Goal: Transaction & Acquisition: Purchase product/service

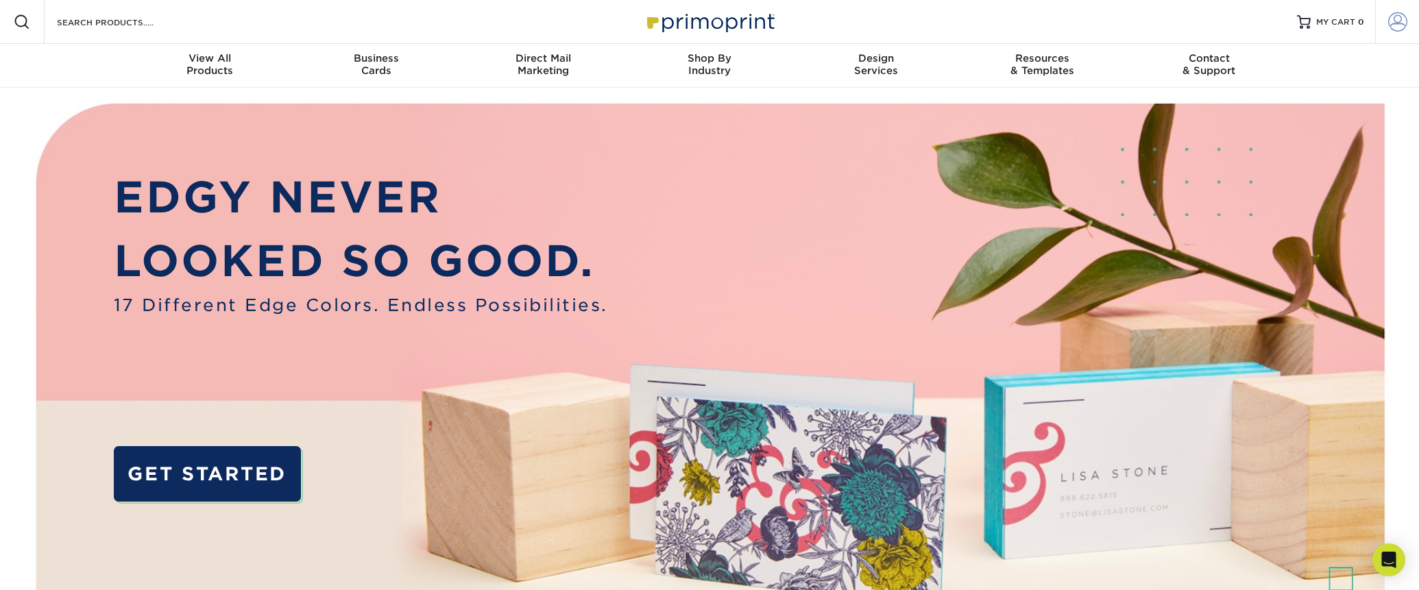
type input "erinrosefairchild@gmail.com"
click at [1397, 25] on span at bounding box center [1397, 21] width 19 height 19
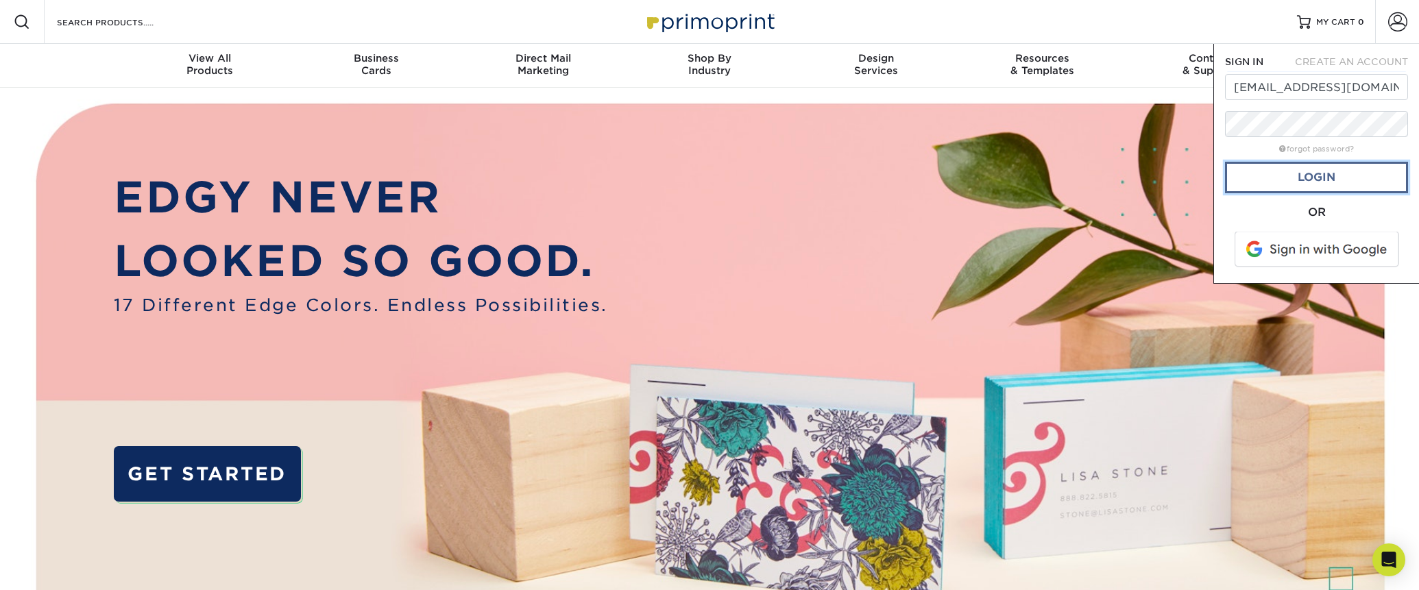
click at [1386, 175] on link "Login" at bounding box center [1316, 178] width 183 height 32
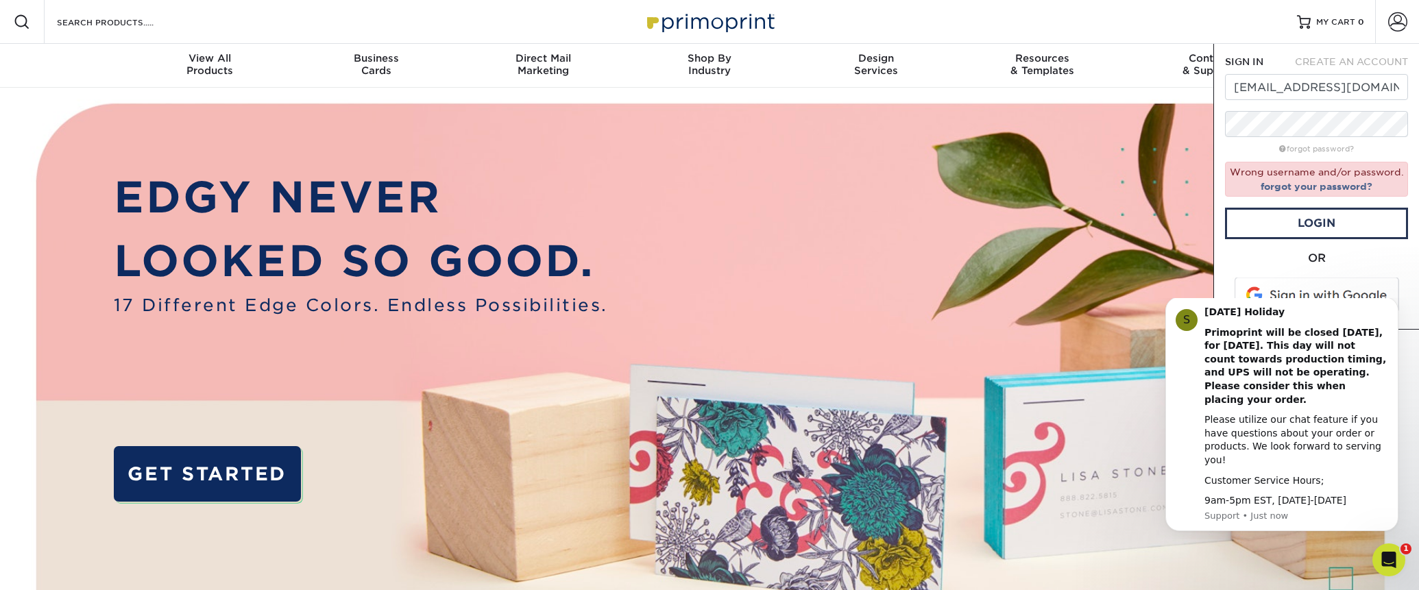
click at [1355, 289] on span at bounding box center [1317, 296] width 175 height 36
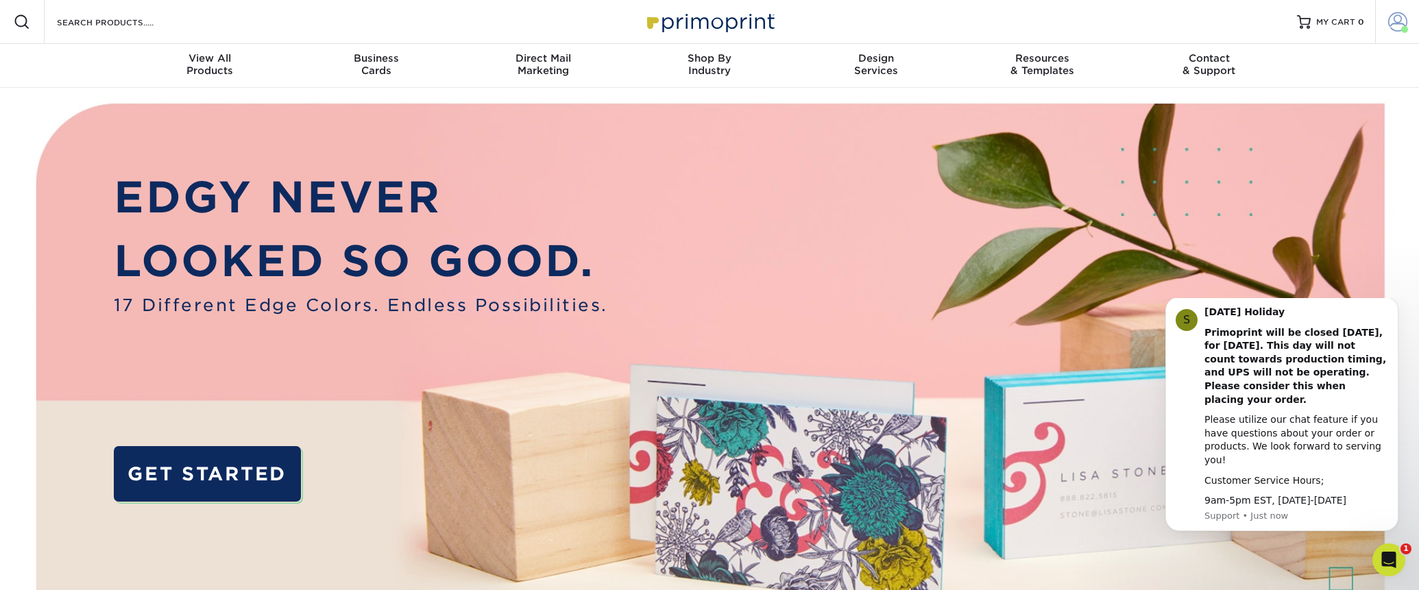
click at [1399, 19] on span at bounding box center [1397, 21] width 19 height 19
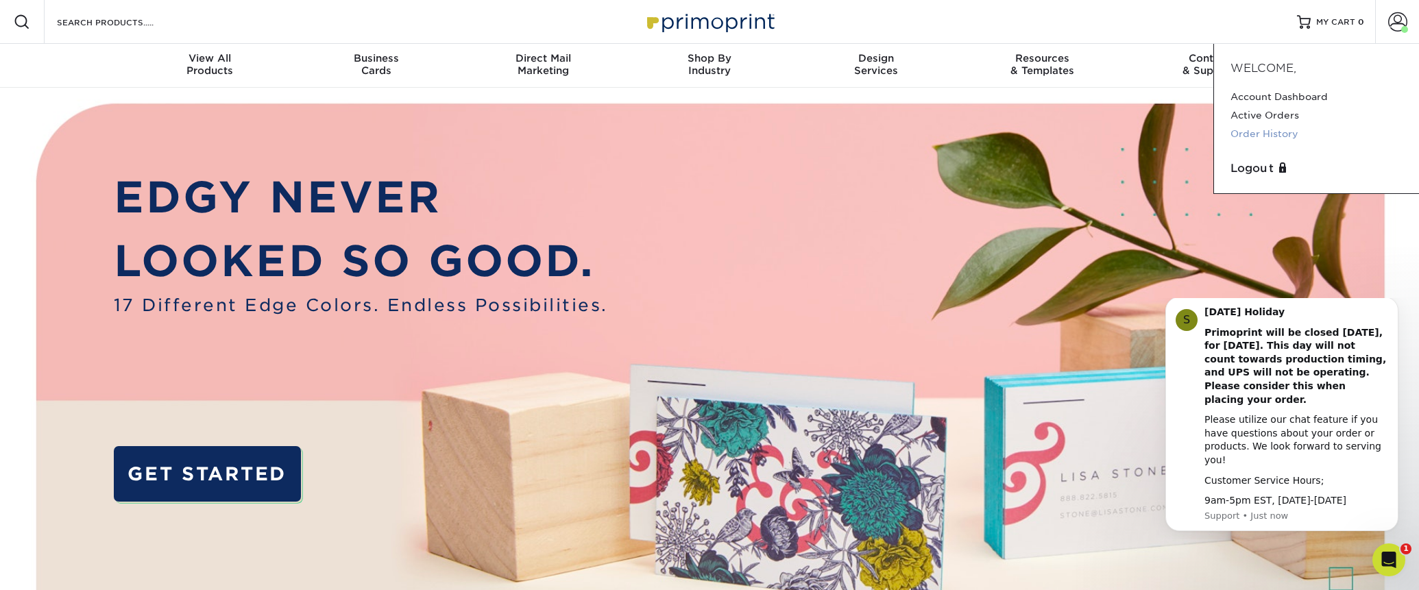
click at [1263, 133] on link "Order History" at bounding box center [1316, 134] width 172 height 19
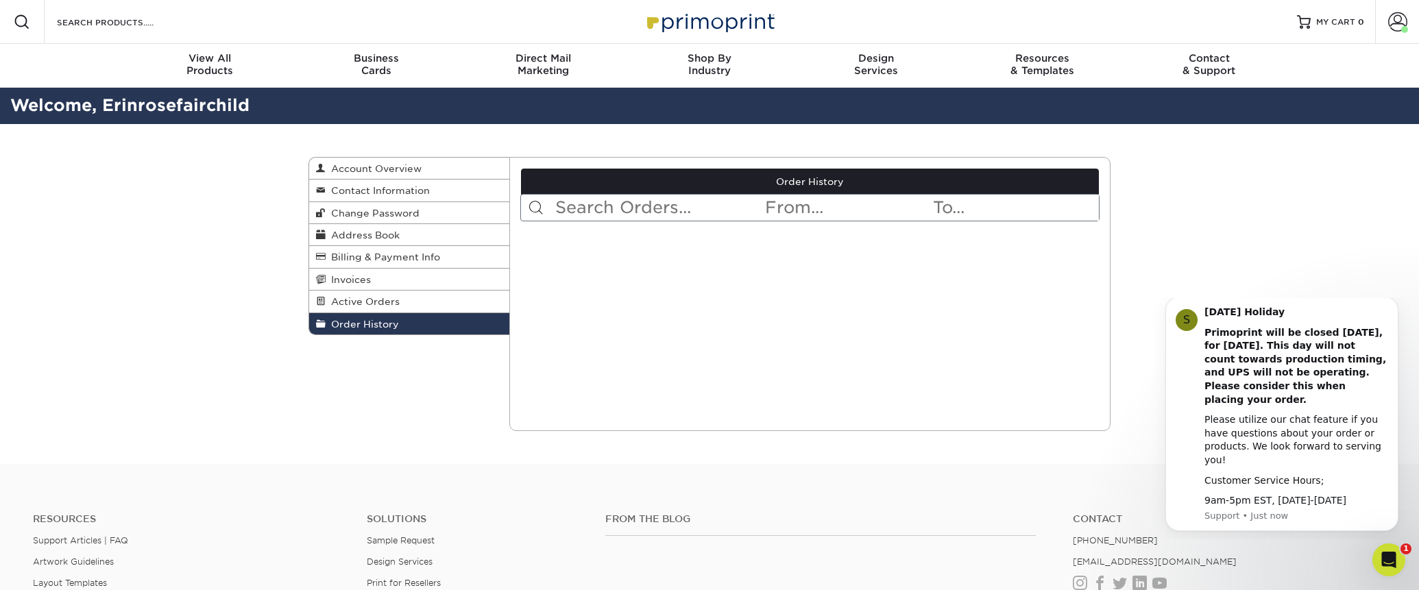
drag, startPoint x: 384, startPoint y: 325, endPoint x: 395, endPoint y: 316, distance: 14.7
click at [384, 325] on span "Order History" at bounding box center [362, 324] width 73 height 11
click at [751, 218] on input "text" at bounding box center [659, 208] width 210 height 26
click at [802, 201] on input "text" at bounding box center [846, 208] width 167 height 26
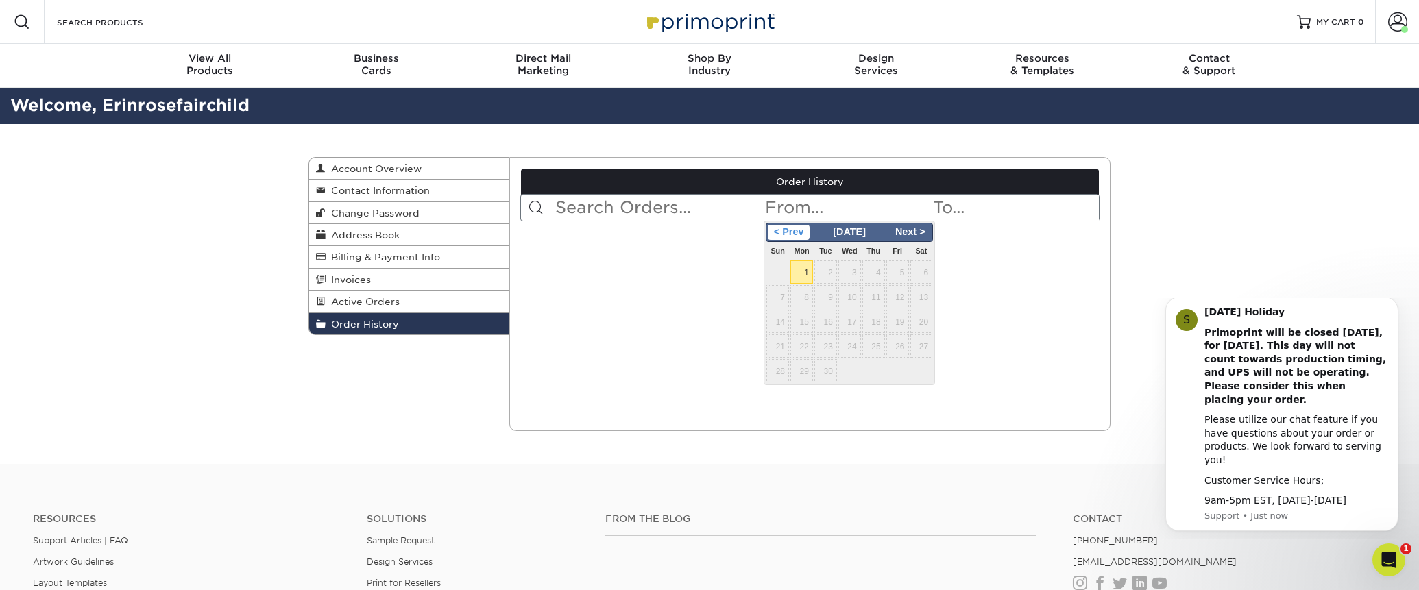
click at [791, 229] on span "< Prev" at bounding box center [789, 232] width 42 height 15
click at [783, 228] on span "< Prev" at bounding box center [789, 232] width 42 height 15
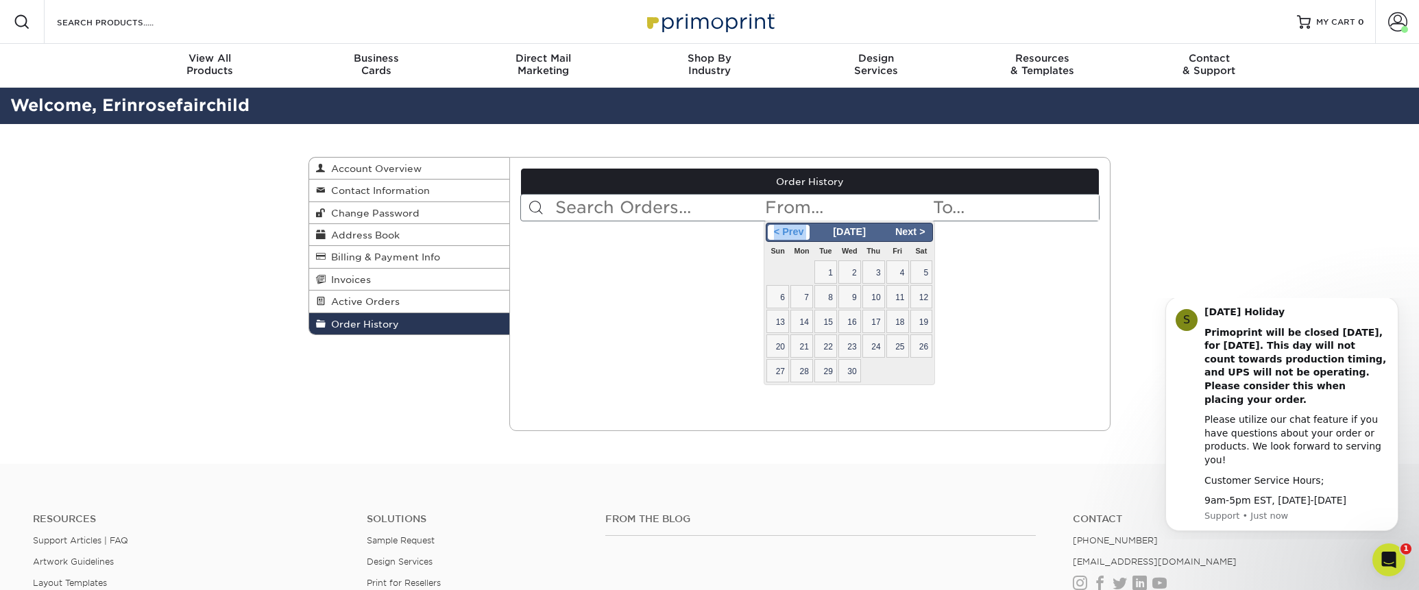
click at [783, 228] on span "< Prev" at bounding box center [789, 232] width 42 height 15
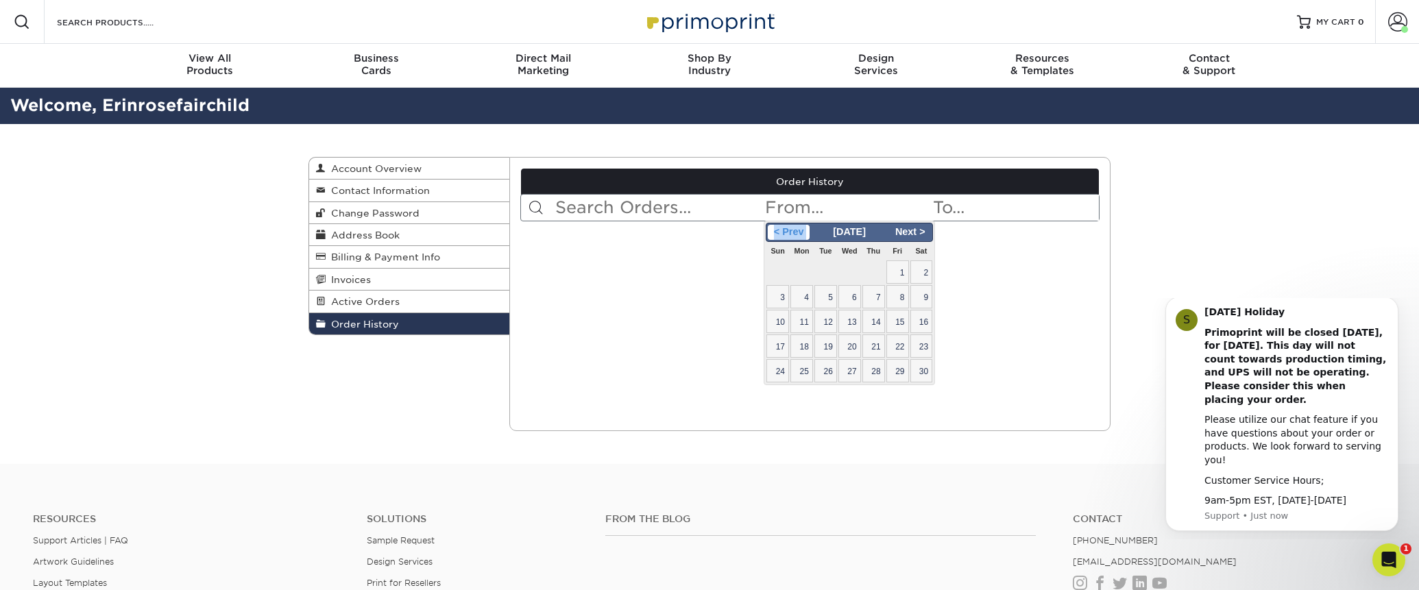
click at [783, 228] on span "< Prev" at bounding box center [789, 232] width 42 height 15
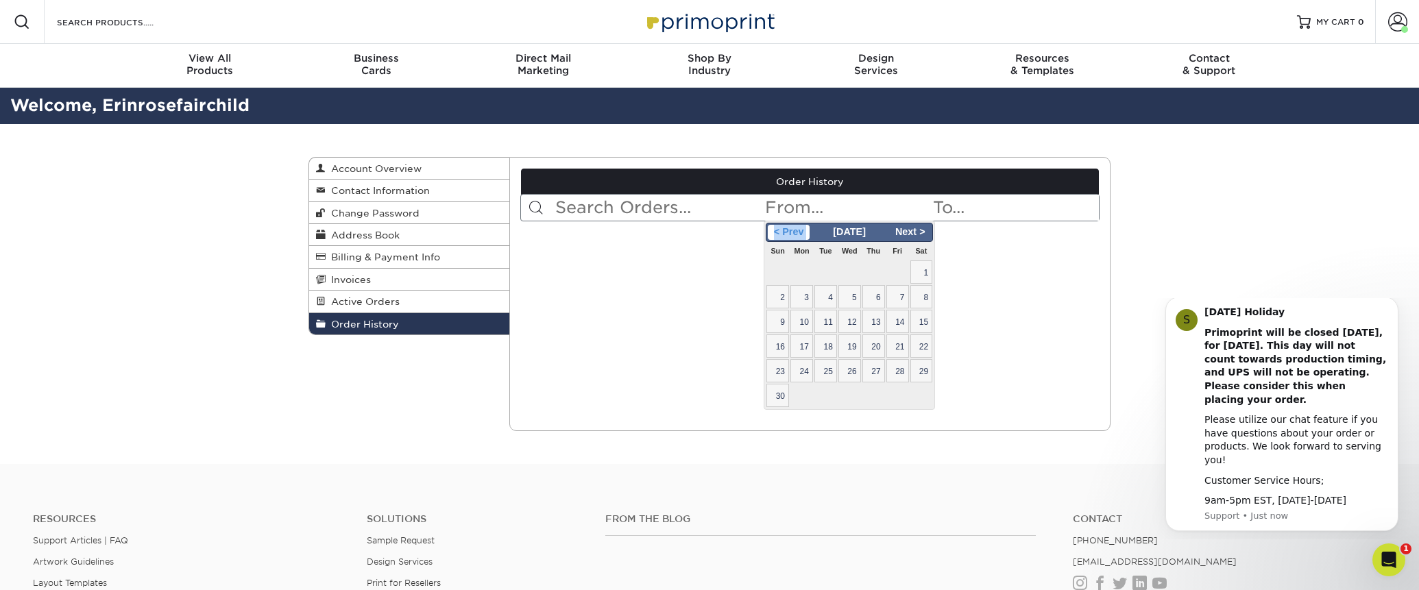
click at [783, 228] on span "< Prev" at bounding box center [789, 232] width 42 height 15
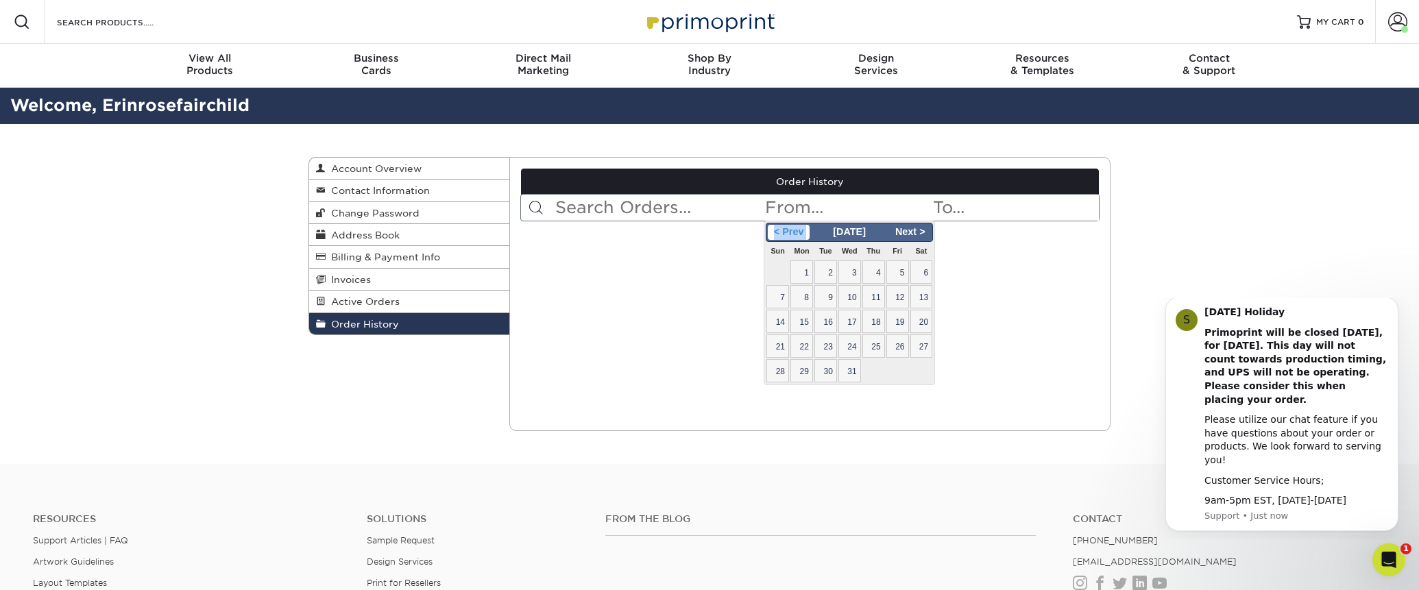
click at [783, 228] on span "< Prev" at bounding box center [789, 232] width 42 height 15
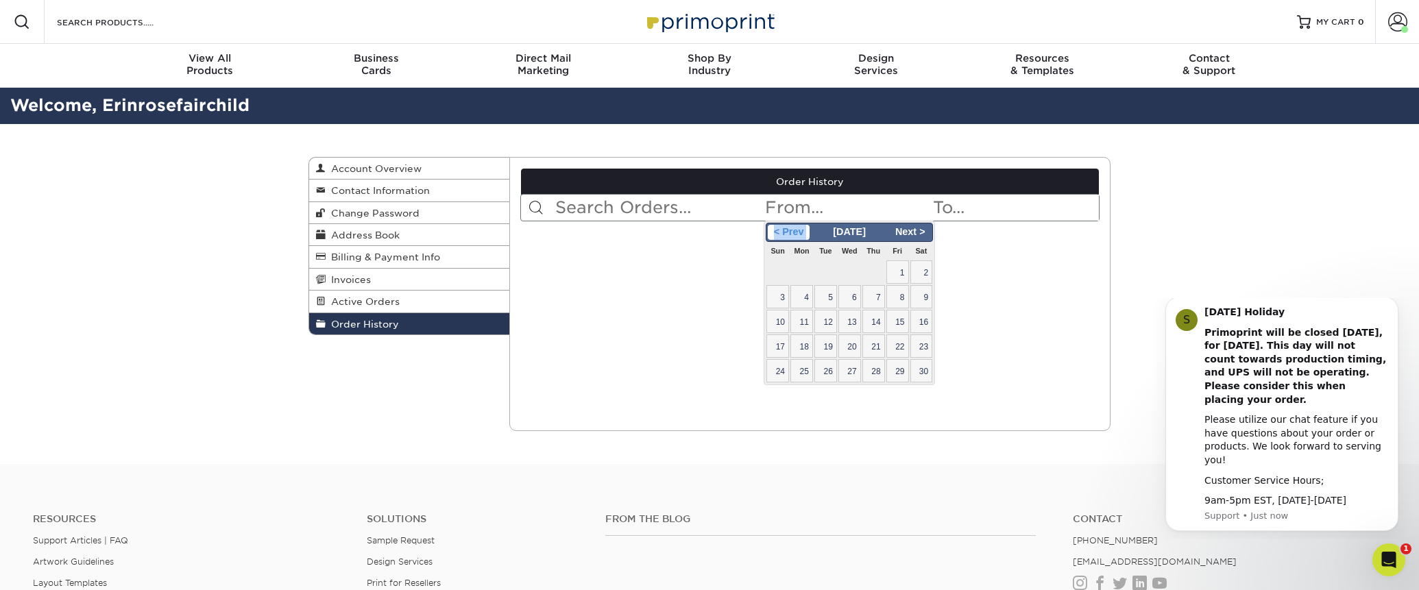
click at [783, 228] on span "< Prev" at bounding box center [789, 232] width 42 height 15
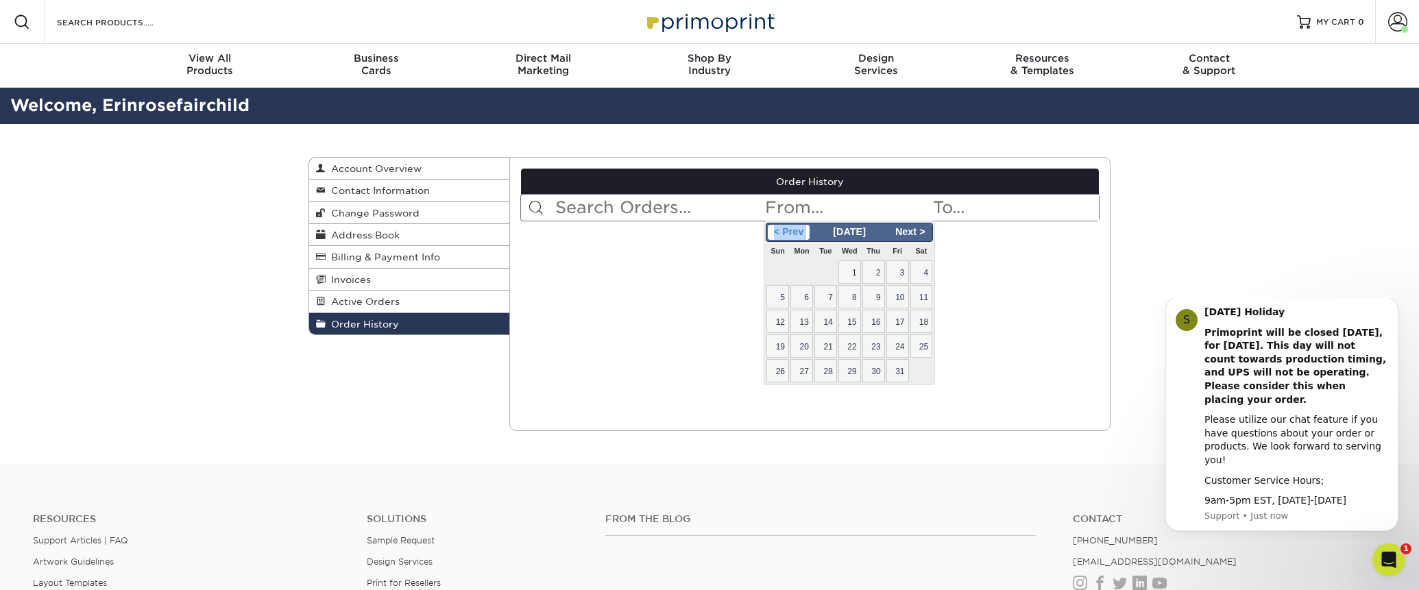
click at [783, 228] on span "< Prev" at bounding box center [789, 232] width 42 height 15
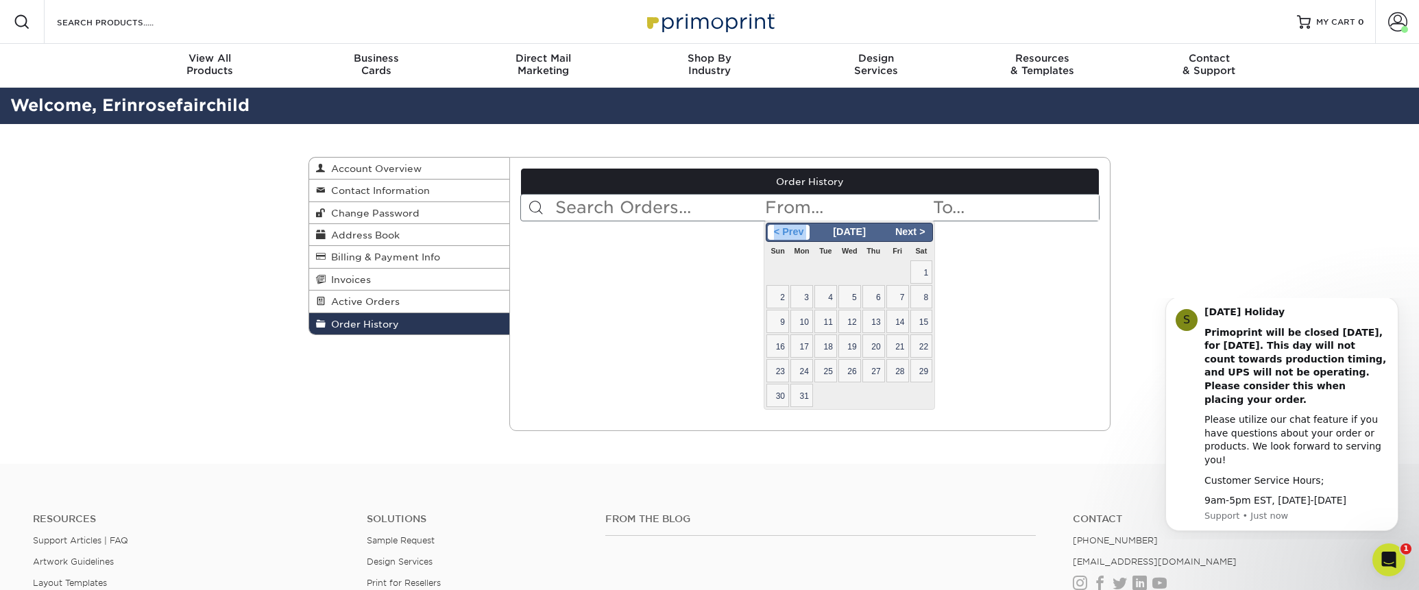
click at [783, 228] on span "< Prev" at bounding box center [789, 232] width 42 height 15
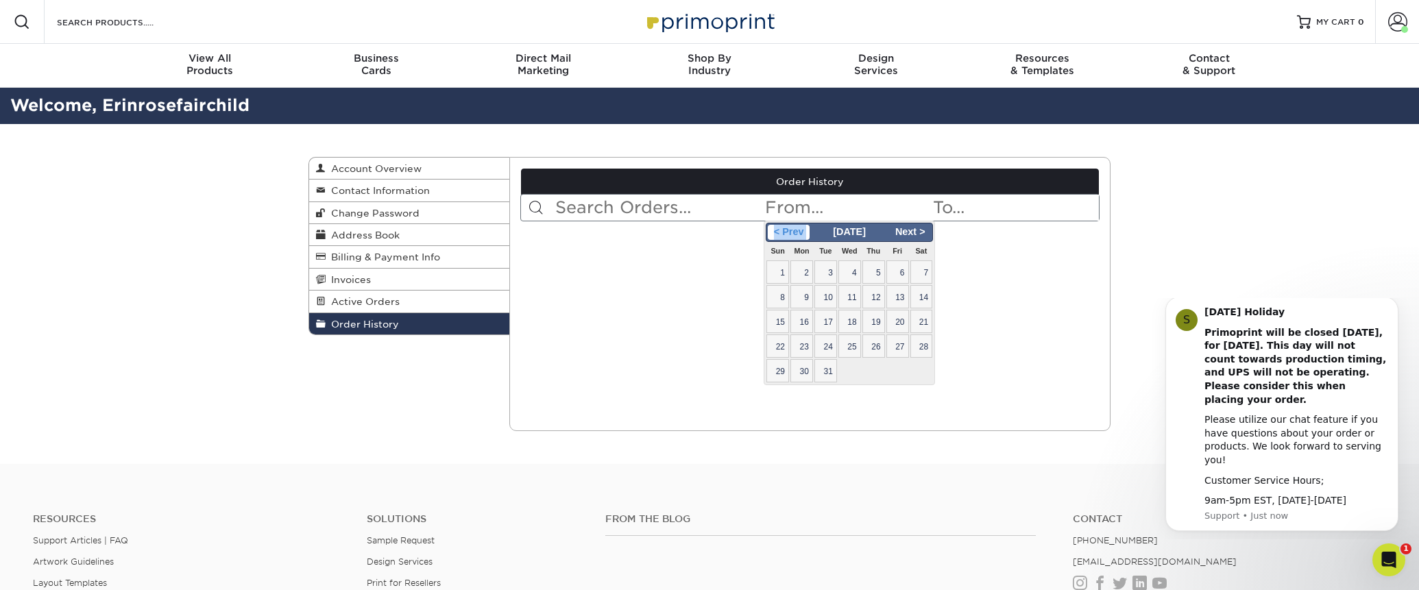
click at [783, 228] on span "< Prev" at bounding box center [789, 232] width 42 height 15
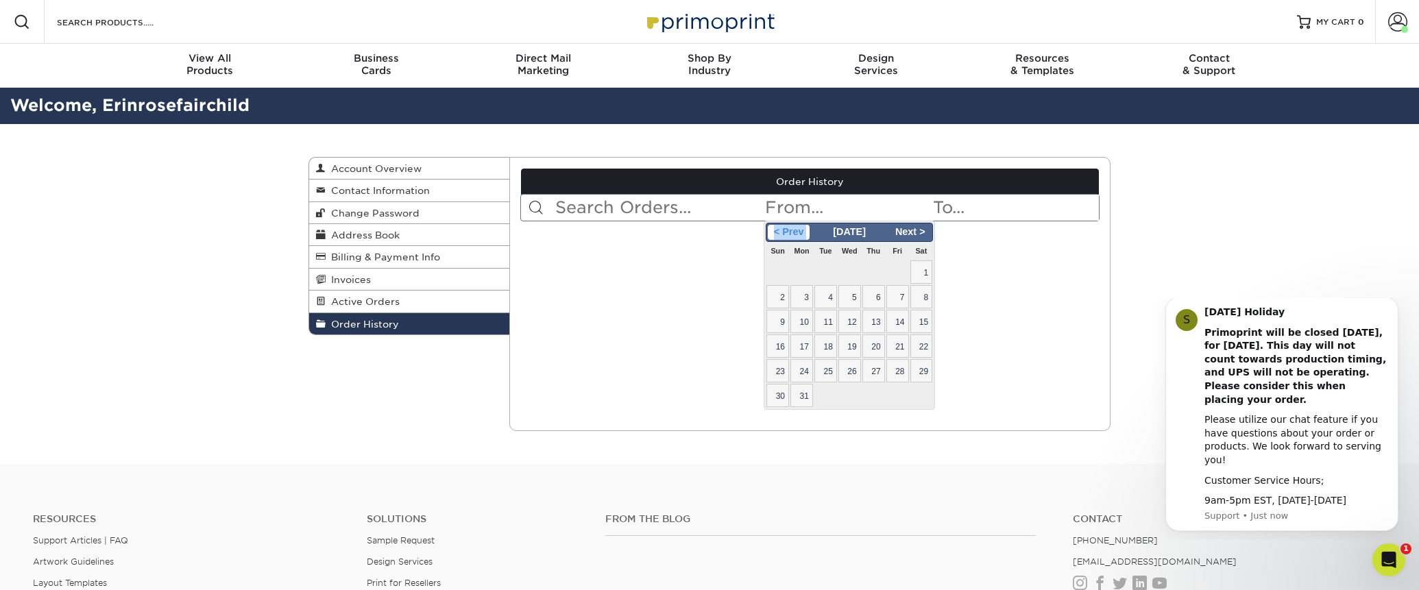
click at [783, 228] on span "< Prev" at bounding box center [789, 232] width 42 height 15
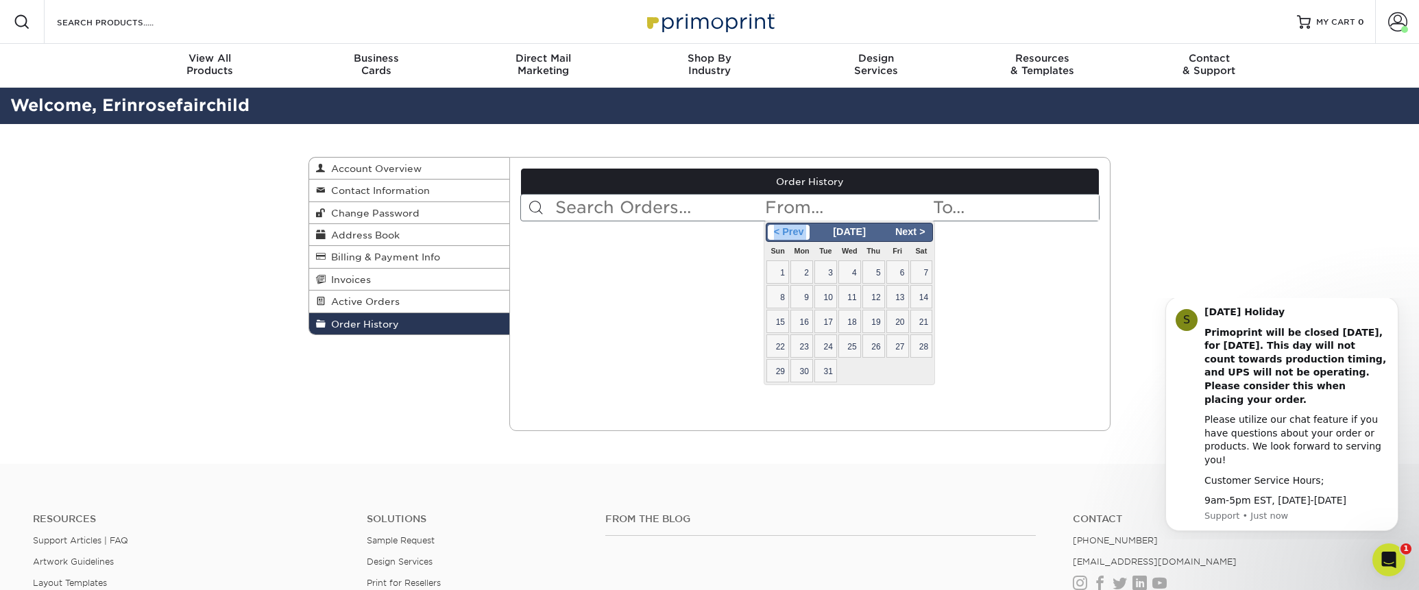
click at [783, 228] on span "< Prev" at bounding box center [789, 232] width 42 height 15
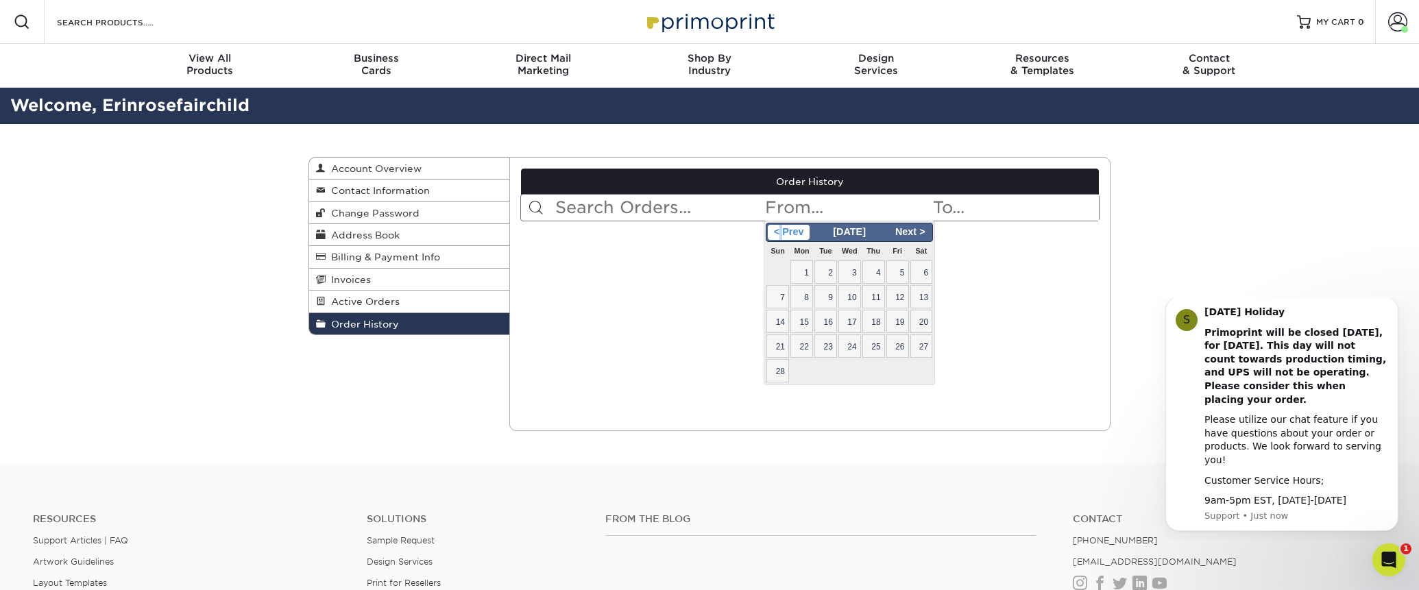
click at [783, 228] on span "< Prev" at bounding box center [789, 232] width 42 height 15
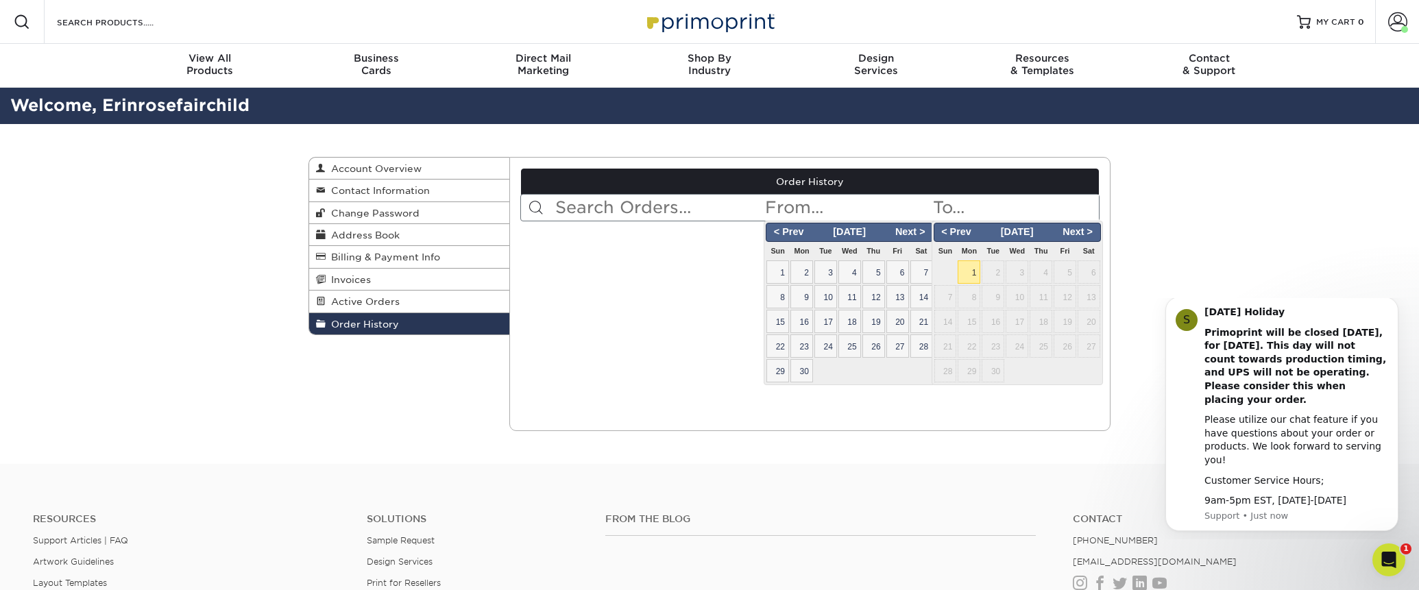
click at [963, 213] on input "text" at bounding box center [1014, 208] width 167 height 26
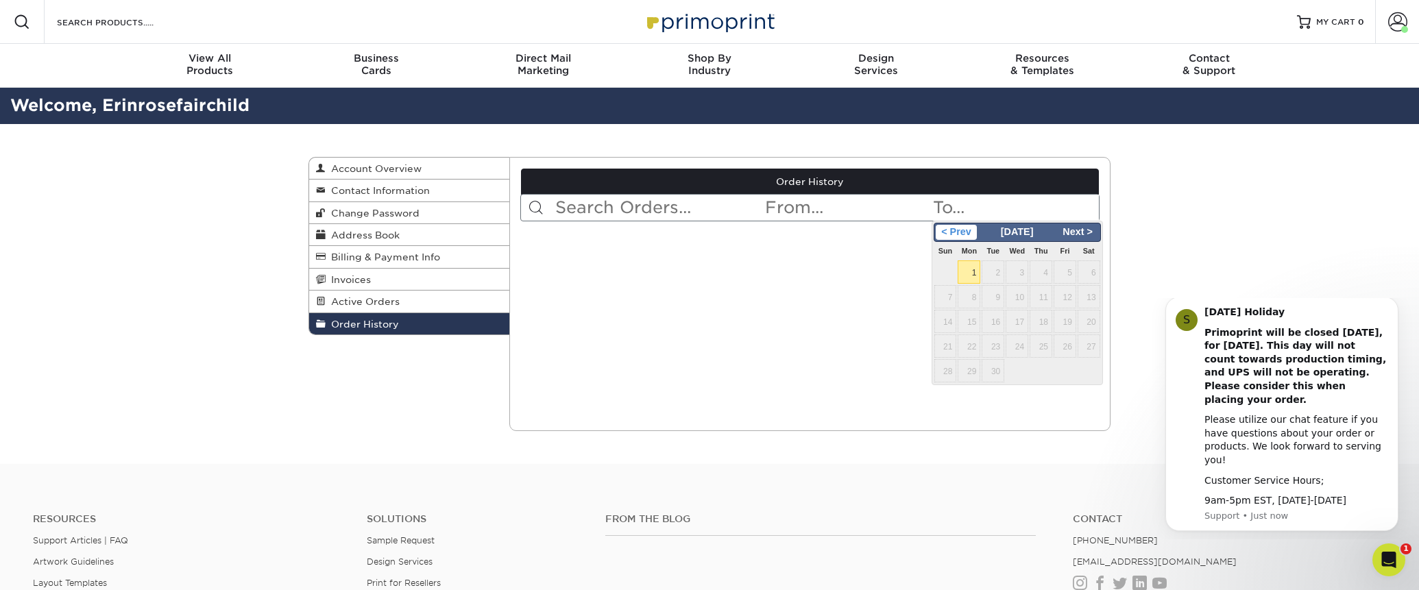
click at [963, 232] on span "< Prev" at bounding box center [956, 232] width 42 height 15
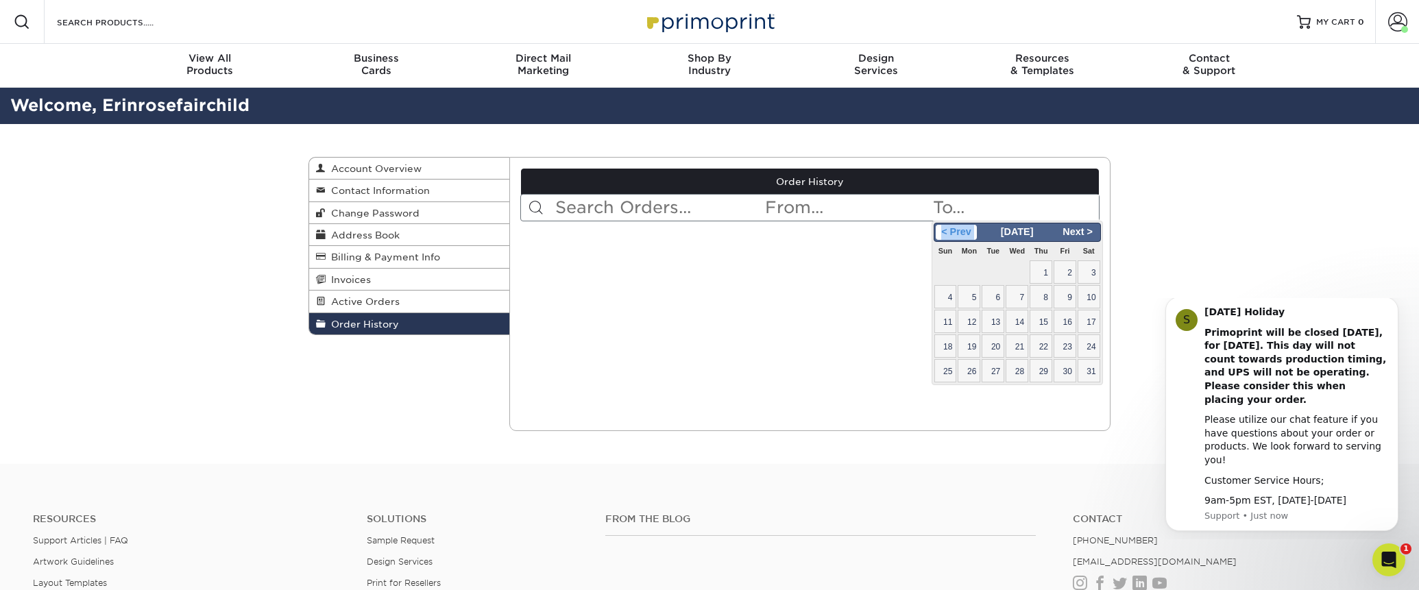
click at [963, 232] on span "< Prev" at bounding box center [956, 232] width 42 height 15
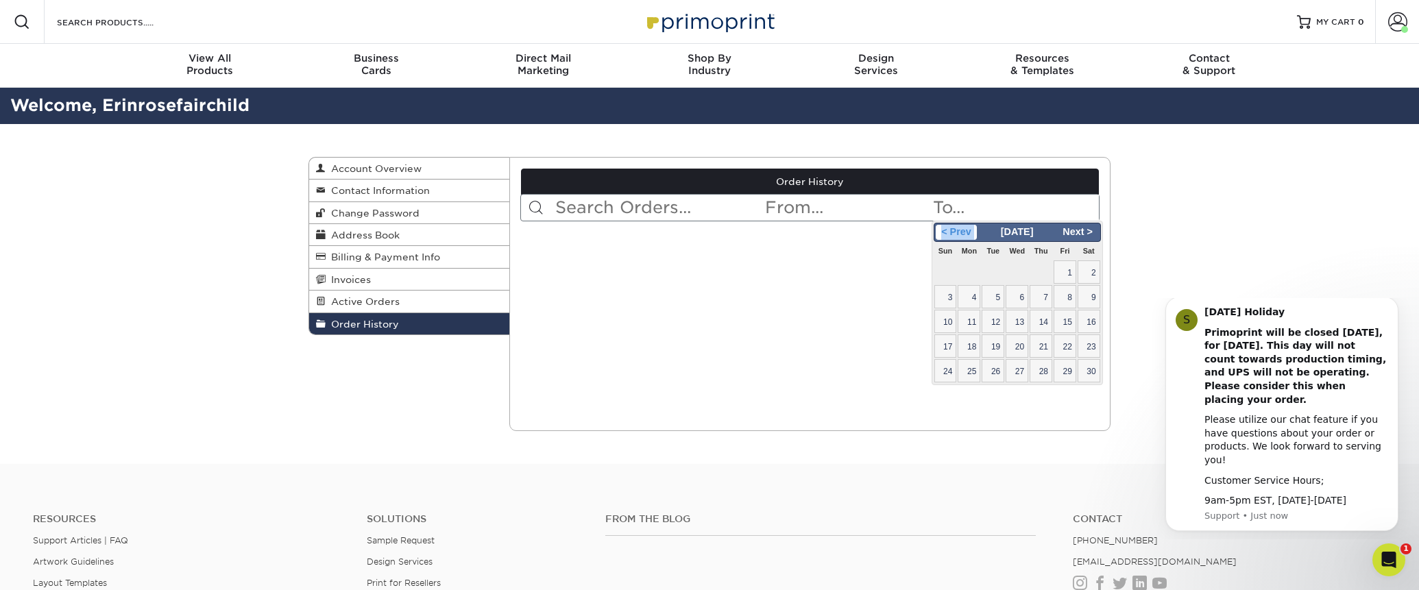
click at [963, 232] on span "< Prev" at bounding box center [956, 232] width 42 height 15
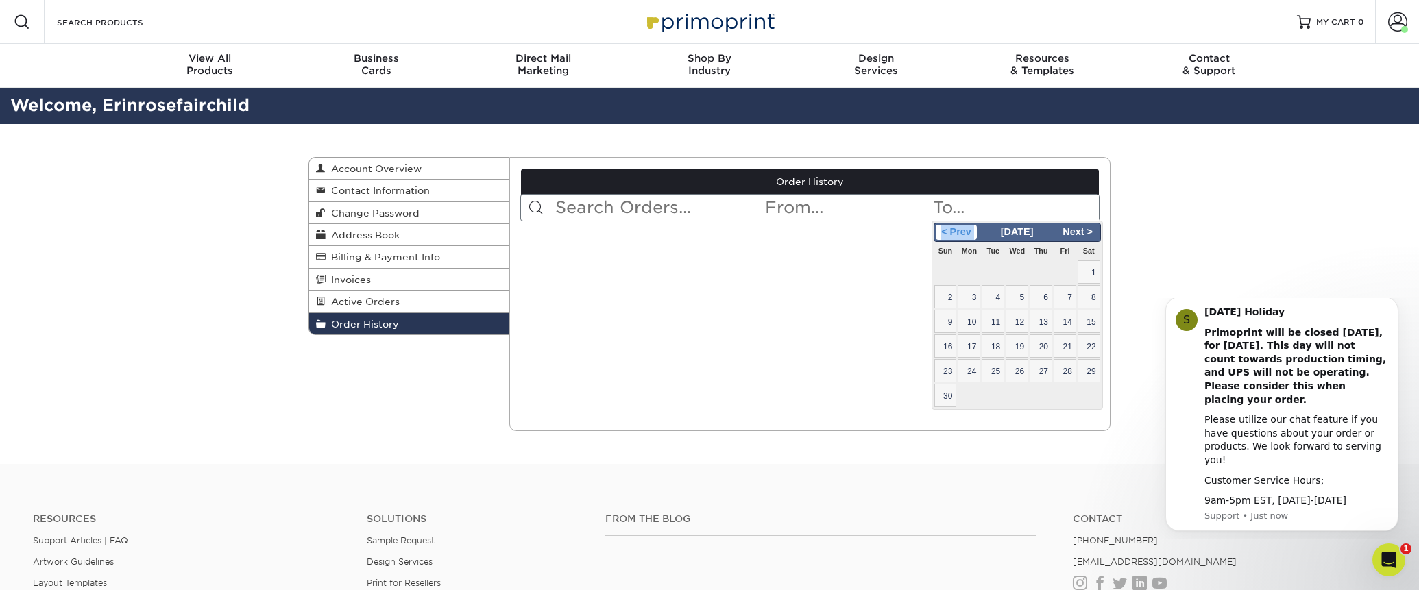
click at [963, 232] on span "< Prev" at bounding box center [956, 232] width 42 height 15
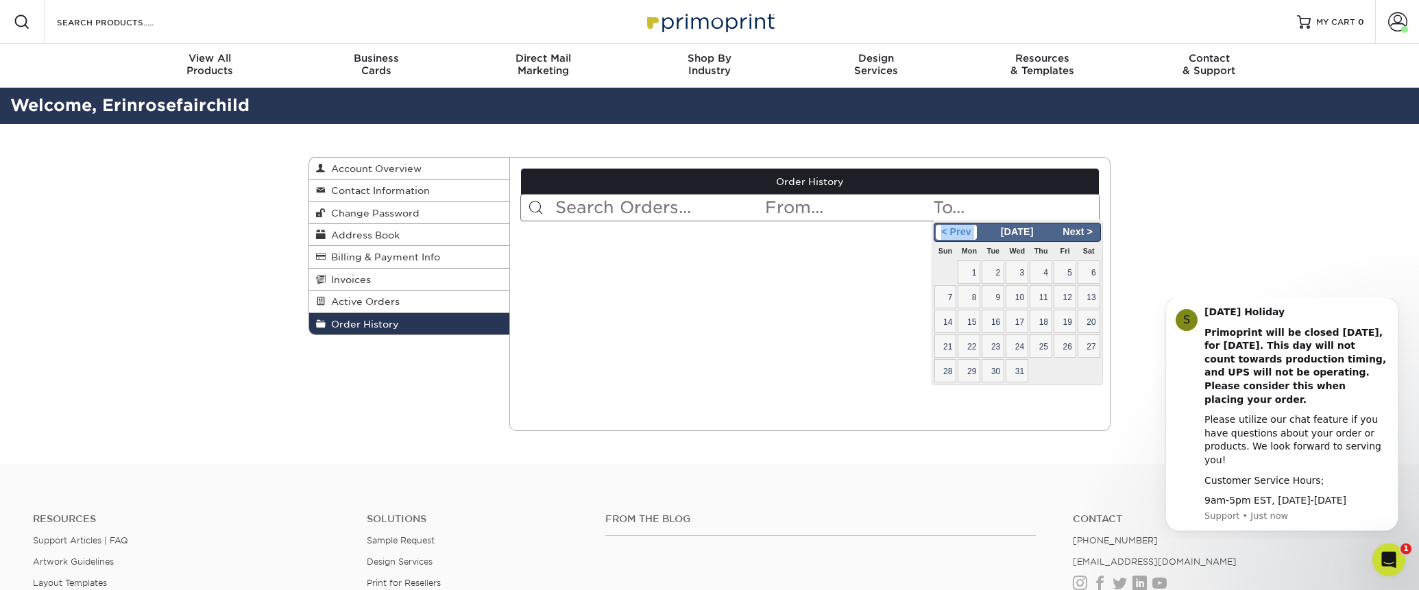
click at [963, 232] on span "< Prev" at bounding box center [956, 232] width 42 height 15
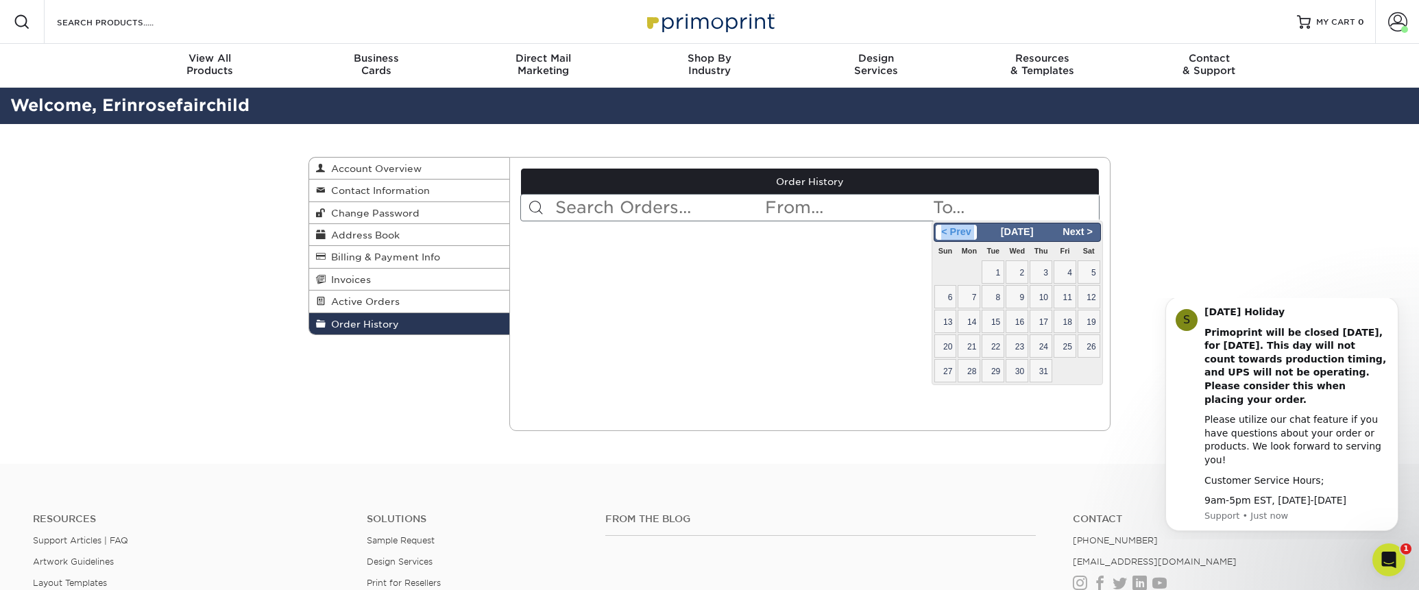
click at [963, 232] on span "< Prev" at bounding box center [956, 232] width 42 height 15
click at [968, 392] on span "31" at bounding box center [968, 395] width 23 height 23
type input "2023-07-31"
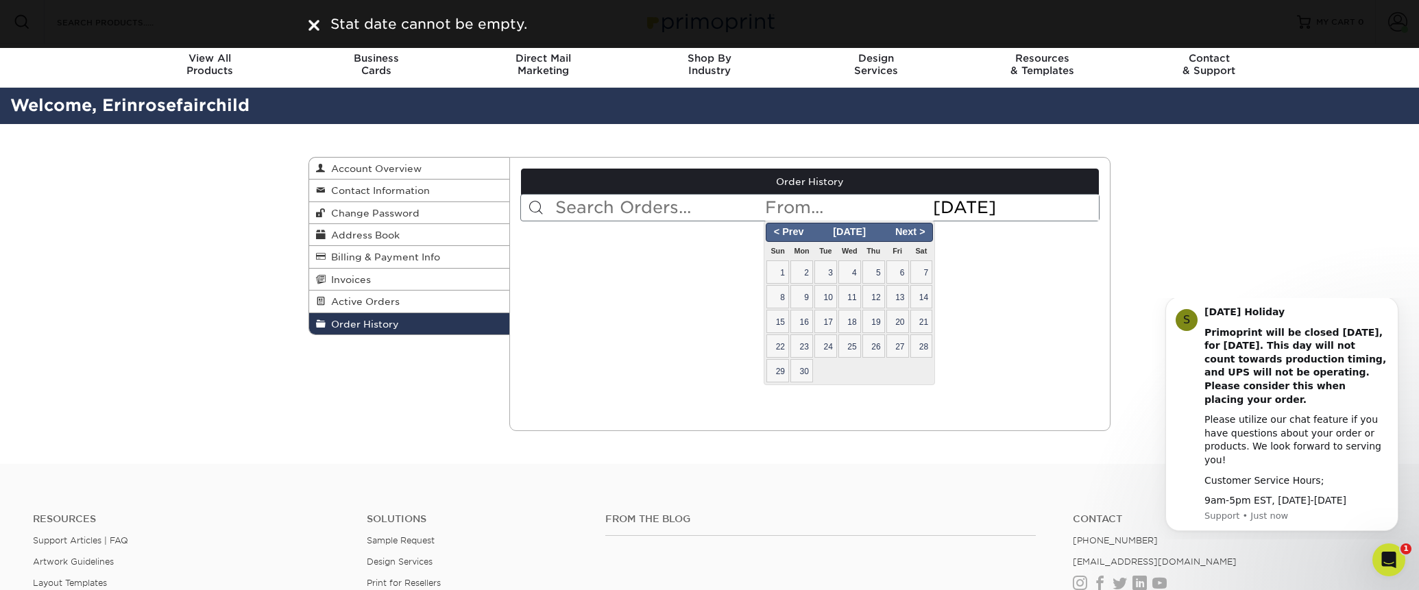
click at [815, 207] on input "text" at bounding box center [846, 208] width 167 height 26
click at [918, 235] on span "Next >" at bounding box center [910, 232] width 42 height 15
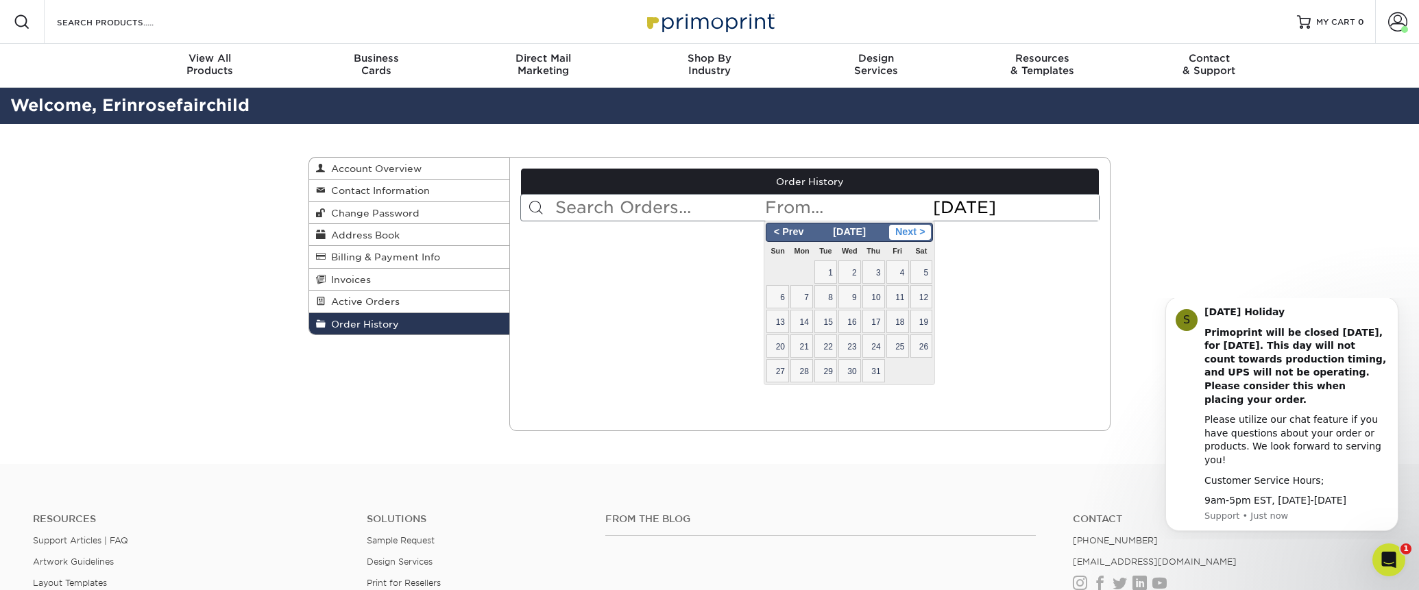
click at [926, 229] on span "Next >" at bounding box center [910, 232] width 42 height 15
click at [902, 270] on span "1" at bounding box center [897, 271] width 23 height 23
type input "2021-01-01"
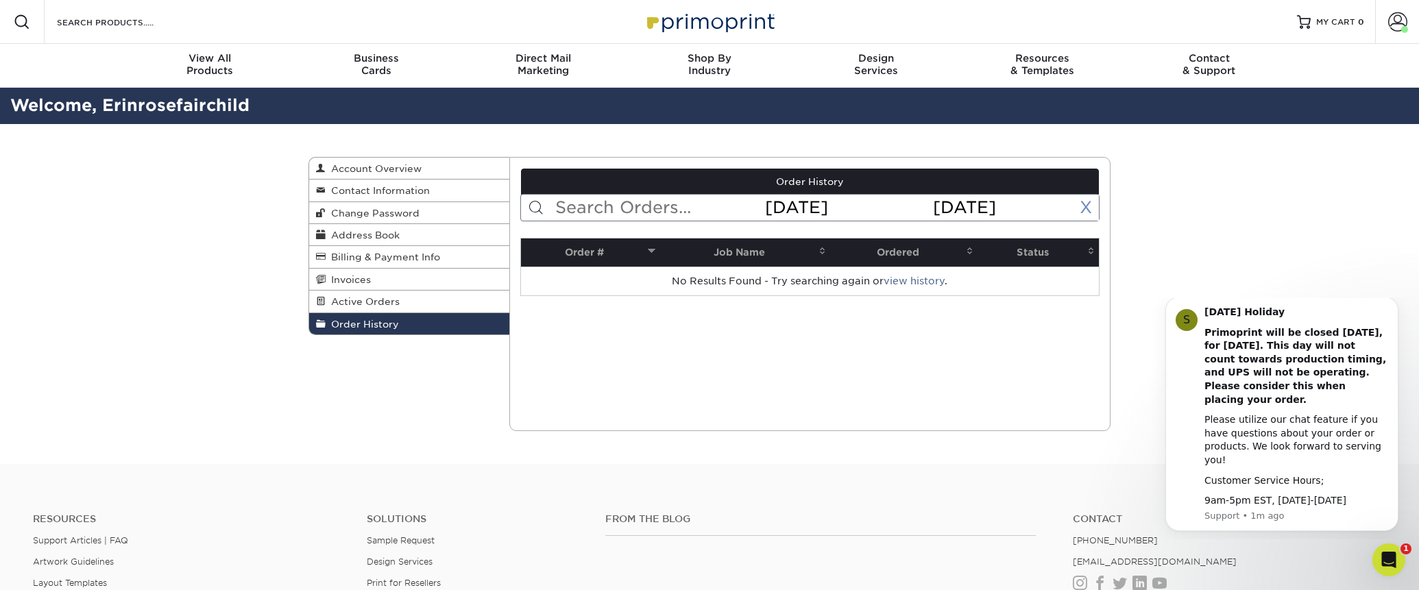
click at [1086, 203] on link "X" at bounding box center [1085, 207] width 12 height 20
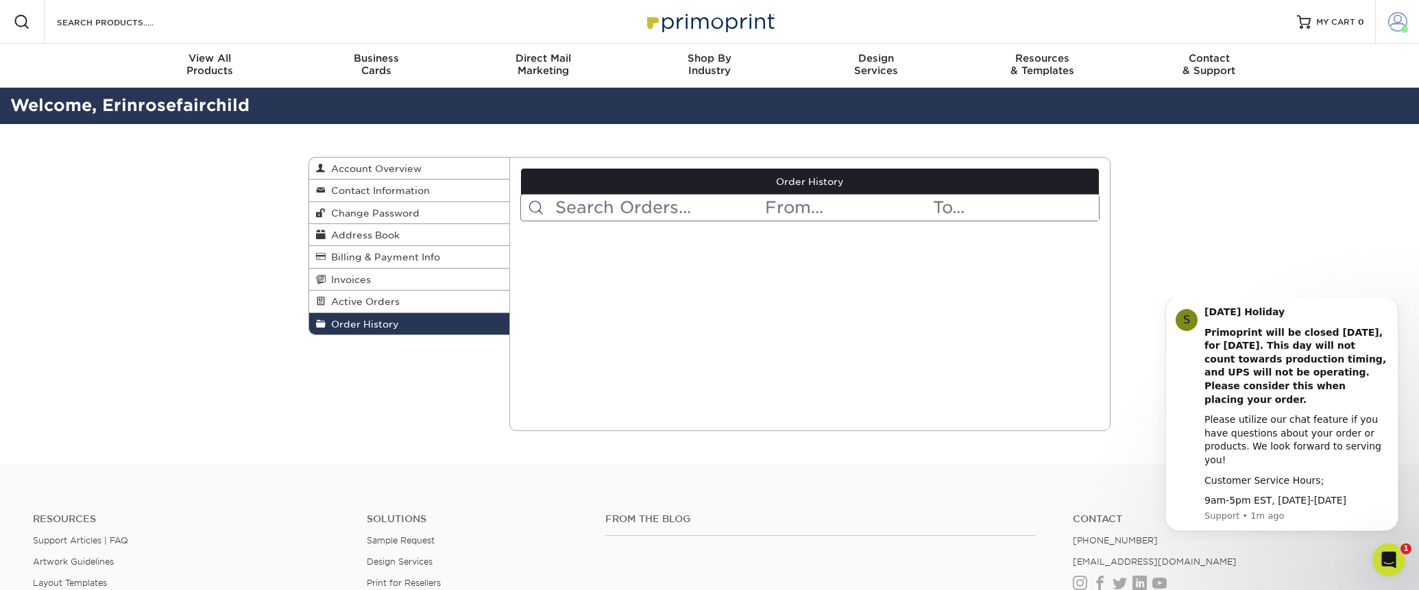
click at [1393, 19] on span at bounding box center [1397, 21] width 19 height 19
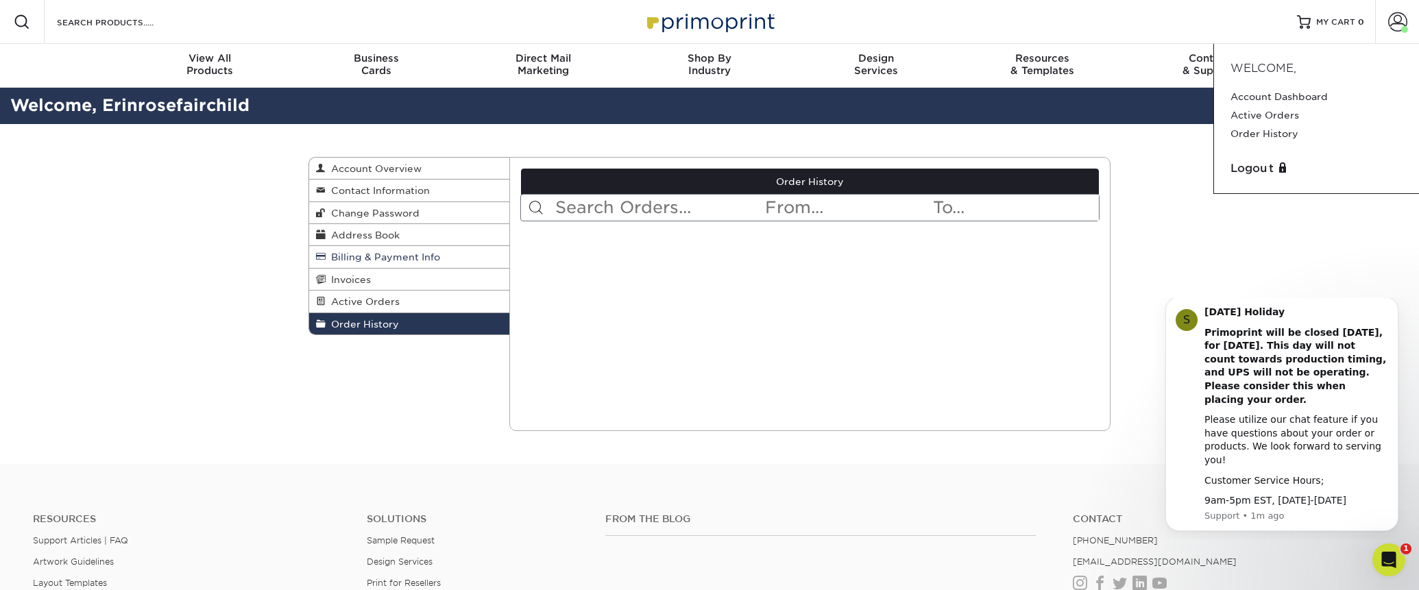
click at [395, 258] on span "Billing & Payment Info" at bounding box center [383, 256] width 114 height 11
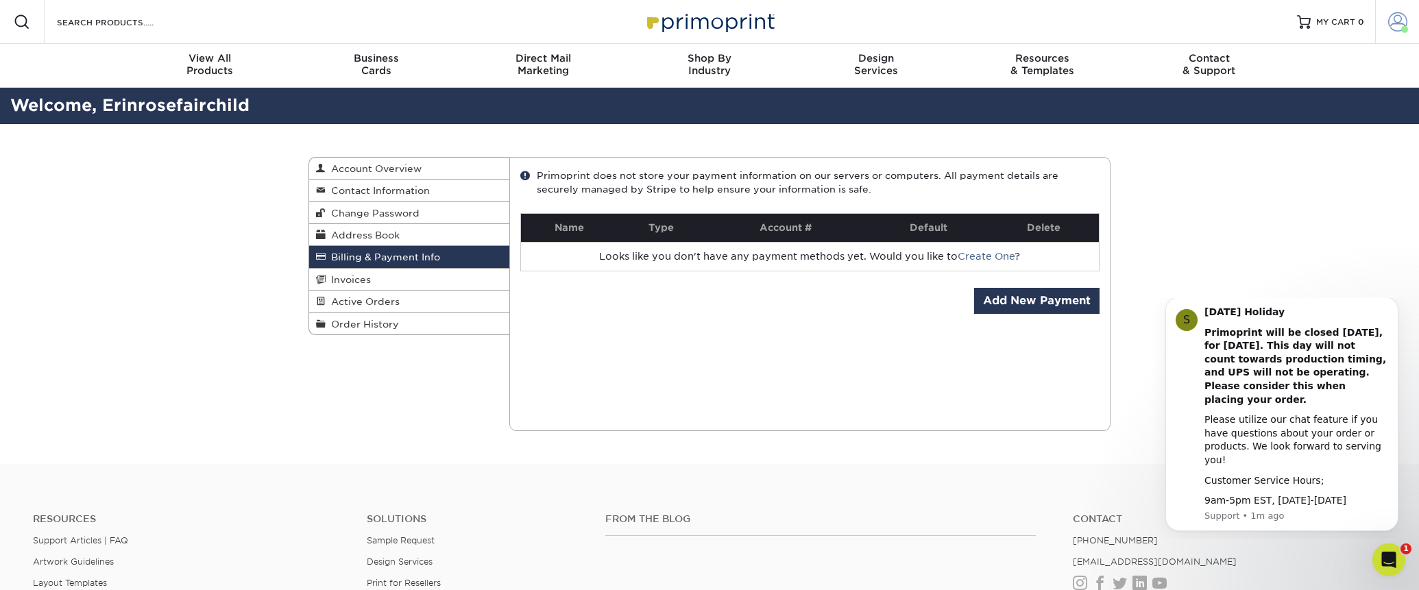
click at [1389, 22] on span at bounding box center [1397, 21] width 19 height 19
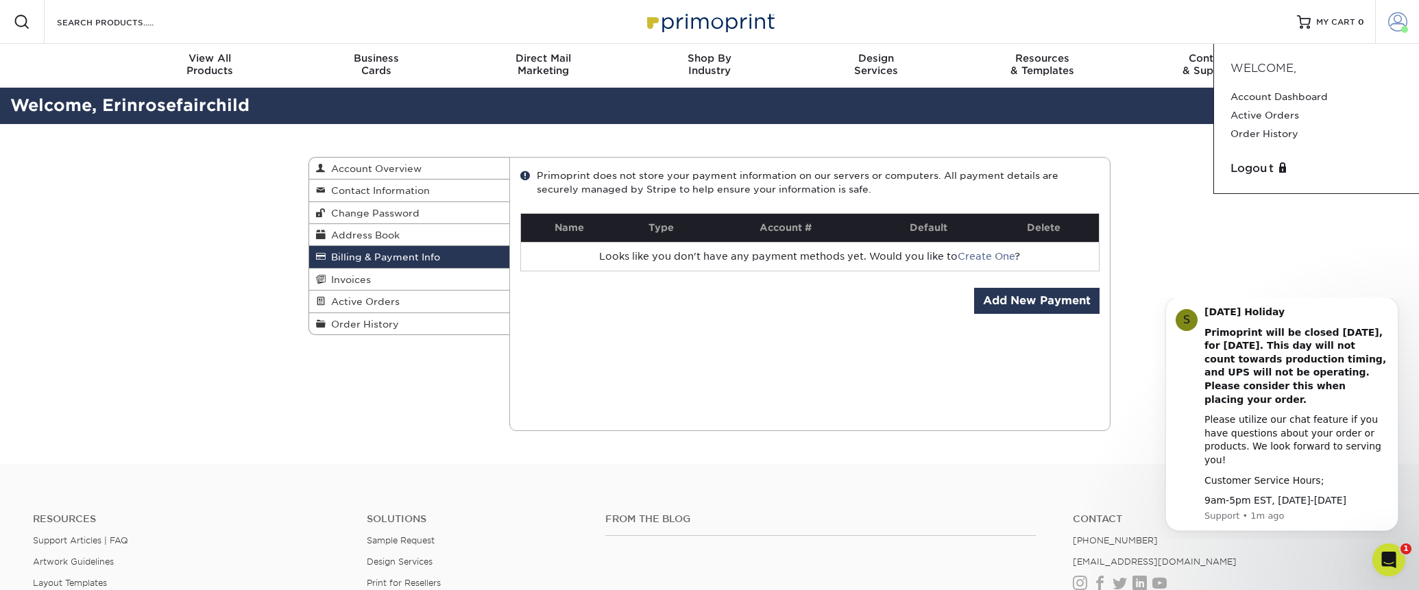
scroll to position [2, 0]
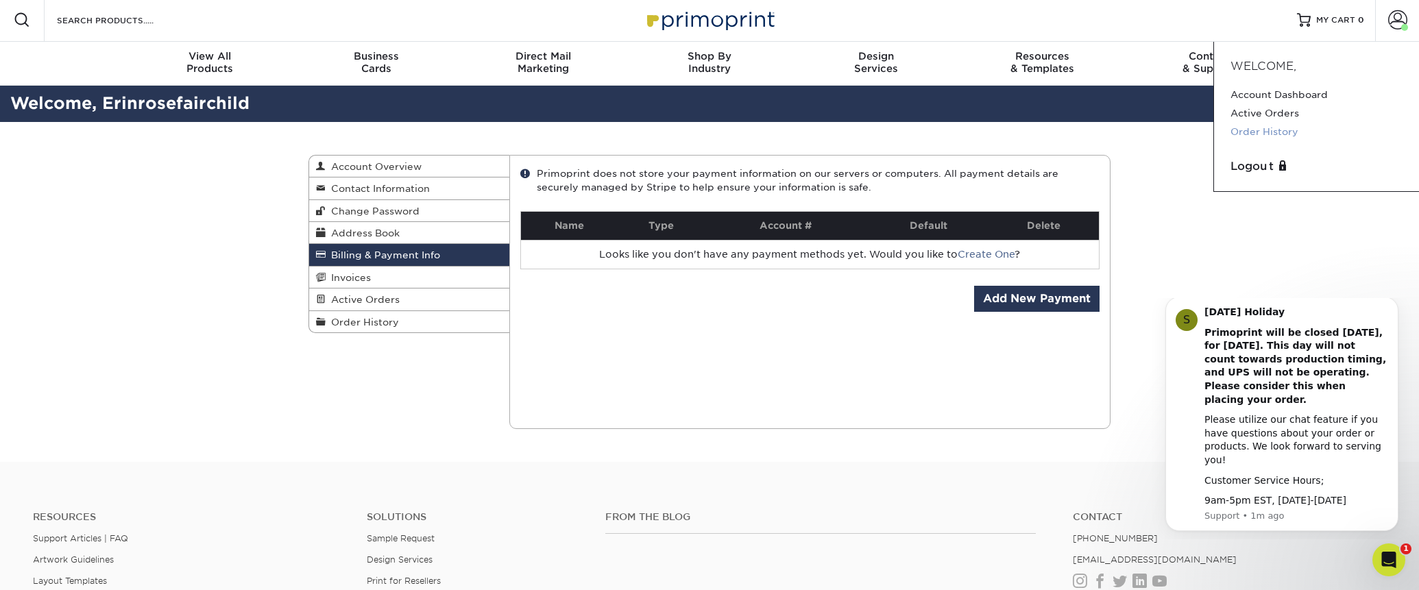
click at [1262, 127] on link "Order History" at bounding box center [1316, 132] width 172 height 19
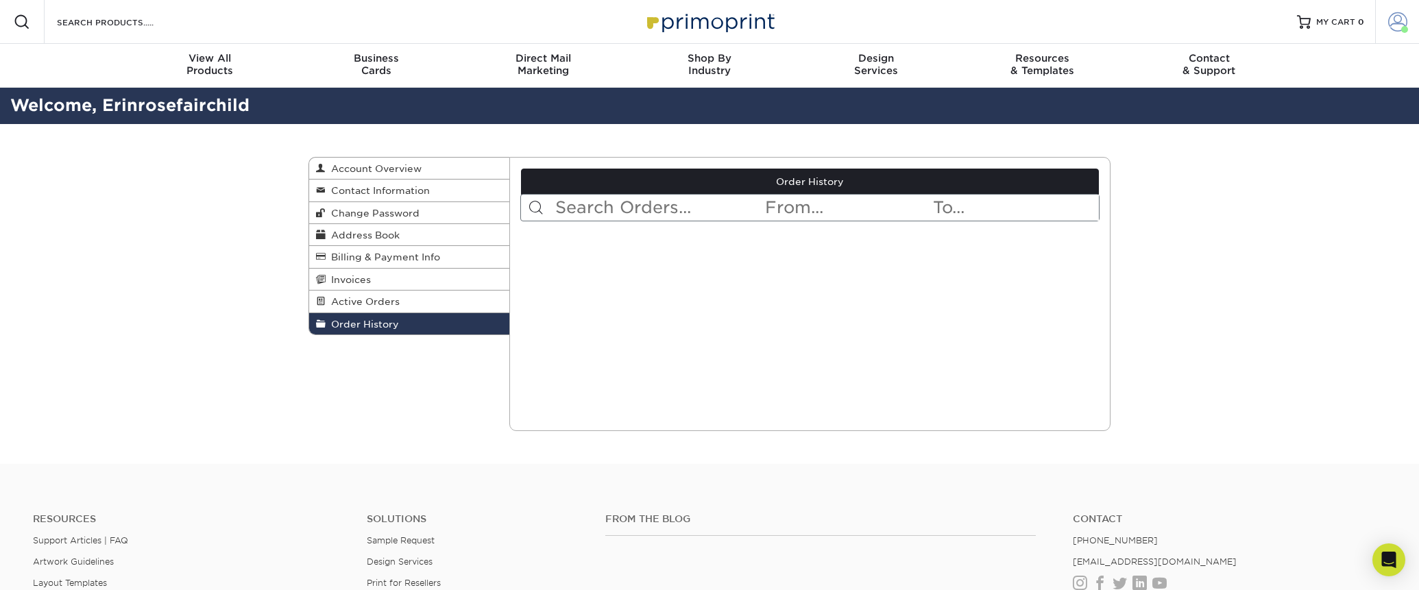
click at [1399, 16] on span at bounding box center [1397, 21] width 19 height 19
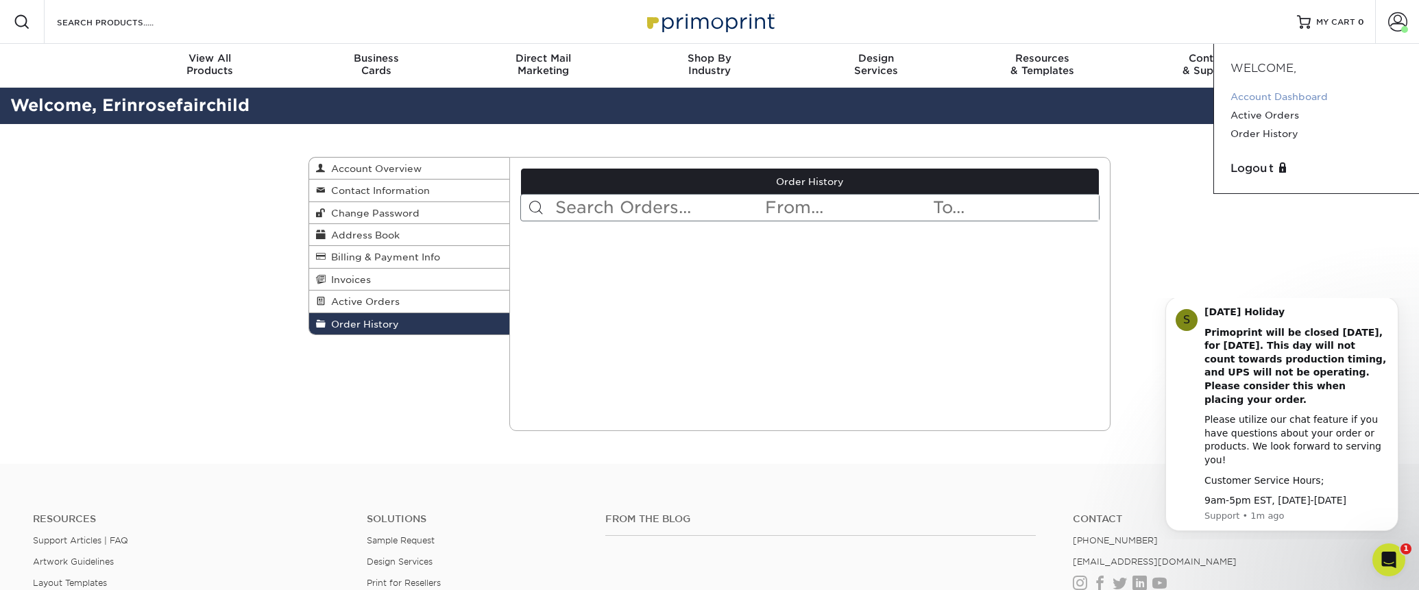
click at [1321, 98] on link "Account Dashboard" at bounding box center [1316, 97] width 172 height 19
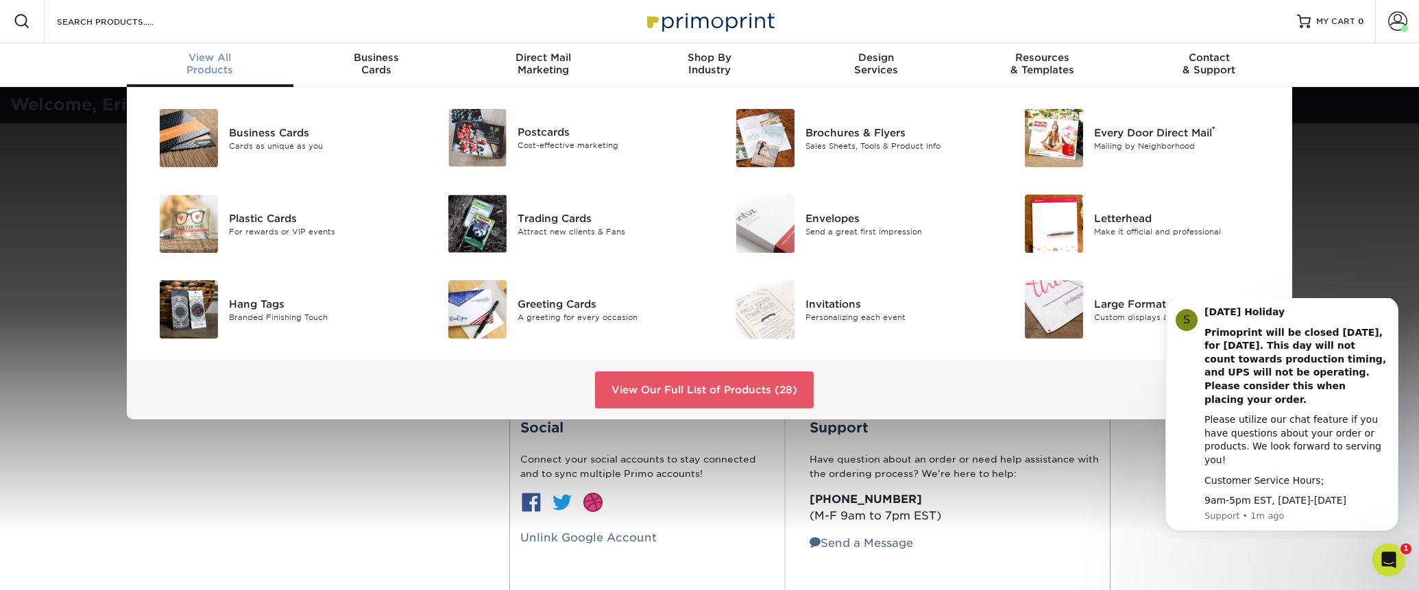
scroll to position [3, 0]
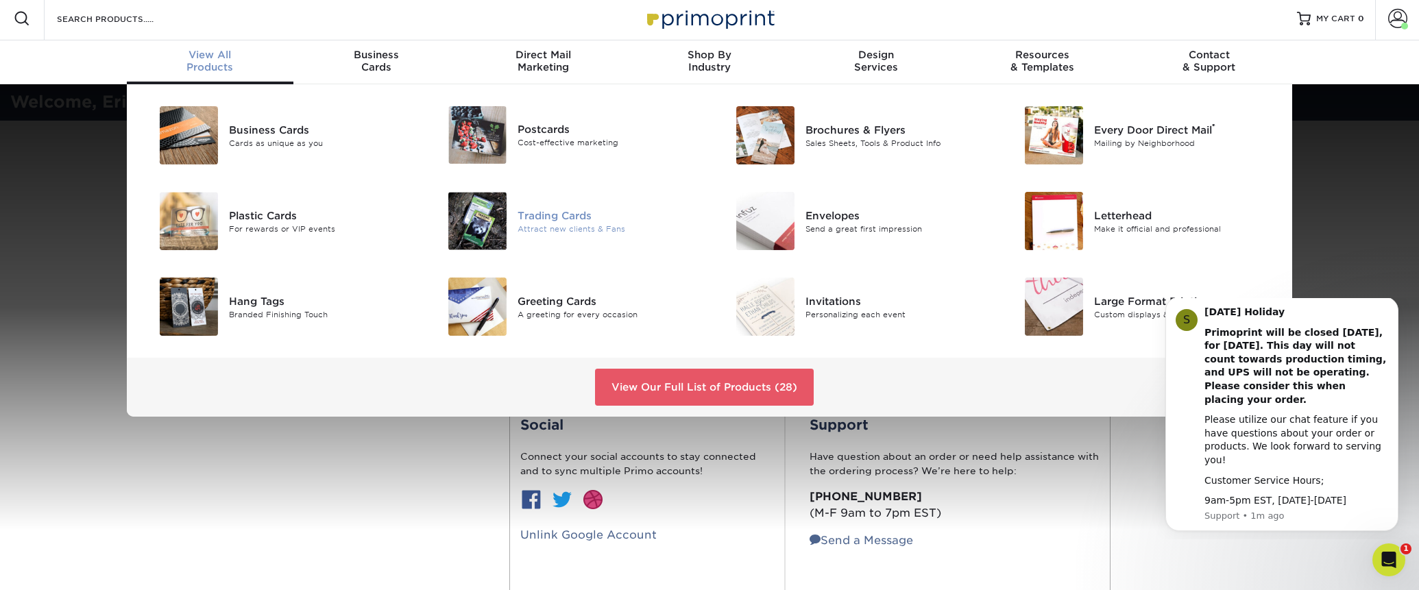
click at [549, 203] on div "Trading Cards Attract new clients & Fans" at bounding box center [613, 221] width 192 height 58
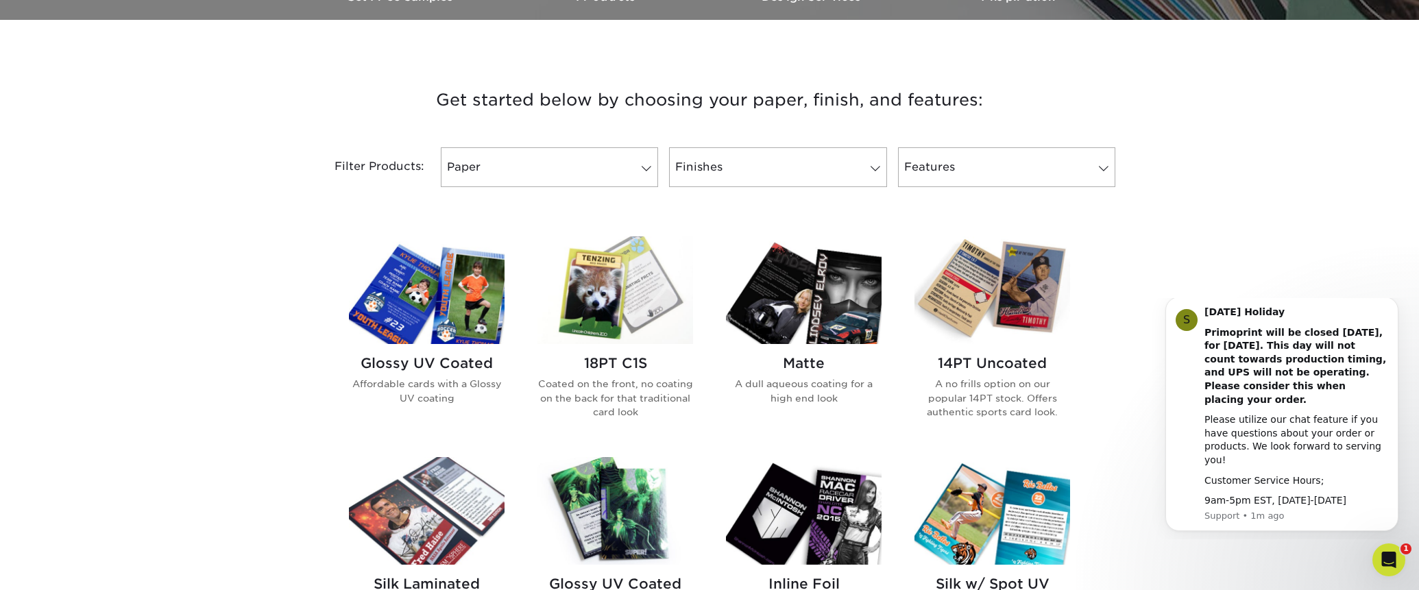
scroll to position [461, 0]
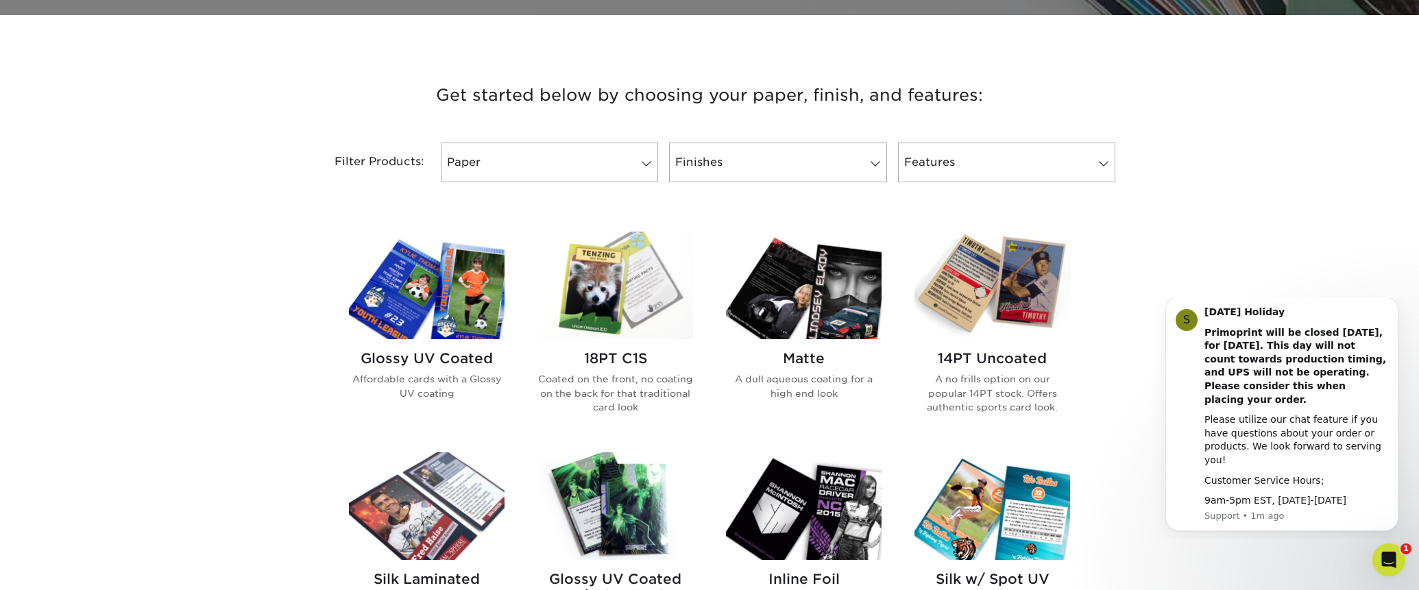
click at [824, 283] on img at bounding box center [804, 286] width 156 height 108
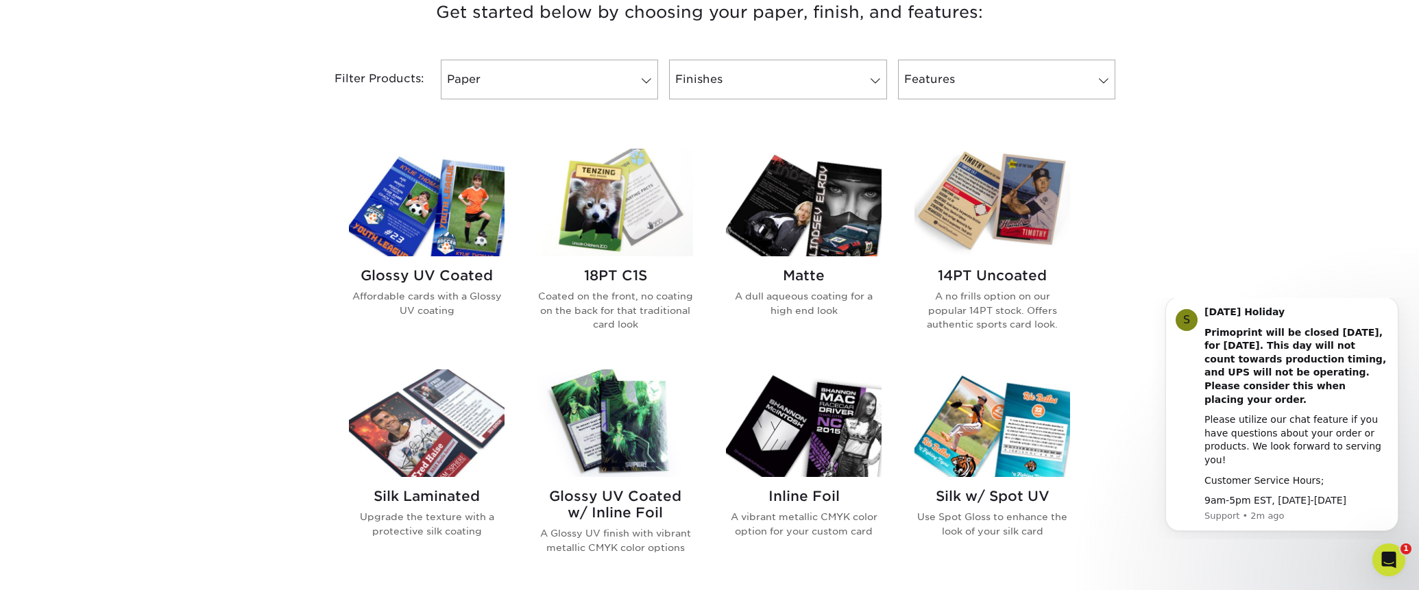
scroll to position [545, 0]
click at [984, 206] on img at bounding box center [992, 202] width 156 height 108
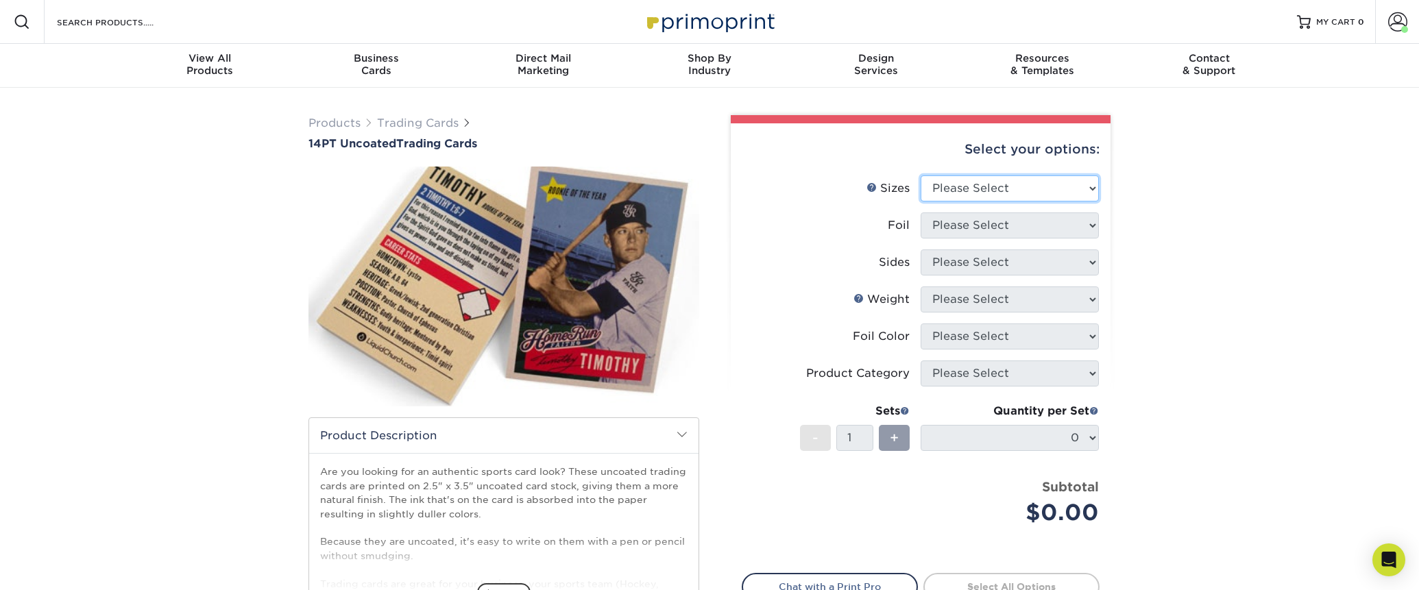
click at [1092, 186] on select "Please Select 2.5" x 3.5"" at bounding box center [1009, 188] width 178 height 26
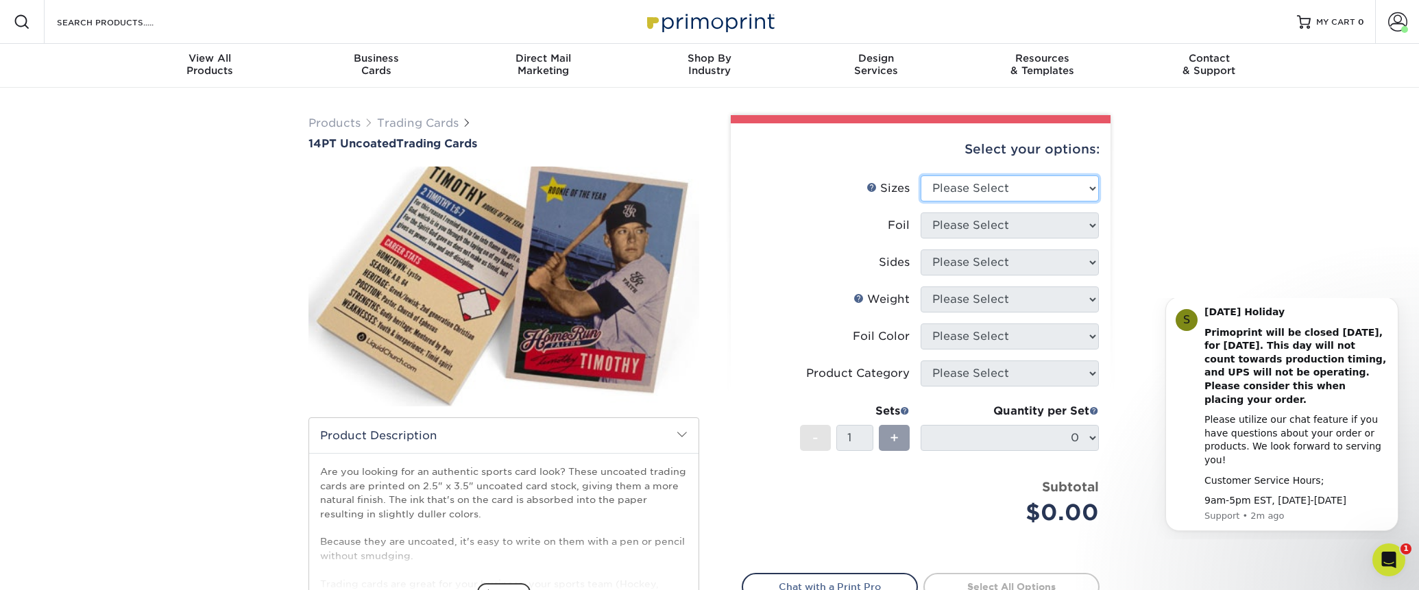
select select "2.50x3.50"
click at [920, 175] on select "Please Select 2.5" x 3.5"" at bounding box center [1009, 188] width 178 height 26
click at [1090, 223] on select "Please Select Yes No" at bounding box center [1009, 225] width 178 height 26
select select "0"
click at [920, 212] on select "Please Select Yes No" at bounding box center [1009, 225] width 178 height 26
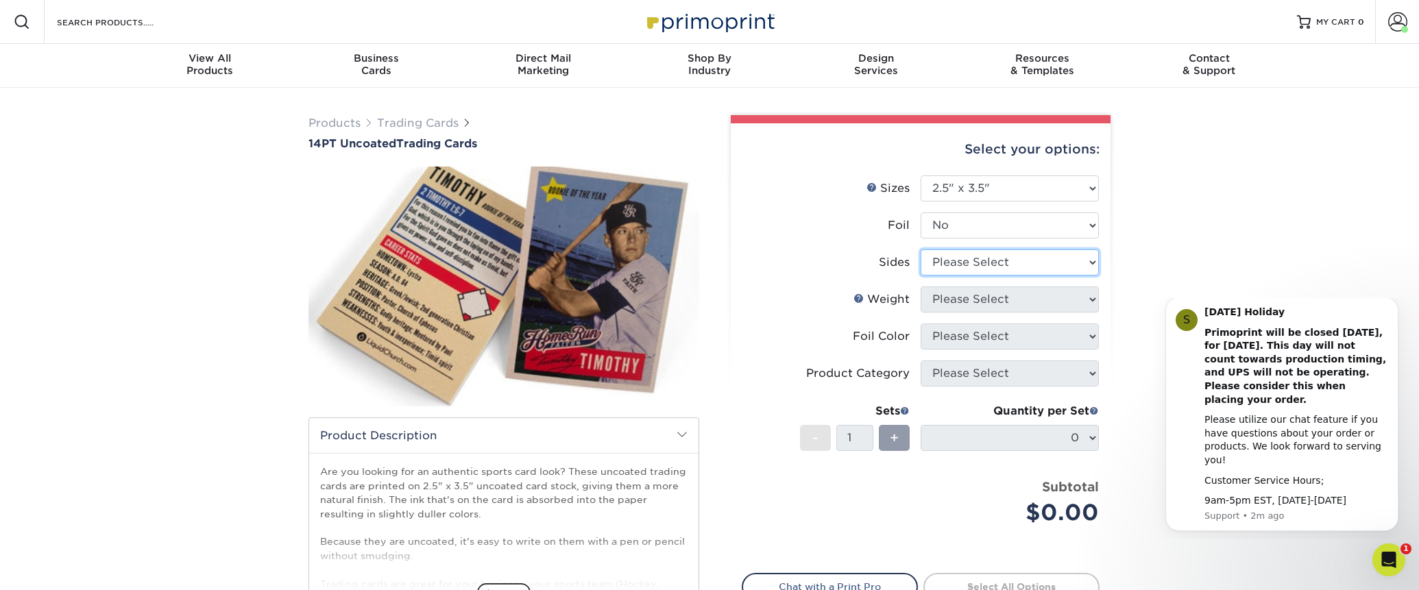
click at [1094, 261] on select "Please Select Print Both Sides Print Front Only" at bounding box center [1009, 262] width 178 height 26
select select "13abbda7-1d64-4f25-8bb2-c179b224825d"
click at [920, 249] on select "Please Select Print Both Sides Print Front Only" at bounding box center [1009, 262] width 178 height 26
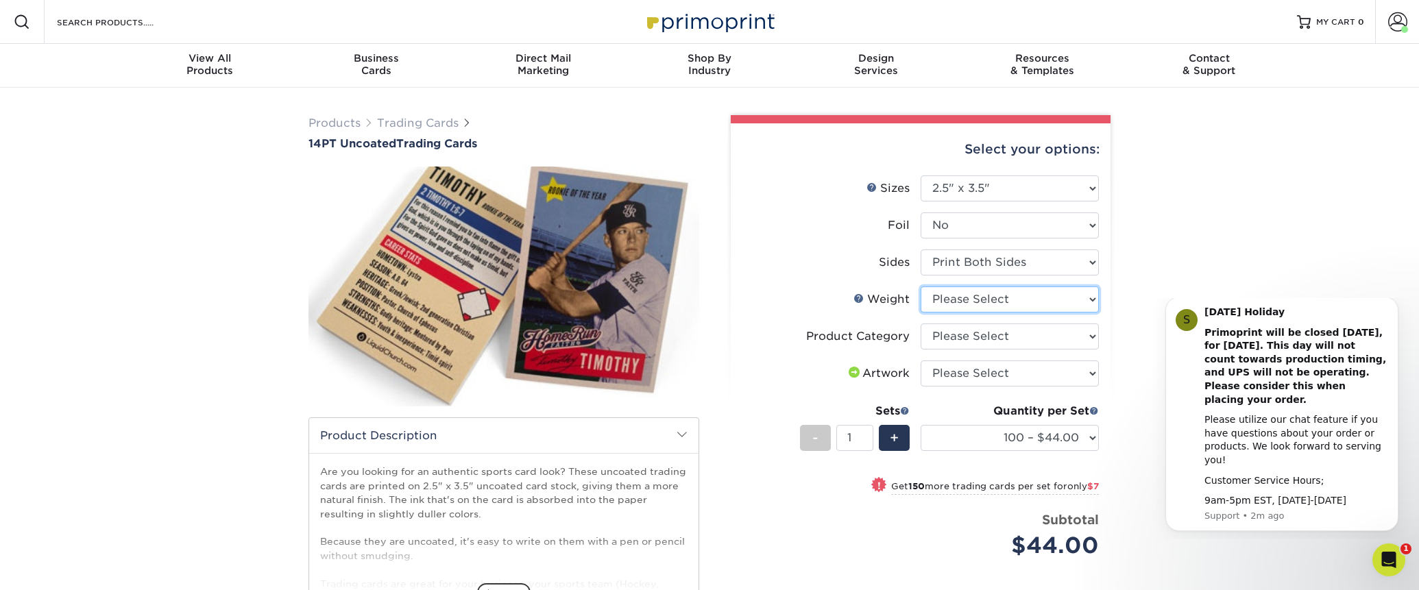
click at [1090, 297] on select "Please Select 14PT Uncoated" at bounding box center [1009, 299] width 178 height 26
select select "14PT Uncoated"
click at [920, 286] on select "Please Select 14PT Uncoated" at bounding box center [1009, 299] width 178 height 26
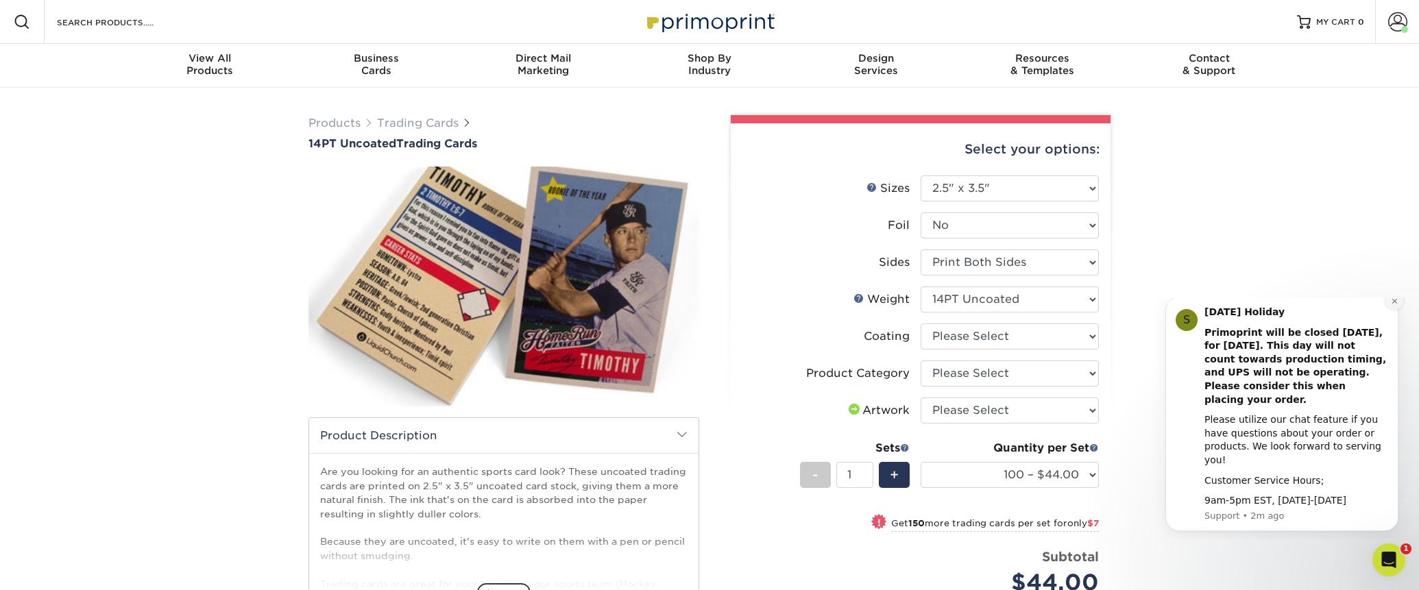
click at [1389, 310] on button "Dismiss notification" at bounding box center [1394, 301] width 18 height 18
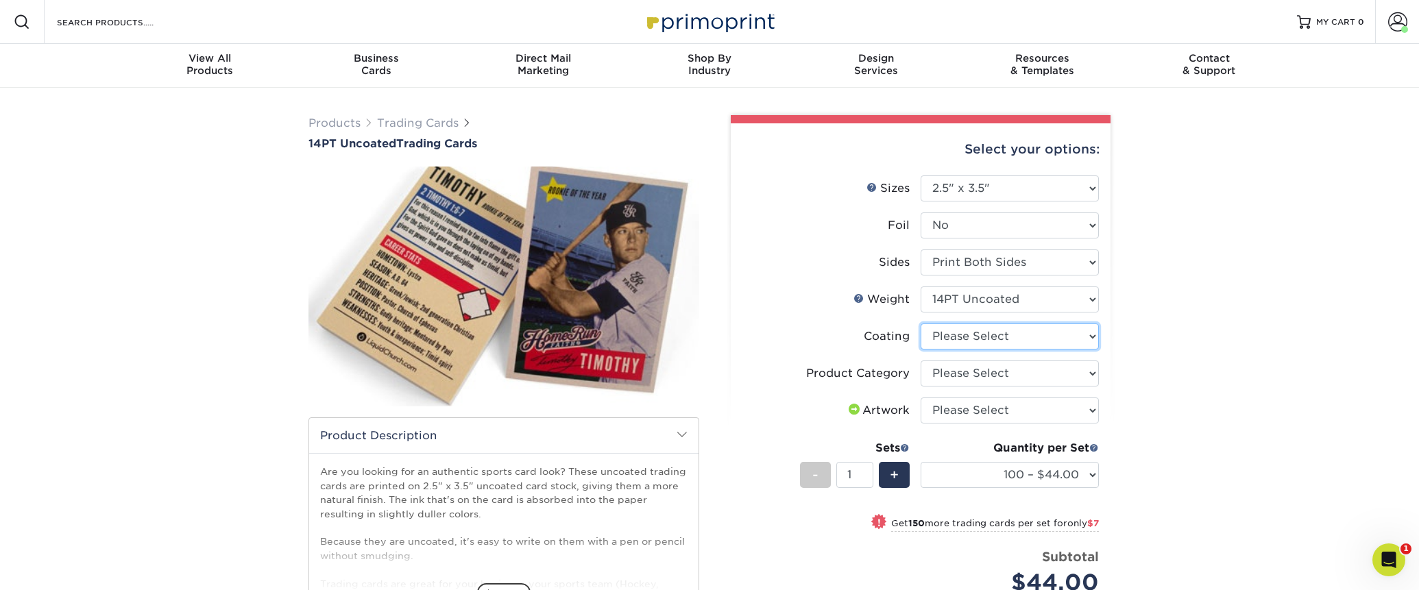
click at [1089, 336] on select at bounding box center [1009, 336] width 178 height 26
select select "3e7618de-abca-4bda-9f97-8b9129e913d8"
click at [920, 323] on select at bounding box center [1009, 336] width 178 height 26
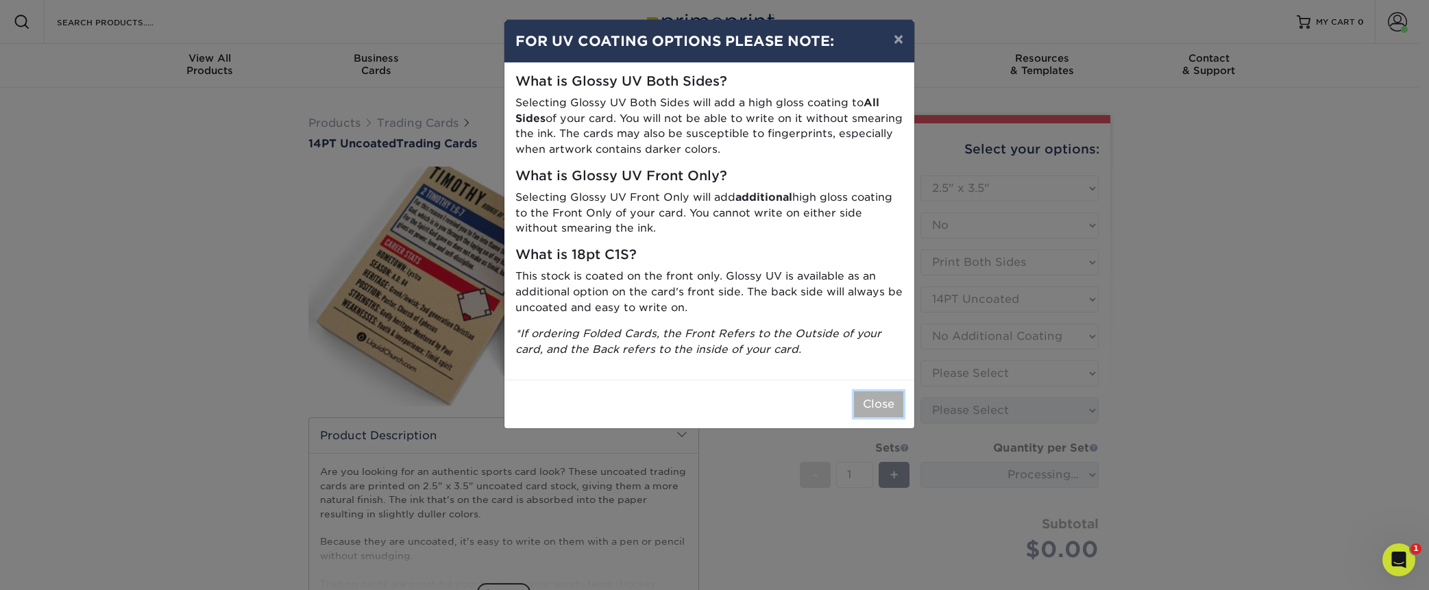
click at [871, 407] on button "Close" at bounding box center [878, 404] width 49 height 26
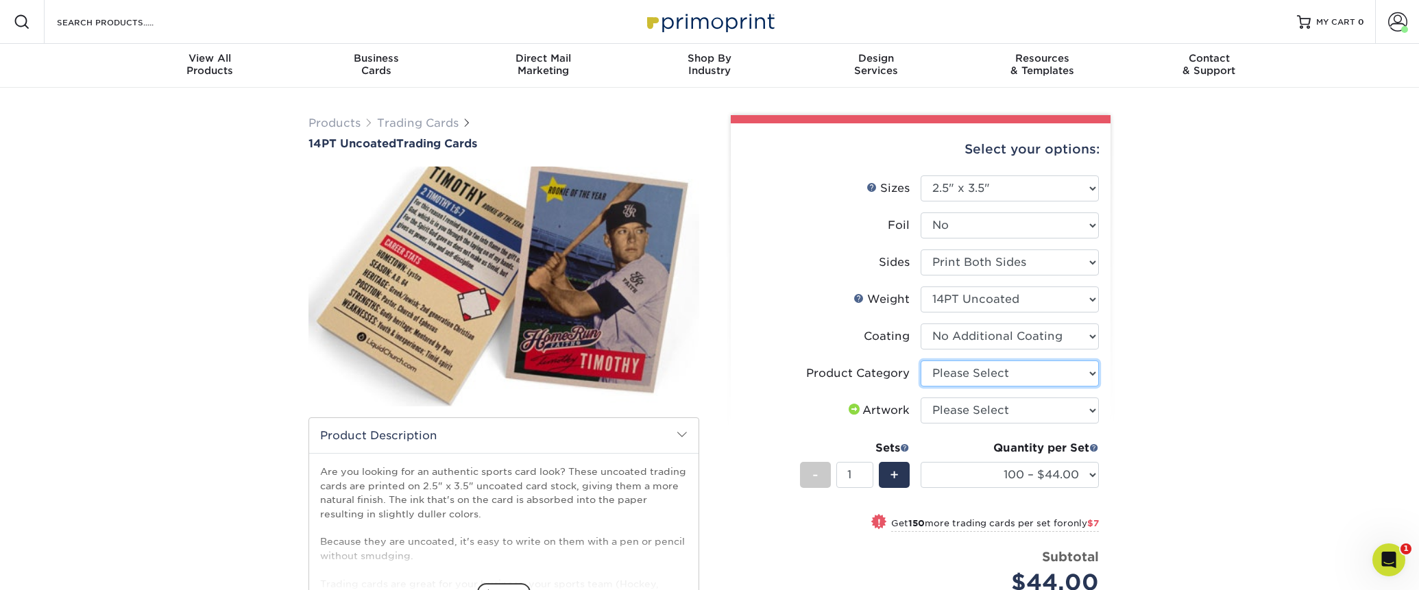
click at [1094, 372] on select "Please Select Trading Cards" at bounding box center [1009, 373] width 178 height 26
select select "c2f9bce9-36c2-409d-b101-c29d9d031e18"
click at [920, 360] on select "Please Select Trading Cards" at bounding box center [1009, 373] width 178 height 26
click at [1091, 410] on select "Please Select I will upload files I need a design - $100" at bounding box center [1009, 410] width 178 height 26
select select "upload"
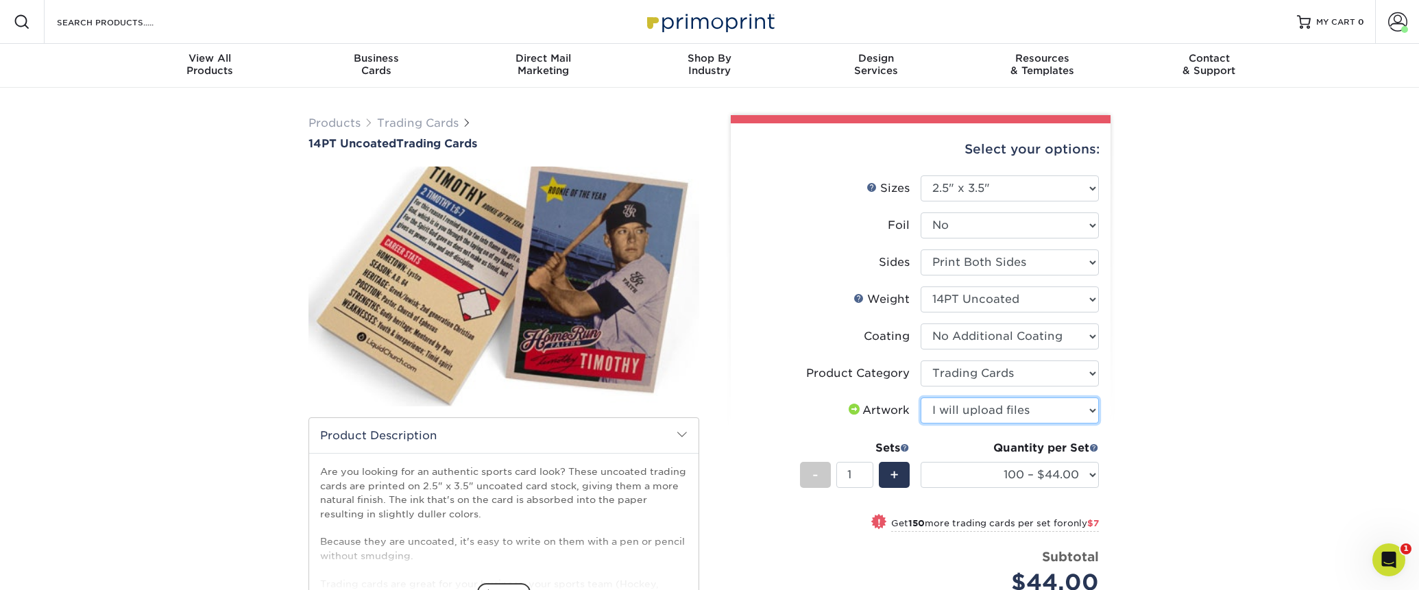
click at [920, 397] on select "Please Select I will upload files I need a design - $100" at bounding box center [1009, 410] width 178 height 26
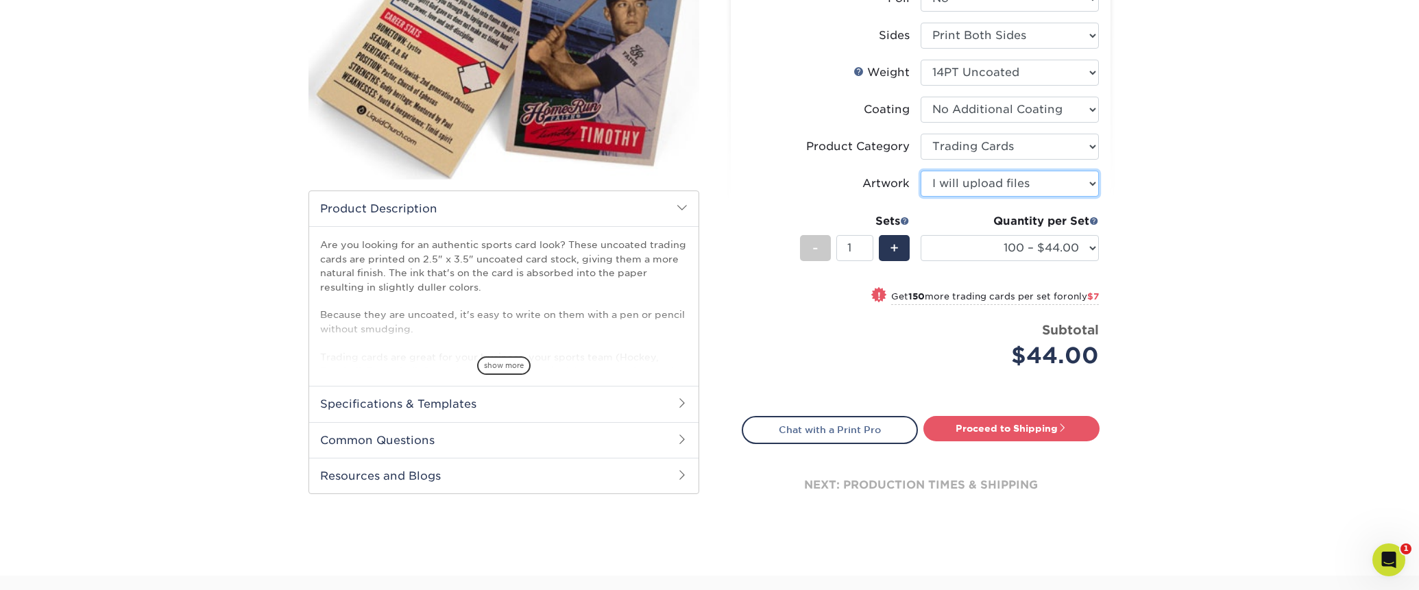
scroll to position [229, 0]
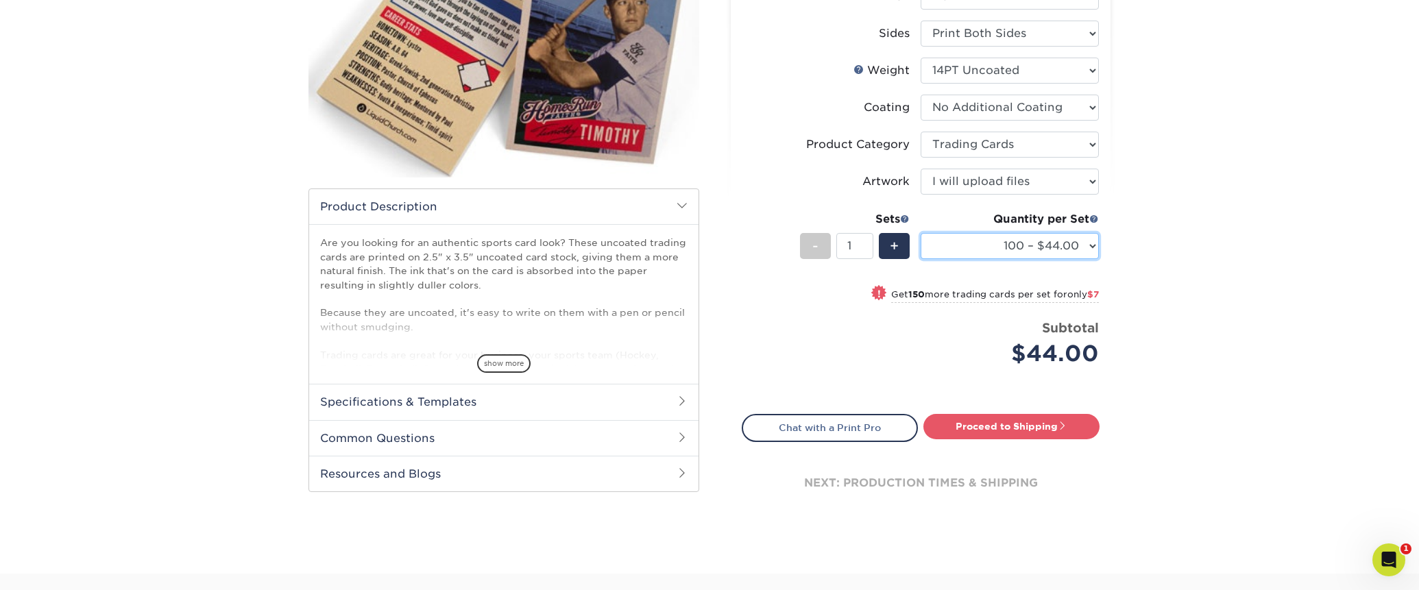
click at [1092, 245] on select "100 – $44.00 250 – $51.00 500 – $54.00 1000 – $78.00 2500 – $148.00 5000 – $198…" at bounding box center [1009, 246] width 178 height 26
click at [920, 233] on select "100 – $44.00 250 – $51.00 500 – $54.00 1000 – $78.00 2500 – $148.00 5000 – $198…" at bounding box center [1009, 246] width 178 height 26
click at [1090, 244] on select "100 – $44.00 250 – $51.00 500 – $54.00 1000 – $78.00 2500 – $148.00 5000 – $198…" at bounding box center [1009, 246] width 178 height 26
select select "250 – $51.00"
click at [920, 233] on select "100 – $44.00 250 – $51.00 500 – $54.00 1000 – $78.00 2500 – $148.00 5000 – $198…" at bounding box center [1009, 246] width 178 height 26
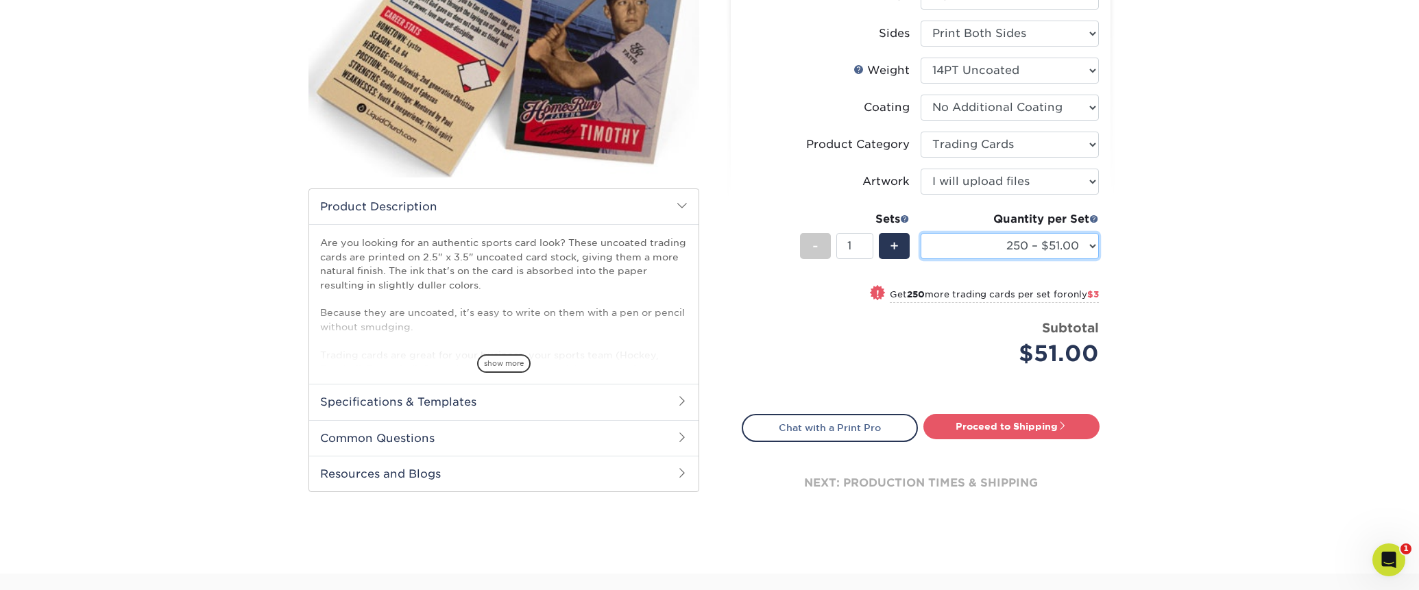
scroll to position [228, 0]
click at [1040, 422] on link "Proceed to Shipping" at bounding box center [1011, 427] width 176 height 25
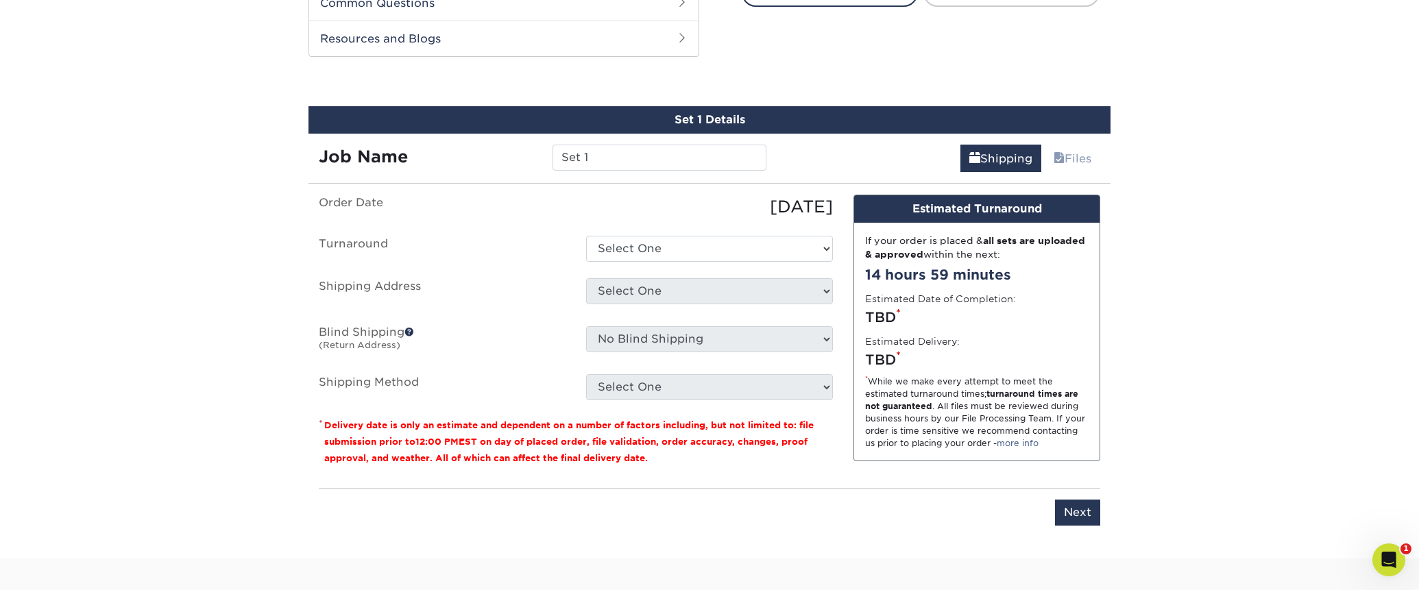
scroll to position [680, 0]
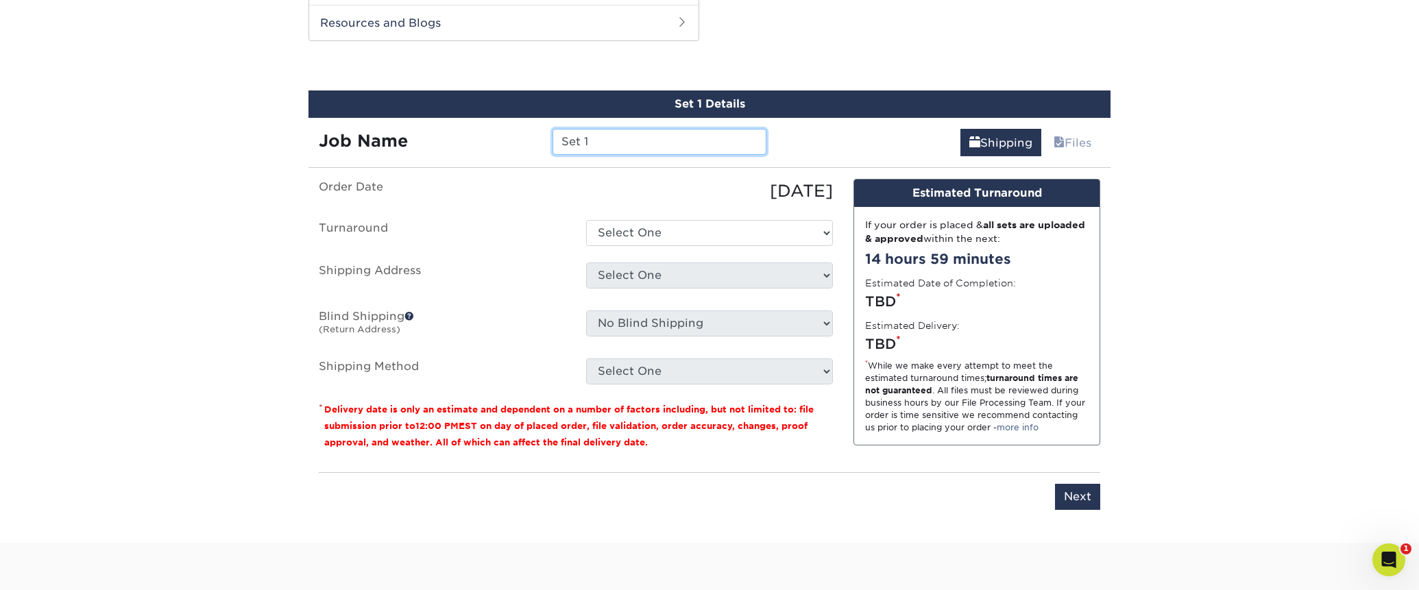
click at [654, 144] on input "Set 1" at bounding box center [658, 142] width 213 height 26
drag, startPoint x: 628, startPoint y: 139, endPoint x: 529, endPoint y: 135, distance: 99.4
click at [529, 135] on div "Job Name Set 1" at bounding box center [542, 142] width 468 height 26
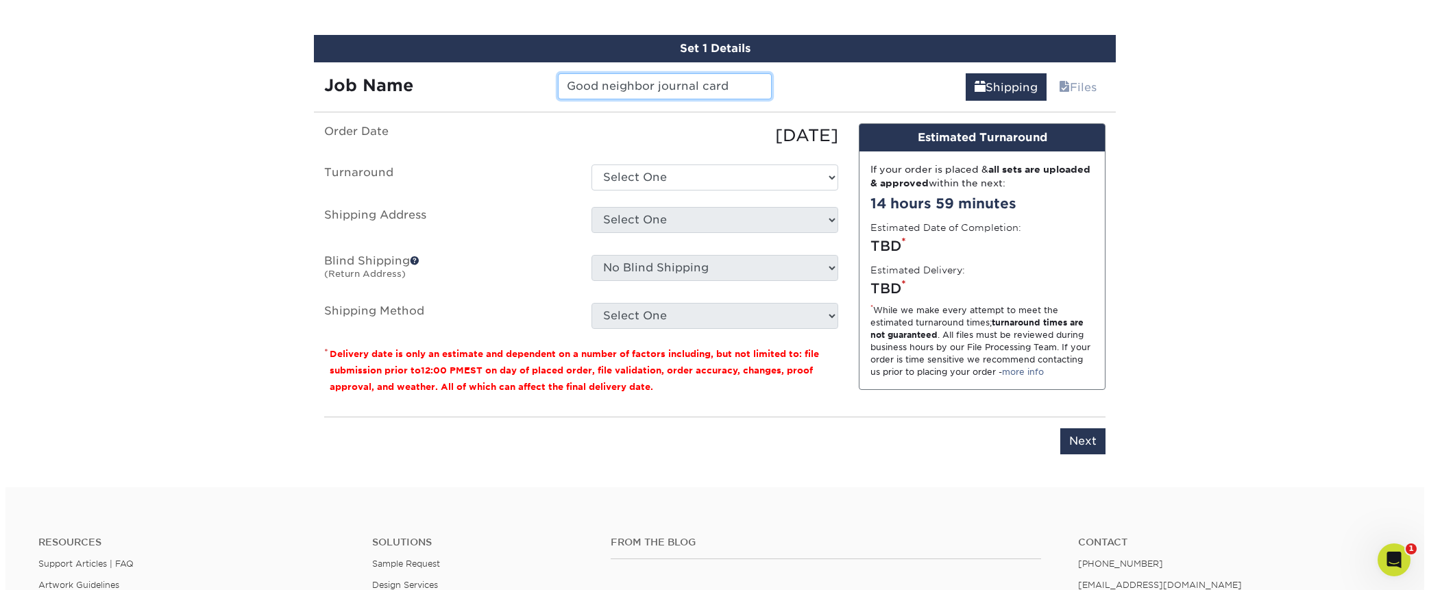
scroll to position [747, 0]
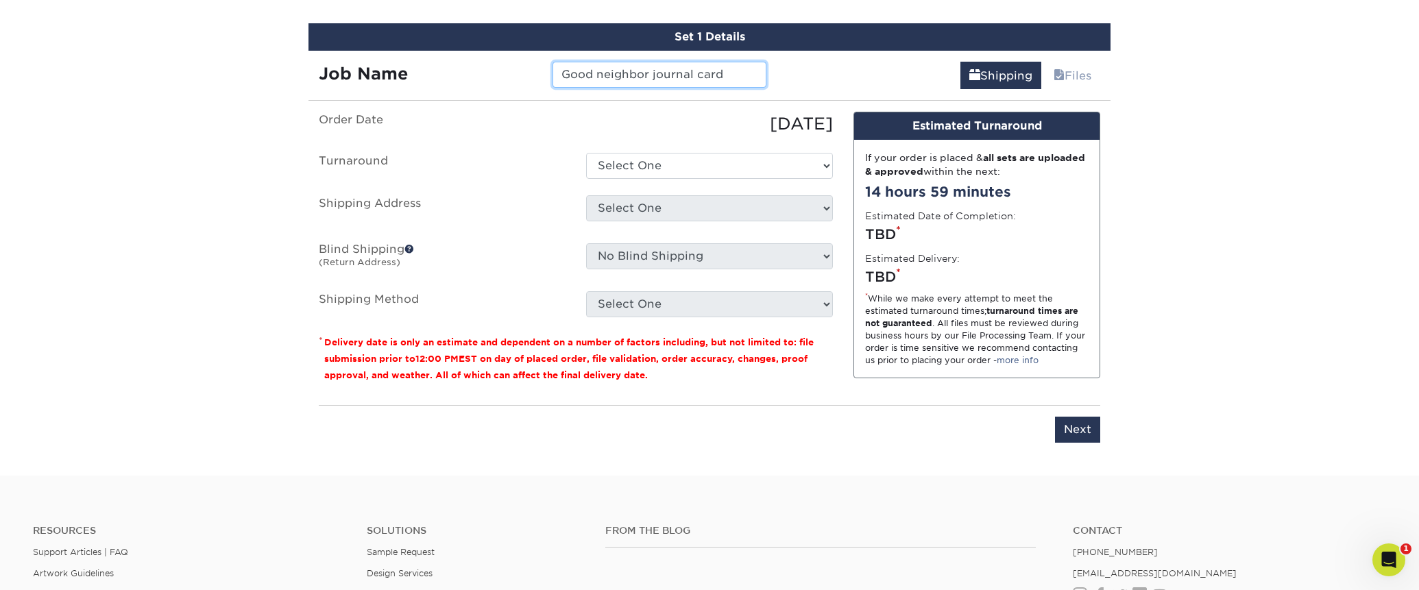
type input "Good neighbor journal card"
click at [823, 163] on select "Select One 2-4 Business Days 2 Day Next Business Day" at bounding box center [709, 166] width 247 height 26
select select "2aa9058f-d60e-4dbb-9e2f-730be2c6fe27"
click at [586, 153] on select "Select One 2-4 Business Days 2 Day Next Business Day" at bounding box center [709, 166] width 247 height 26
click at [824, 206] on select "Select One + Add New Address" at bounding box center [709, 208] width 247 height 26
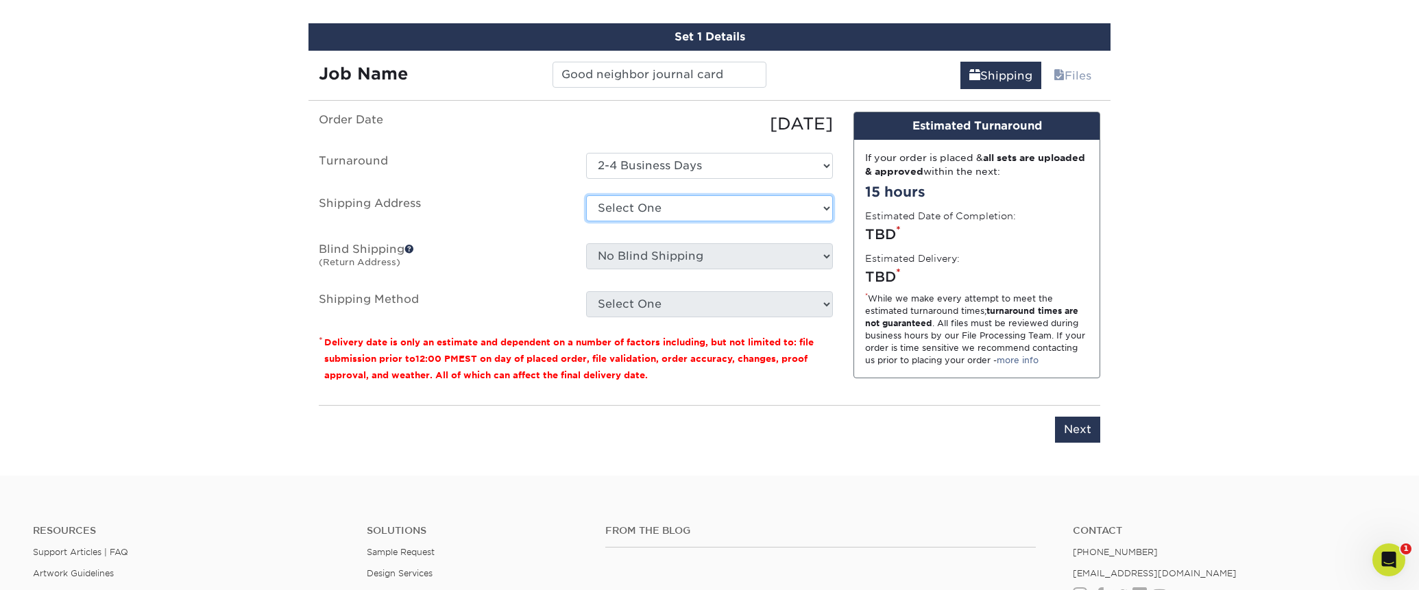
select select "newaddress"
click at [586, 195] on select "Select One + Add New Address" at bounding box center [709, 208] width 247 height 26
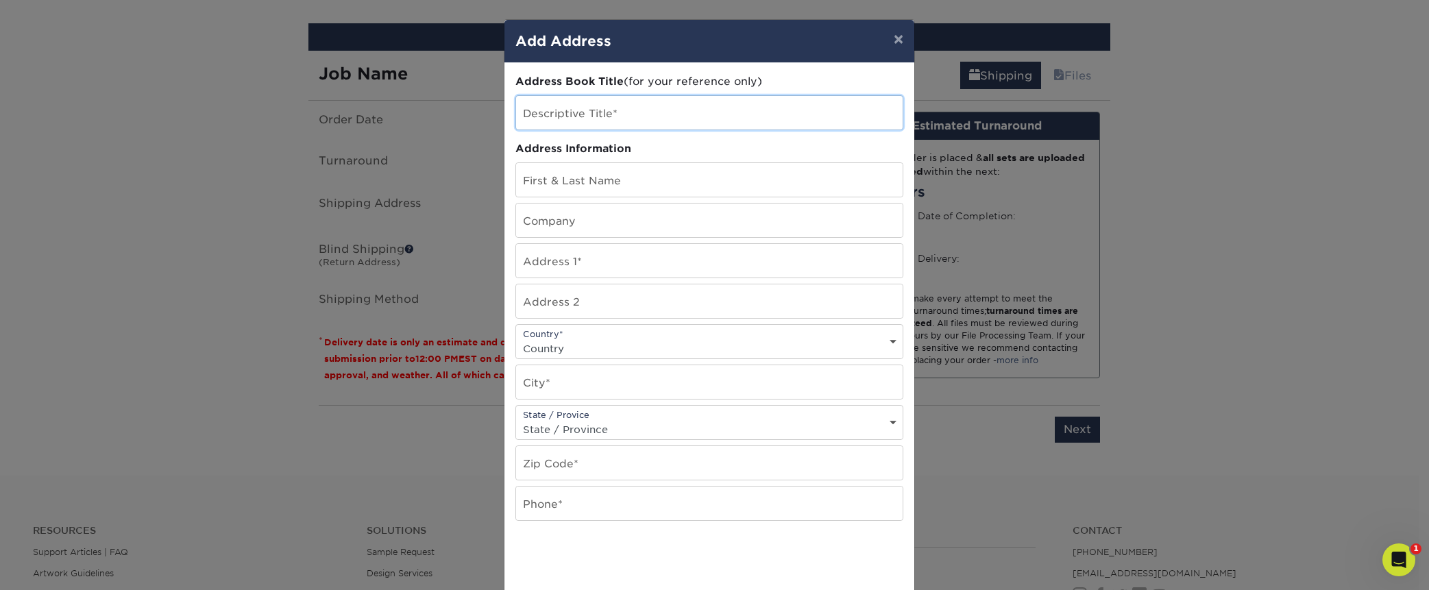
click at [678, 112] on input "text" at bounding box center [709, 113] width 386 height 34
type input "home"
click at [609, 190] on input "text" at bounding box center [709, 180] width 386 height 34
type input "[PERSON_NAME]"
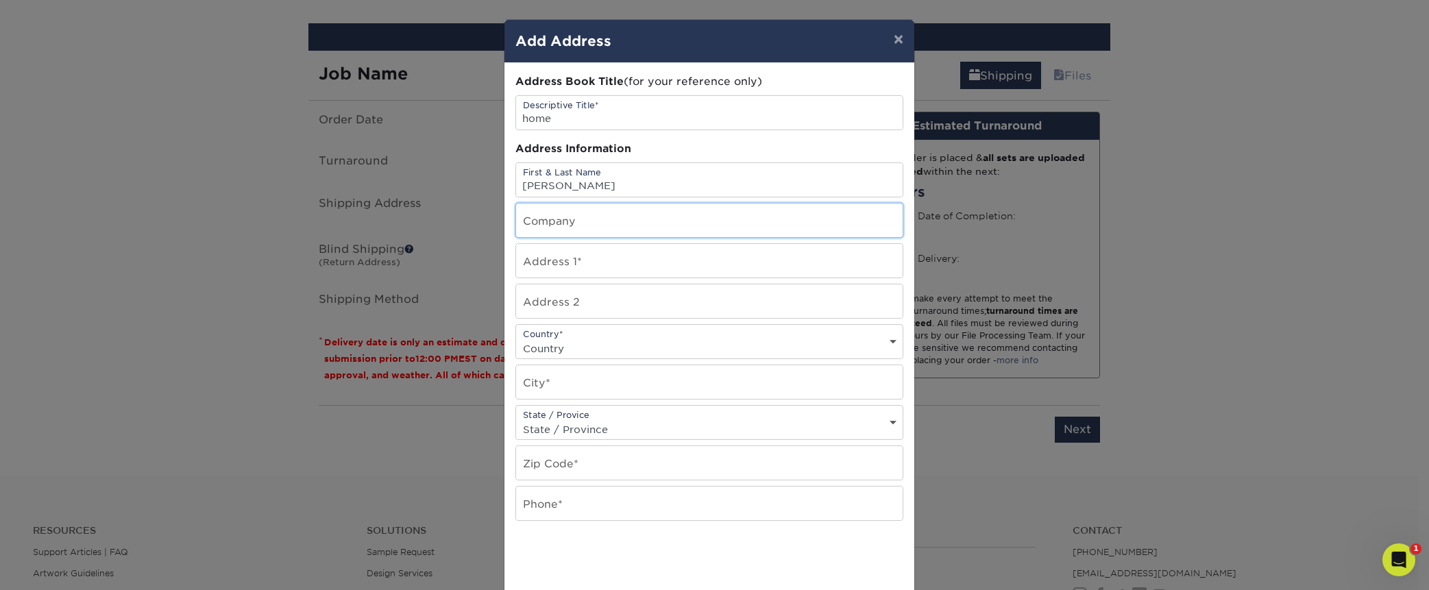
type input "3934 NE 99th Ave"
select select "US"
type input "Portland"
select select "OR"
type input "97220"
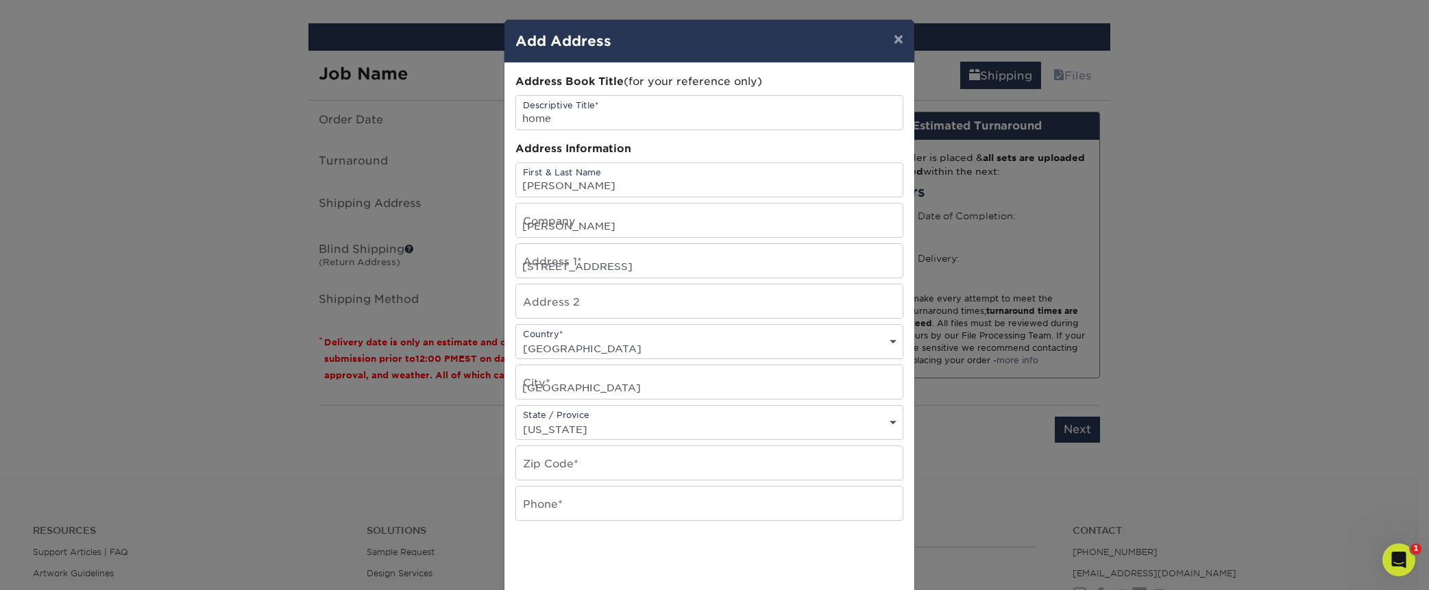
type input "5033131994"
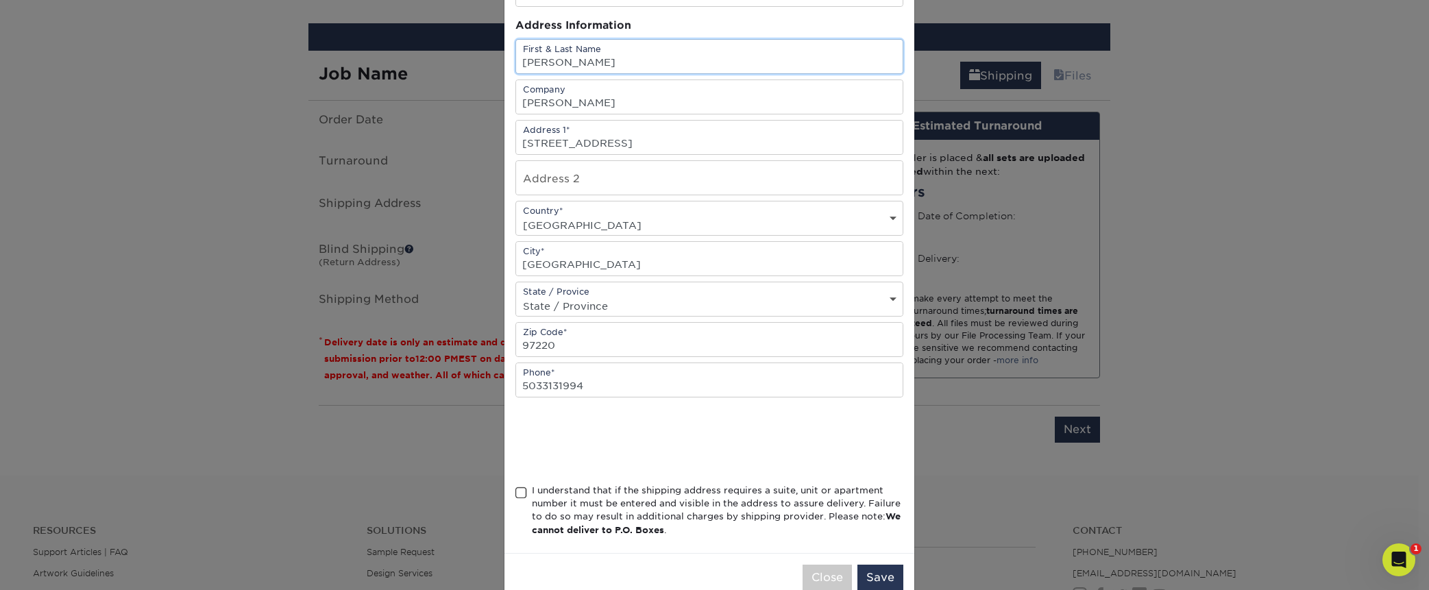
scroll to position [155, 0]
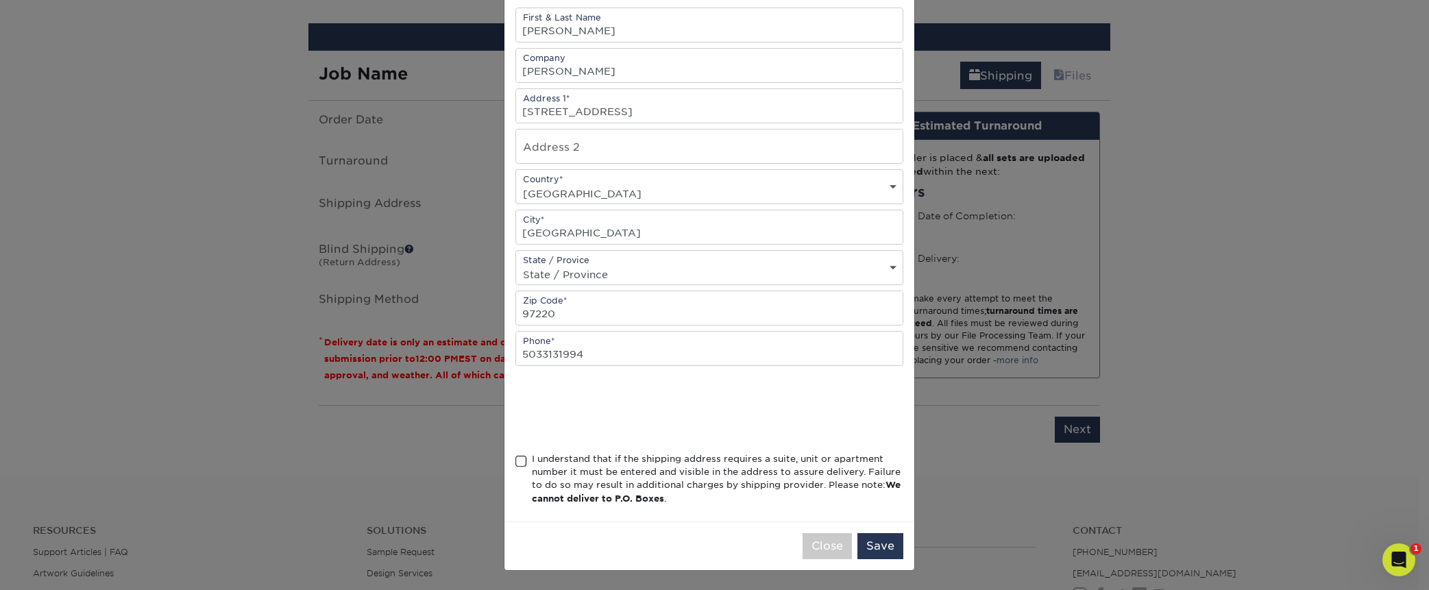
click at [515, 456] on span at bounding box center [521, 461] width 12 height 13
click at [0, 0] on input "I understand that if the shipping address requires a suite, unit or apartment n…" at bounding box center [0, 0] width 0 height 0
click at [879, 541] on button "Save" at bounding box center [880, 546] width 46 height 26
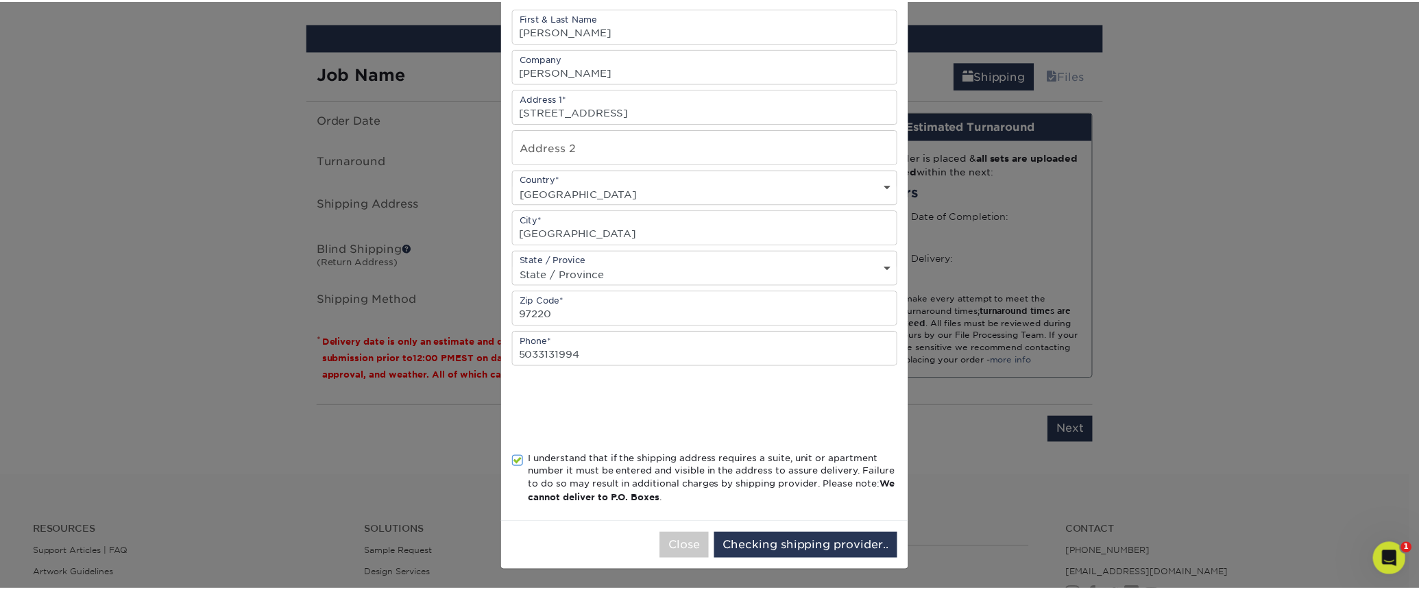
scroll to position [0, 0]
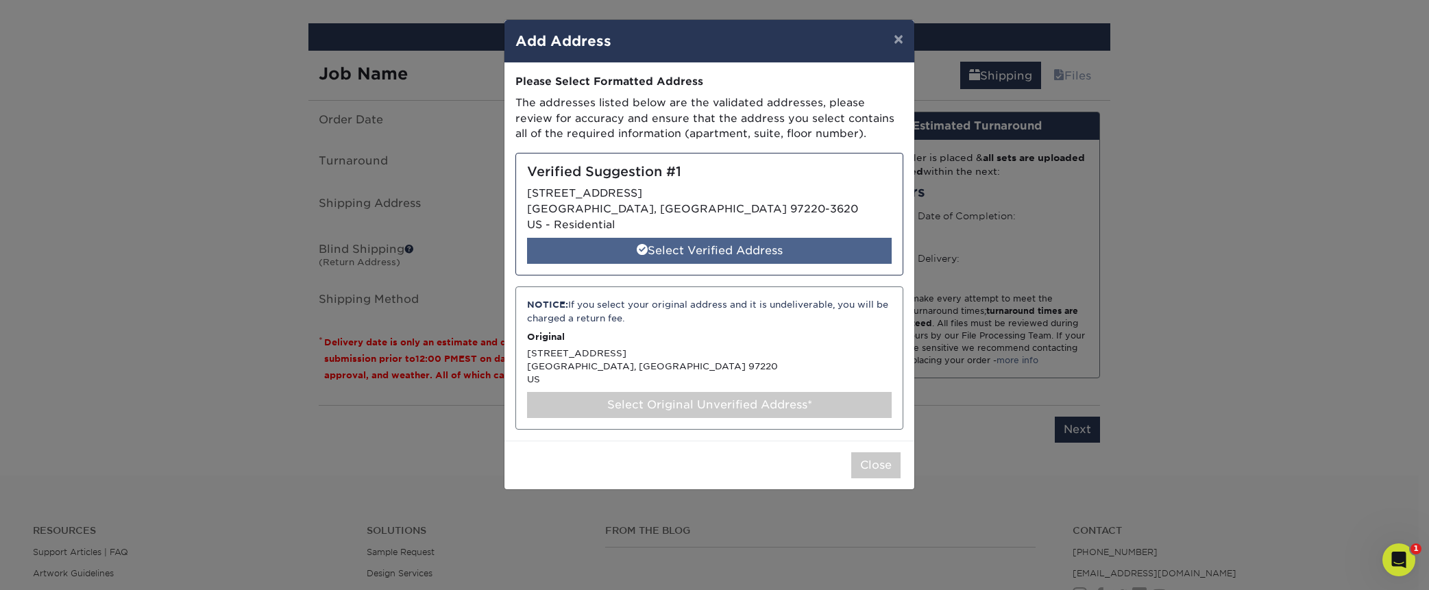
click at [794, 245] on div "Select Verified Address" at bounding box center [709, 251] width 365 height 26
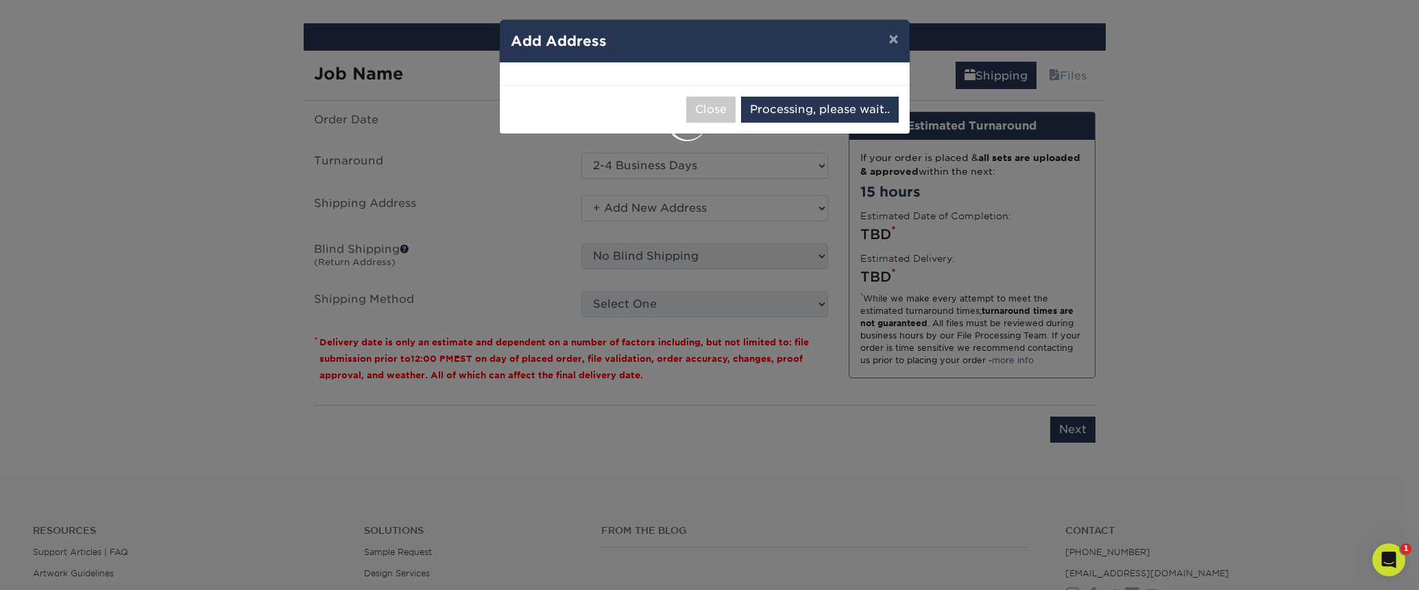
select select "285609"
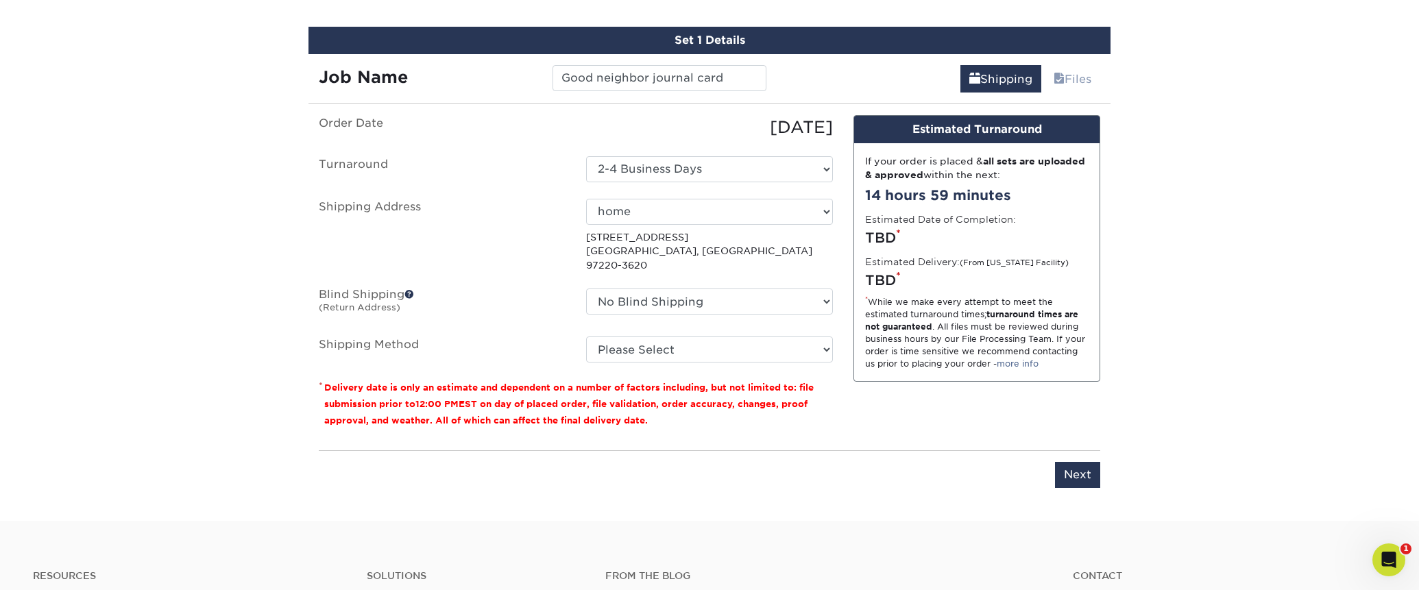
scroll to position [745, 0]
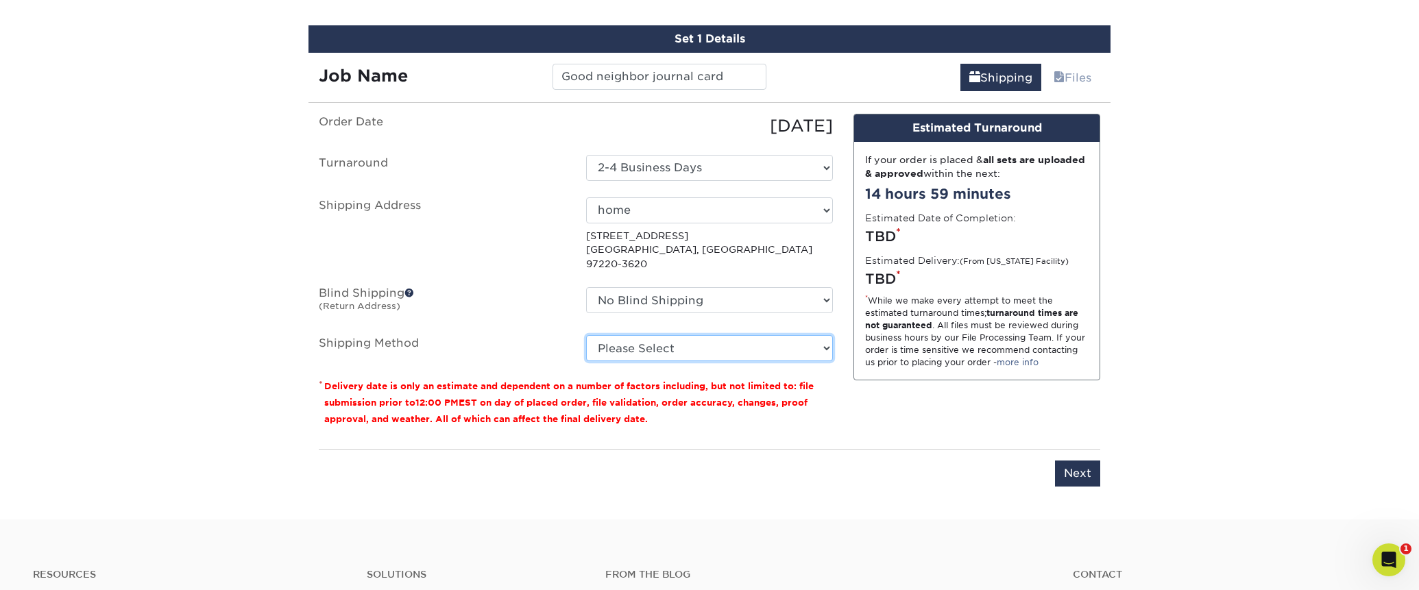
click at [822, 335] on select "Please Select Ground Shipping (+$25.00) 3 Day Shipping Service (+$31.11) 2 Day …" at bounding box center [709, 348] width 247 height 26
select select "03"
click at [586, 335] on select "Please Select Ground Shipping (+$25.00) 3 Day Shipping Service (+$31.11) 2 Day …" at bounding box center [709, 348] width 247 height 26
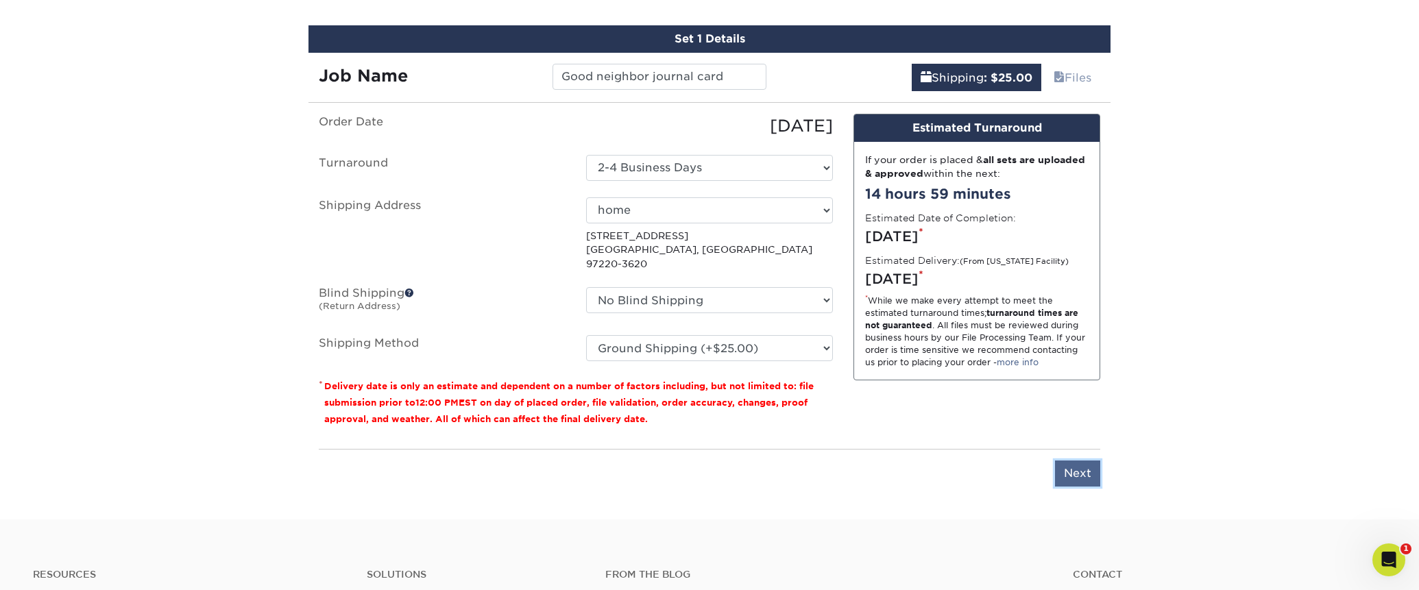
click at [1088, 461] on input "Next" at bounding box center [1077, 474] width 45 height 26
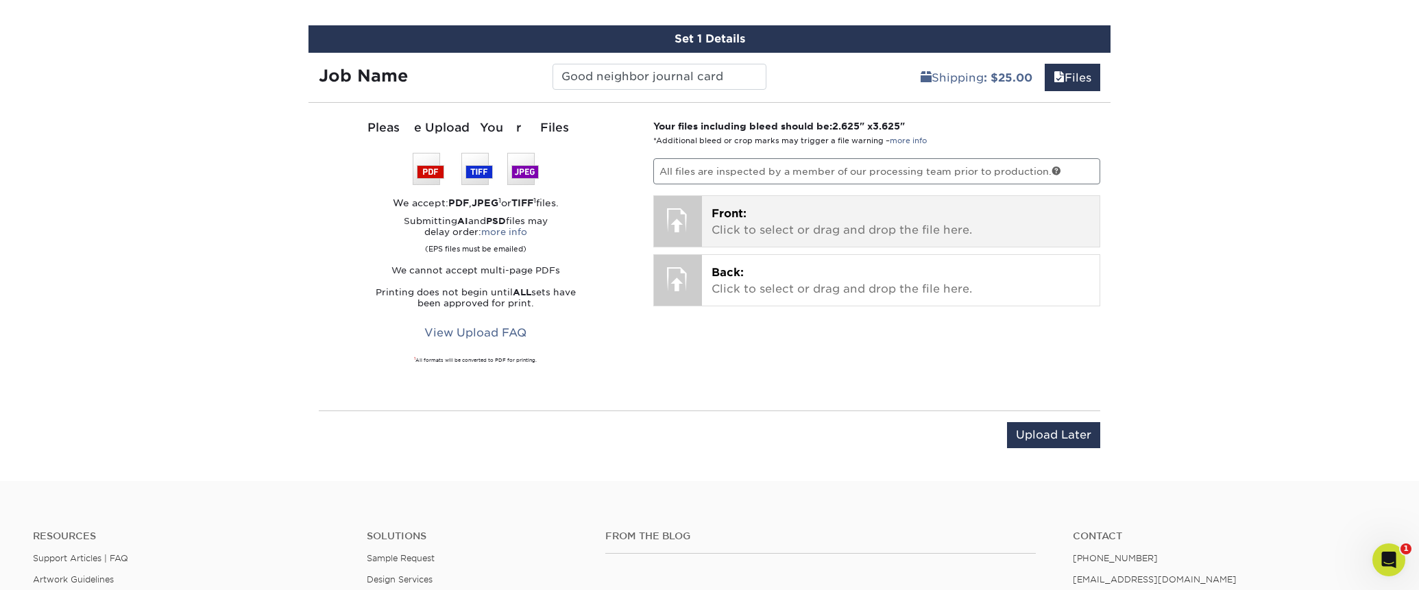
click at [948, 221] on p "Front: Click to select or drag and drop the file here." at bounding box center [900, 222] width 379 height 33
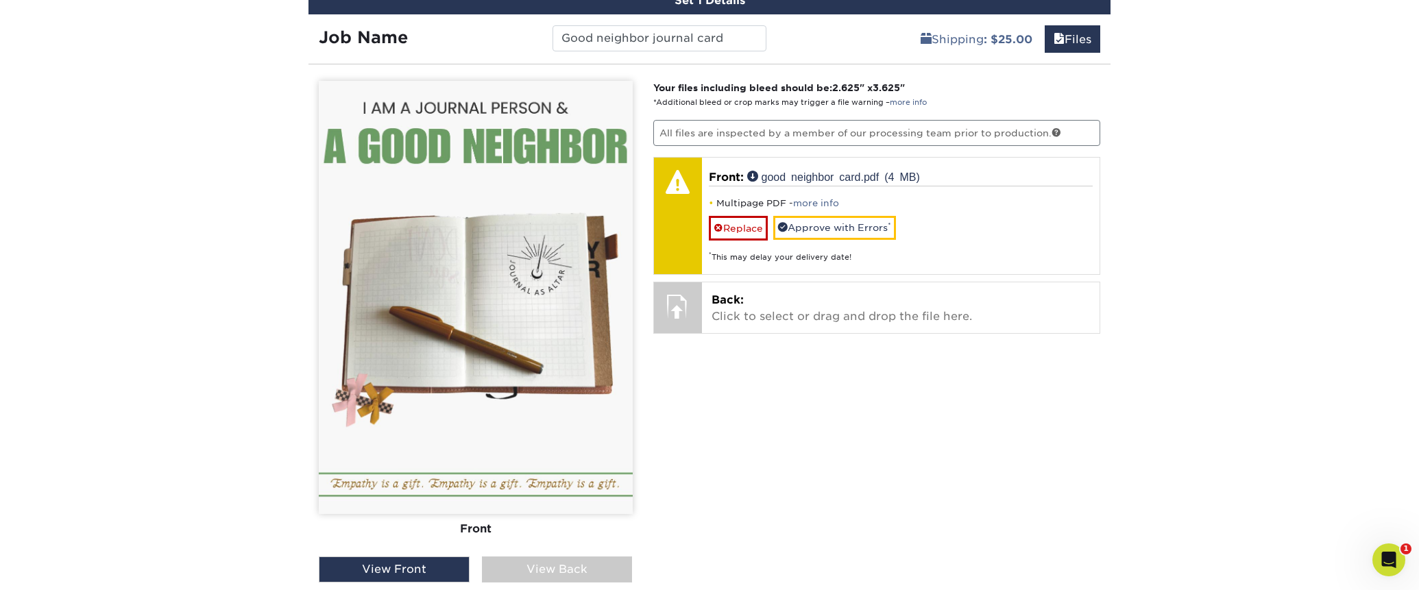
scroll to position [782, 0]
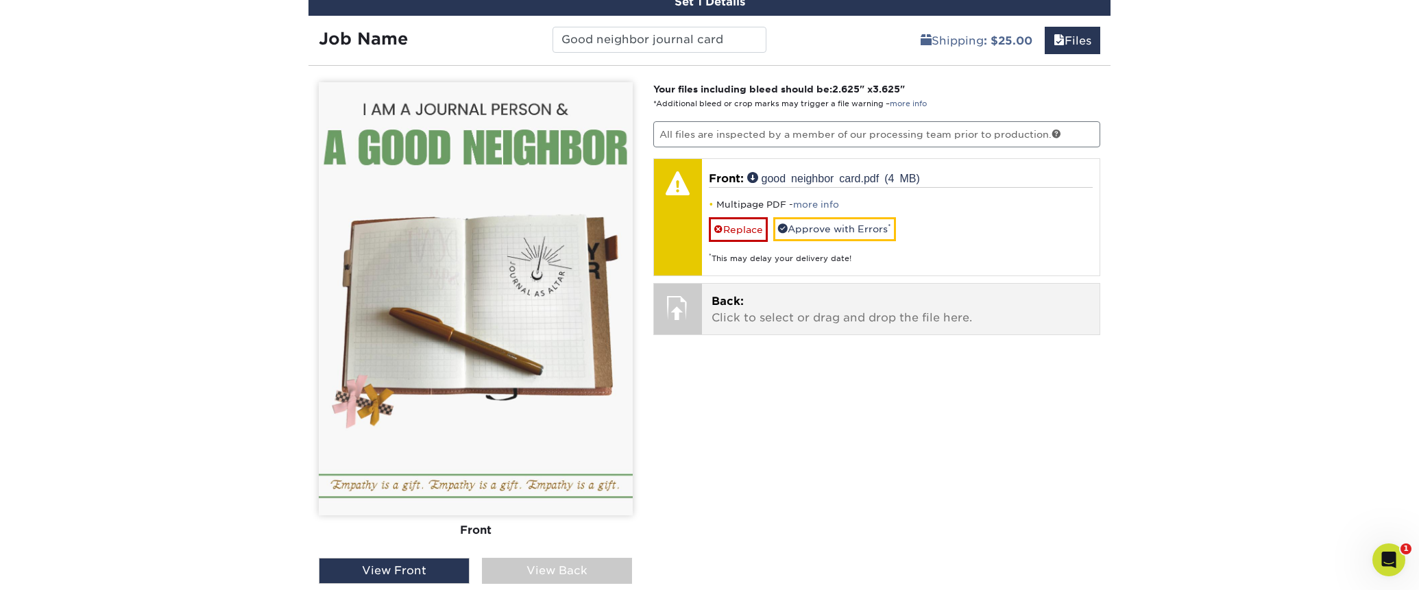
click at [846, 302] on p "Back: Click to select or drag and drop the file here." at bounding box center [900, 309] width 379 height 33
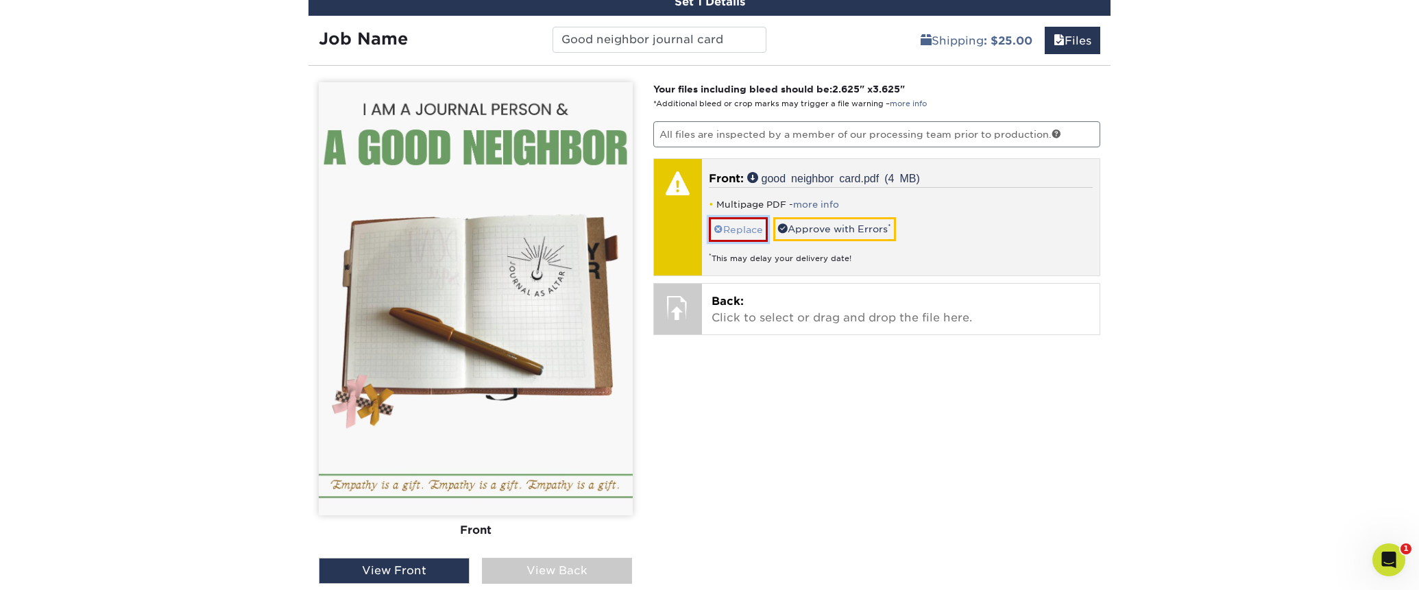
click at [755, 232] on link "Replace" at bounding box center [738, 229] width 59 height 24
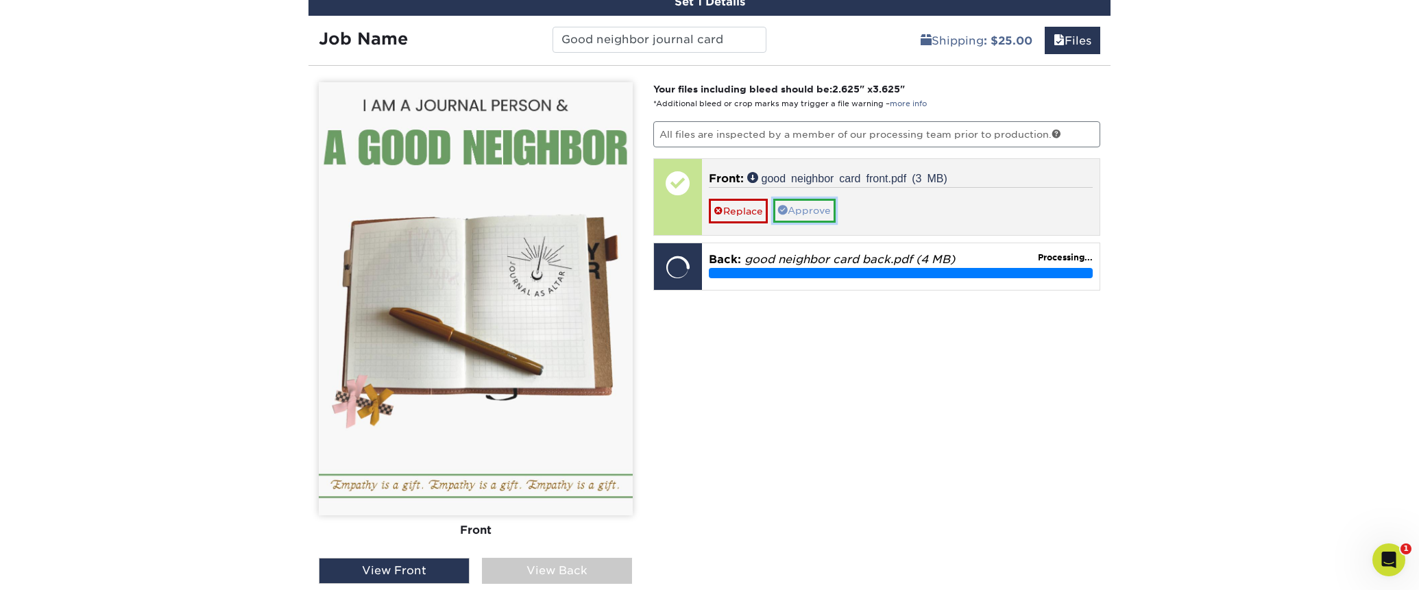
click at [827, 209] on link "Approve" at bounding box center [804, 210] width 62 height 23
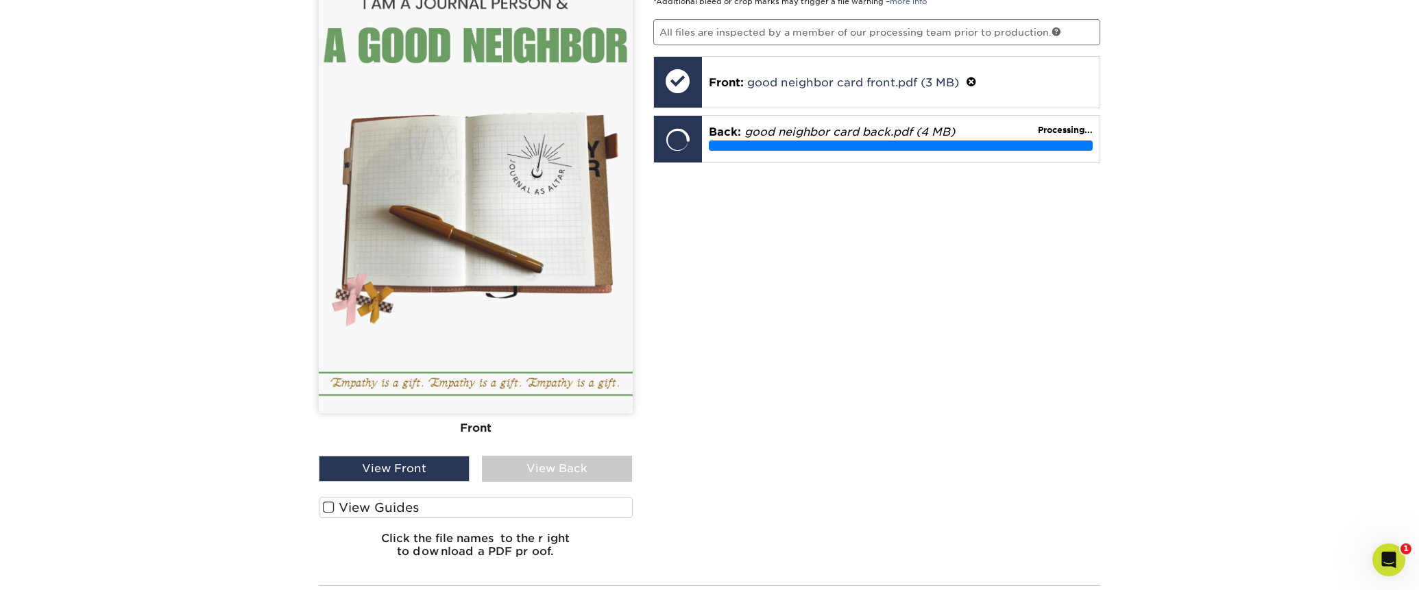
scroll to position [894, 0]
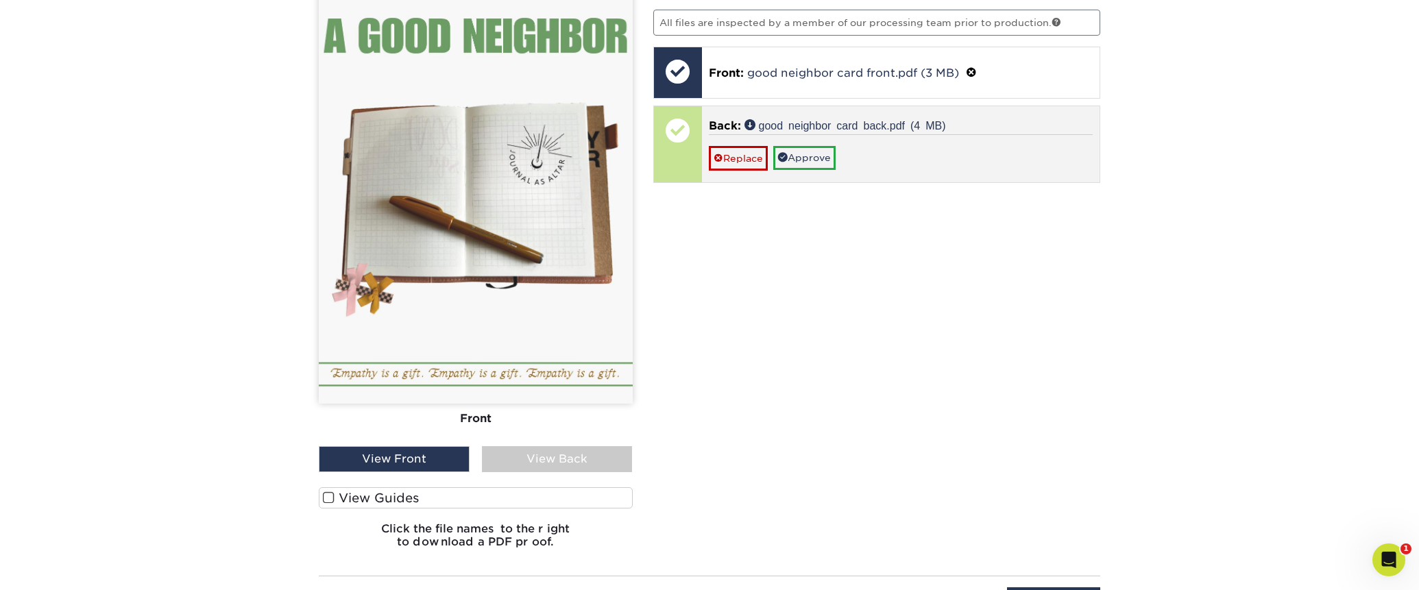
click at [913, 154] on div "Replace Approve" at bounding box center [901, 152] width 384 height 36
click at [663, 165] on div at bounding box center [678, 143] width 48 height 75
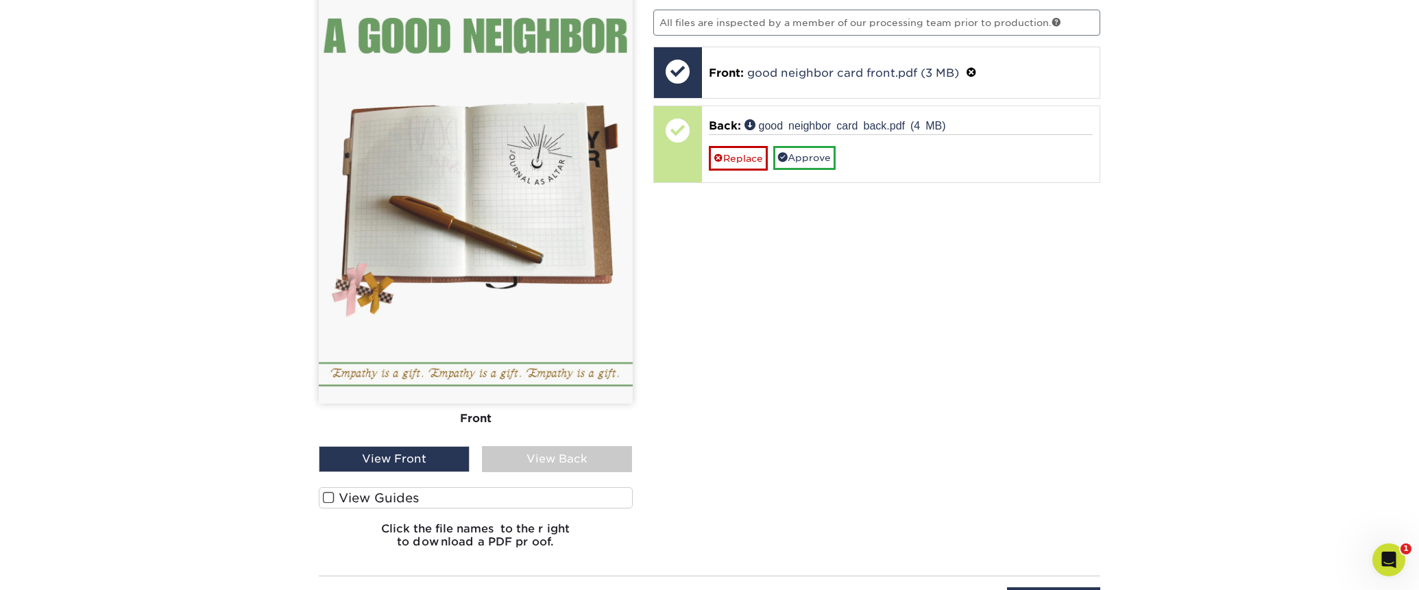
click at [618, 458] on div "View Back" at bounding box center [557, 459] width 151 height 26
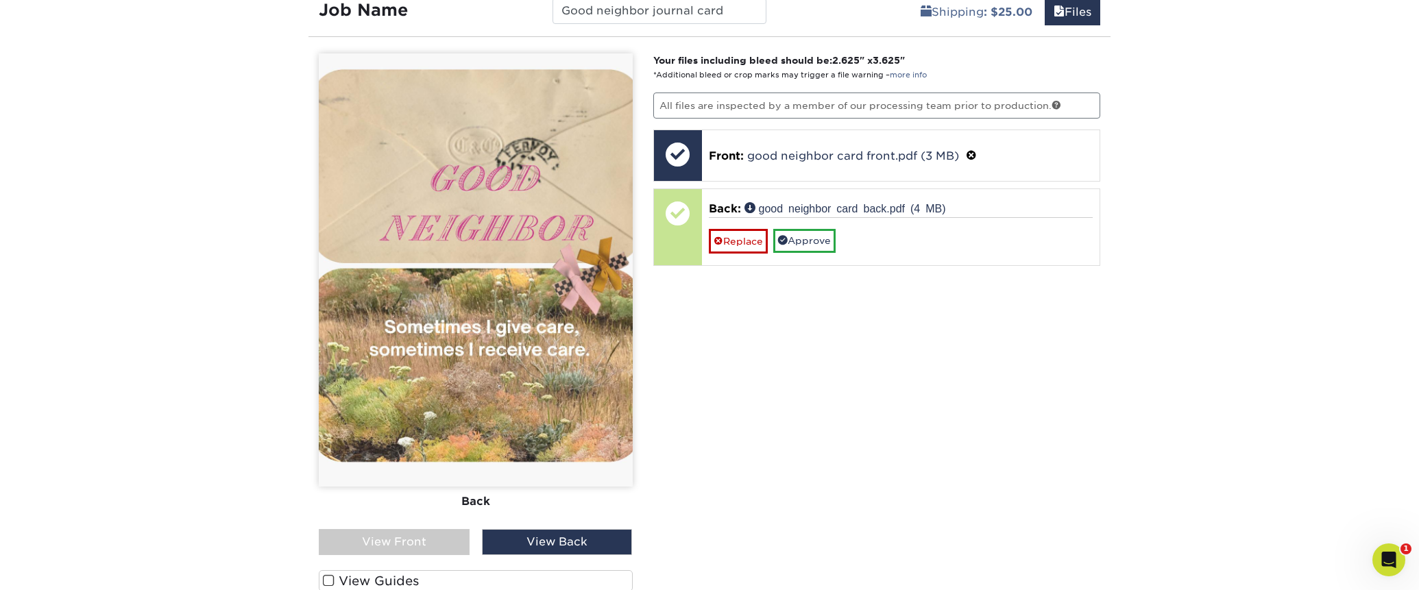
scroll to position [806, 0]
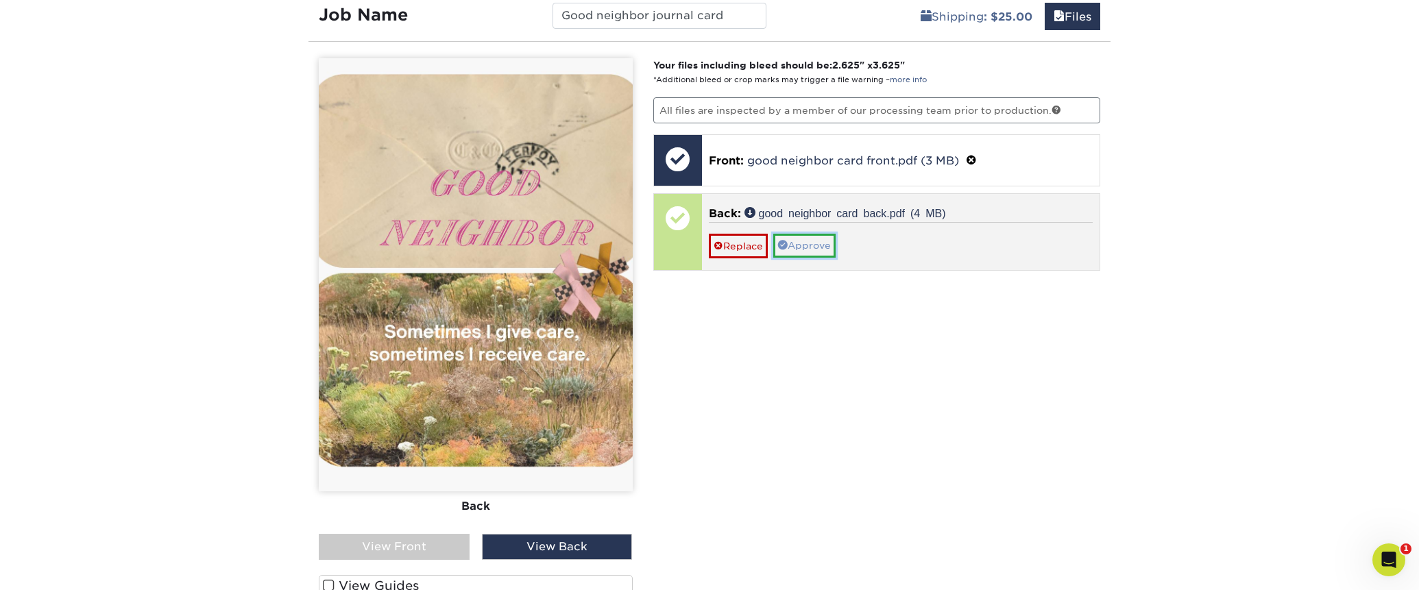
click at [819, 241] on link "Approve" at bounding box center [804, 245] width 62 height 23
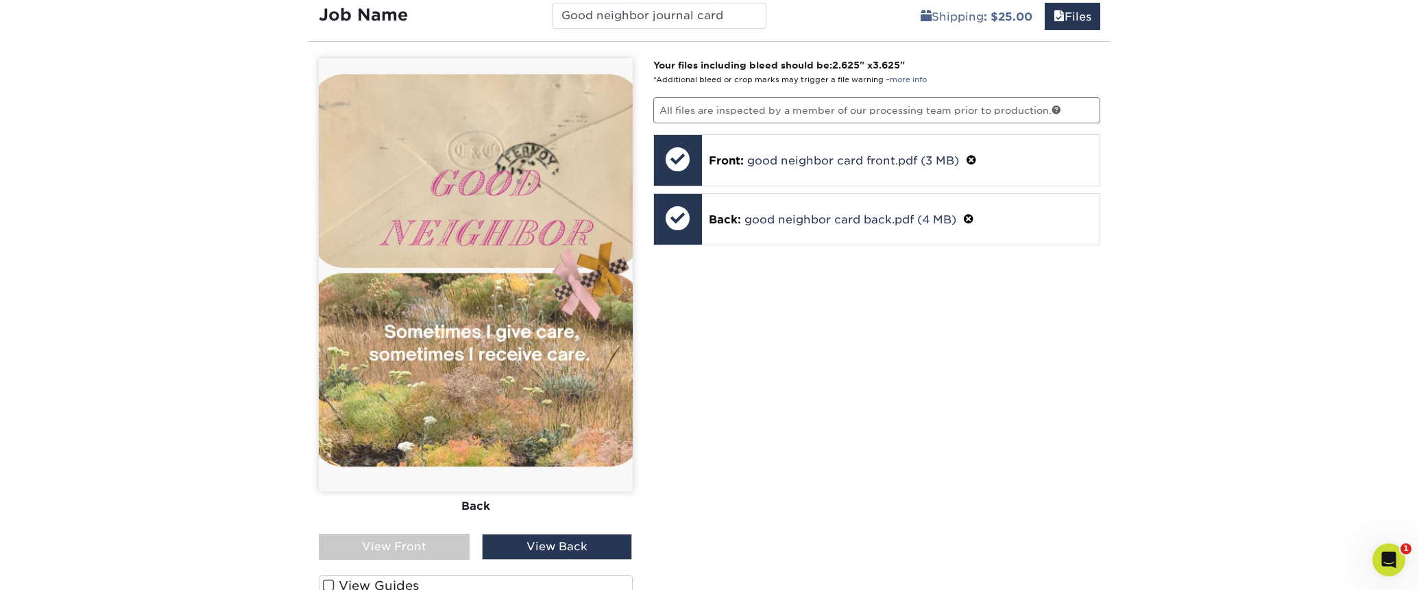
click at [418, 543] on div "View Front" at bounding box center [394, 547] width 151 height 26
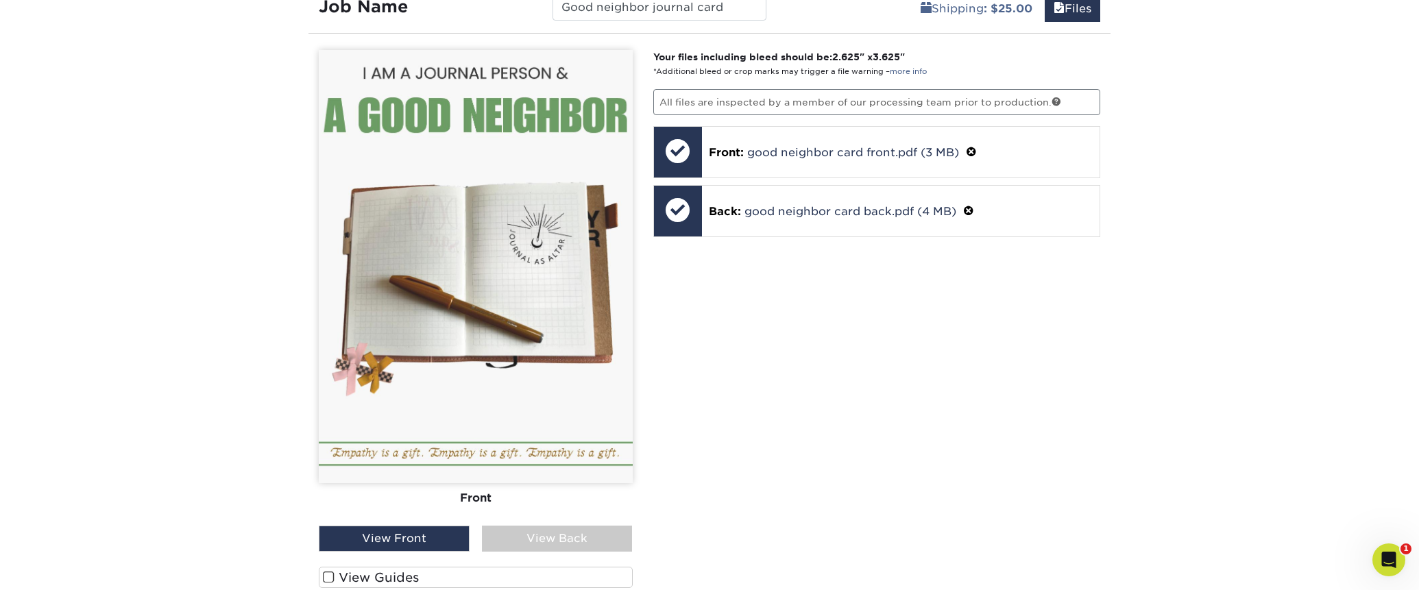
scroll to position [870, 0]
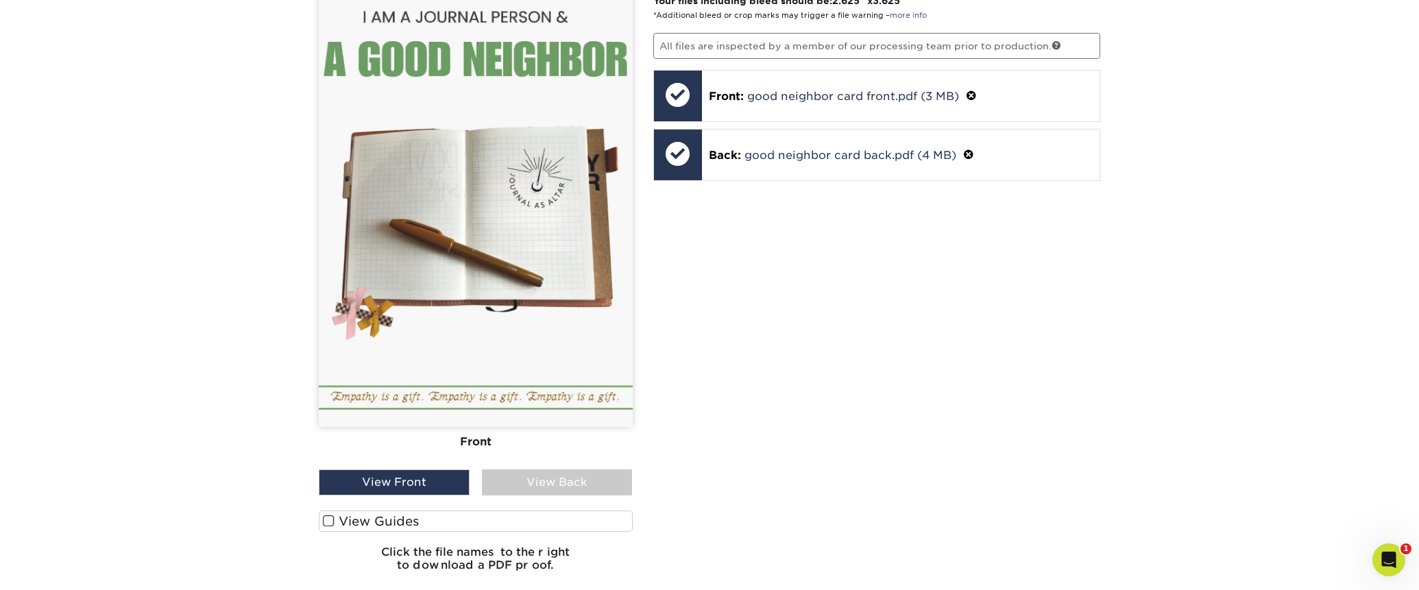
click at [333, 517] on span at bounding box center [329, 521] width 12 height 13
click at [0, 0] on input "View Guides" at bounding box center [0, 0] width 0 height 0
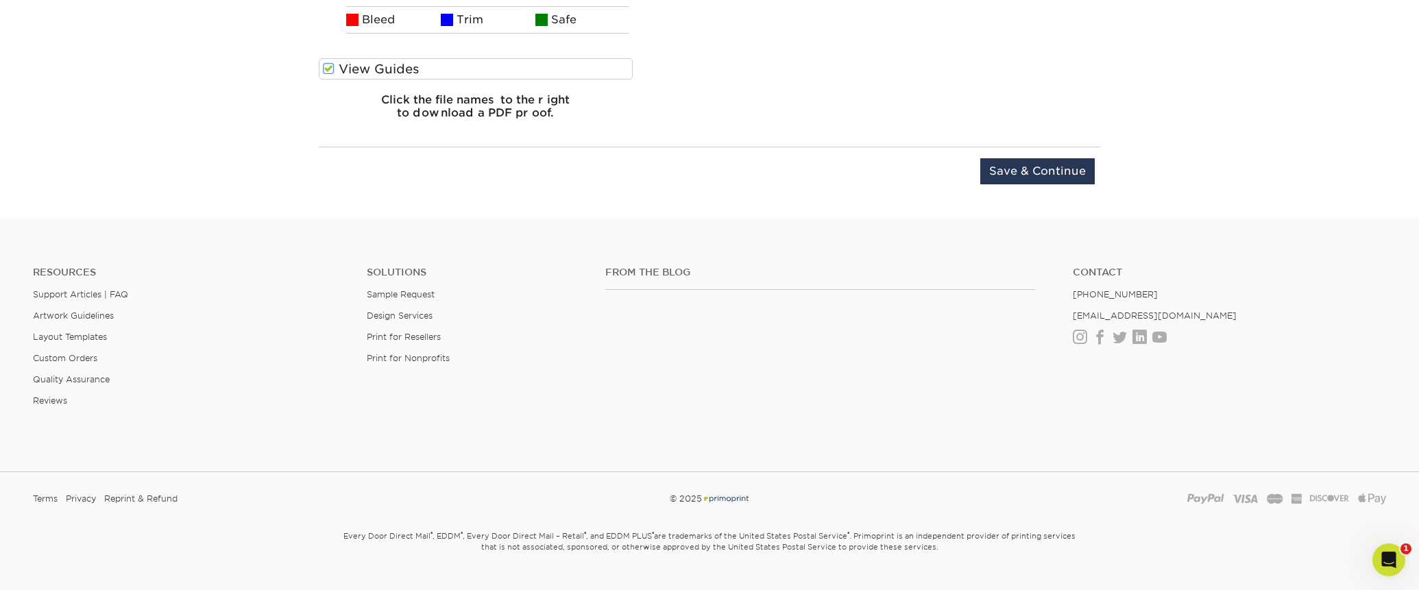
scroll to position [1811, 0]
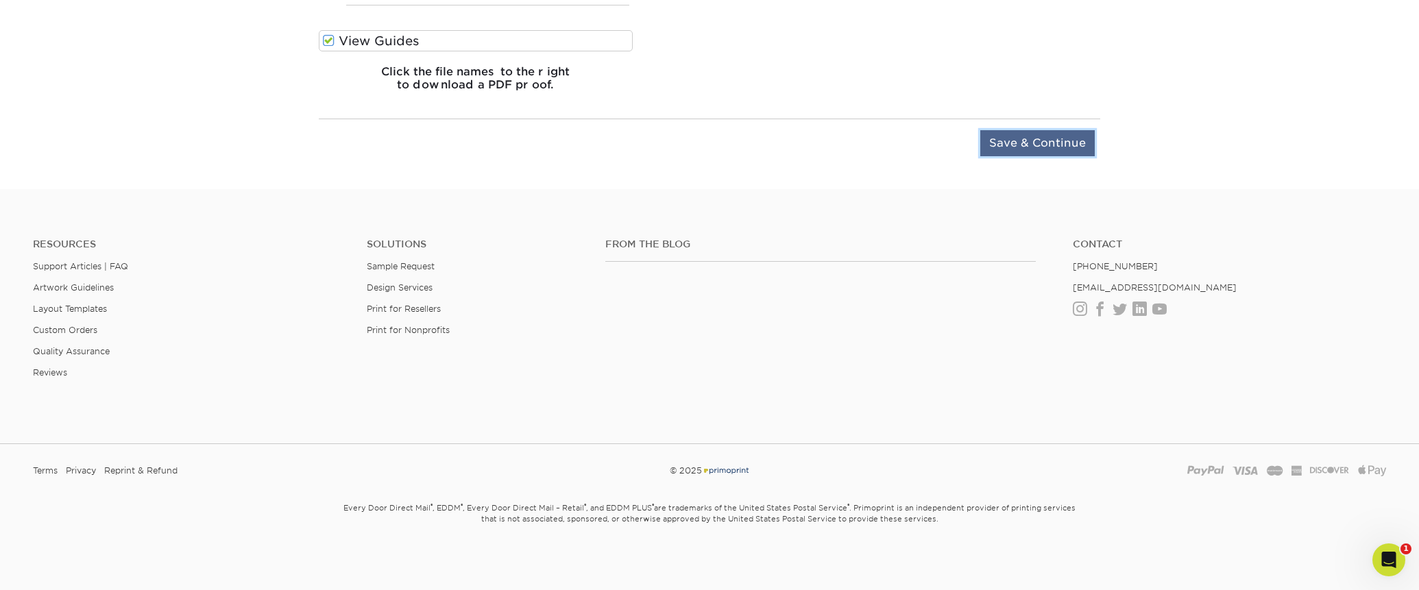
click at [1038, 134] on input "Save & Continue" at bounding box center [1037, 143] width 114 height 26
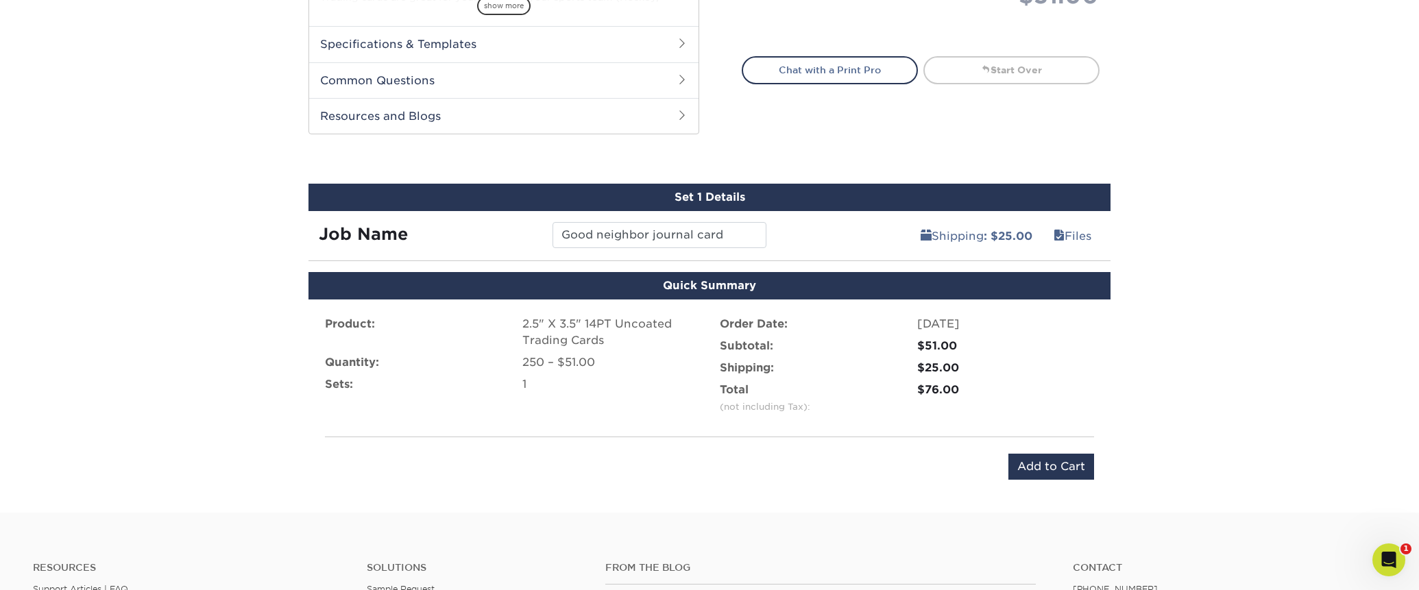
scroll to position [582, 0]
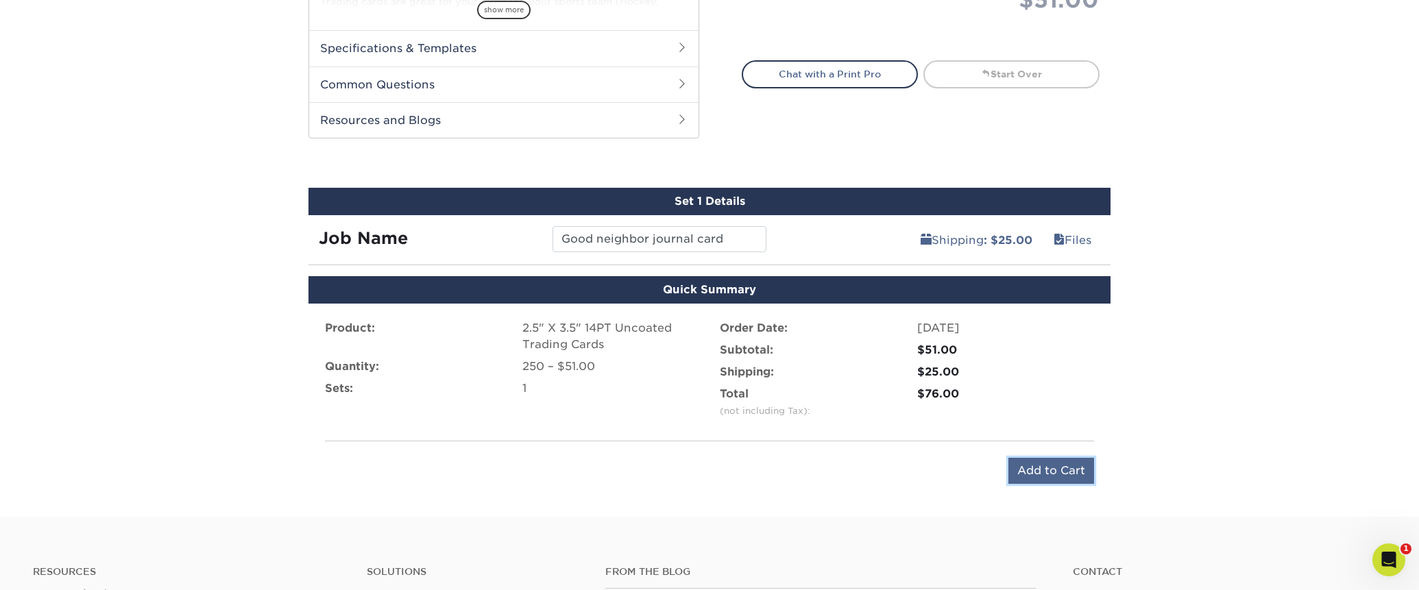
click at [1055, 468] on input "Add to Cart" at bounding box center [1051, 471] width 86 height 26
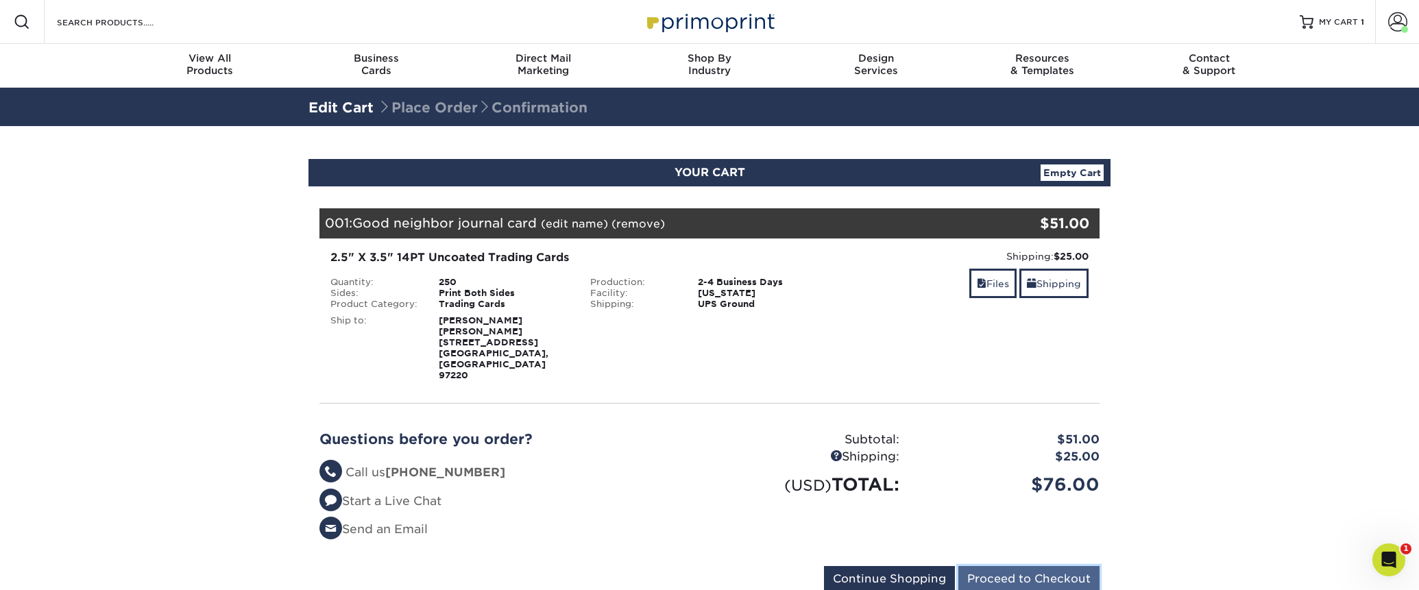
click at [1043, 566] on input "Proceed to Checkout" at bounding box center [1028, 579] width 141 height 26
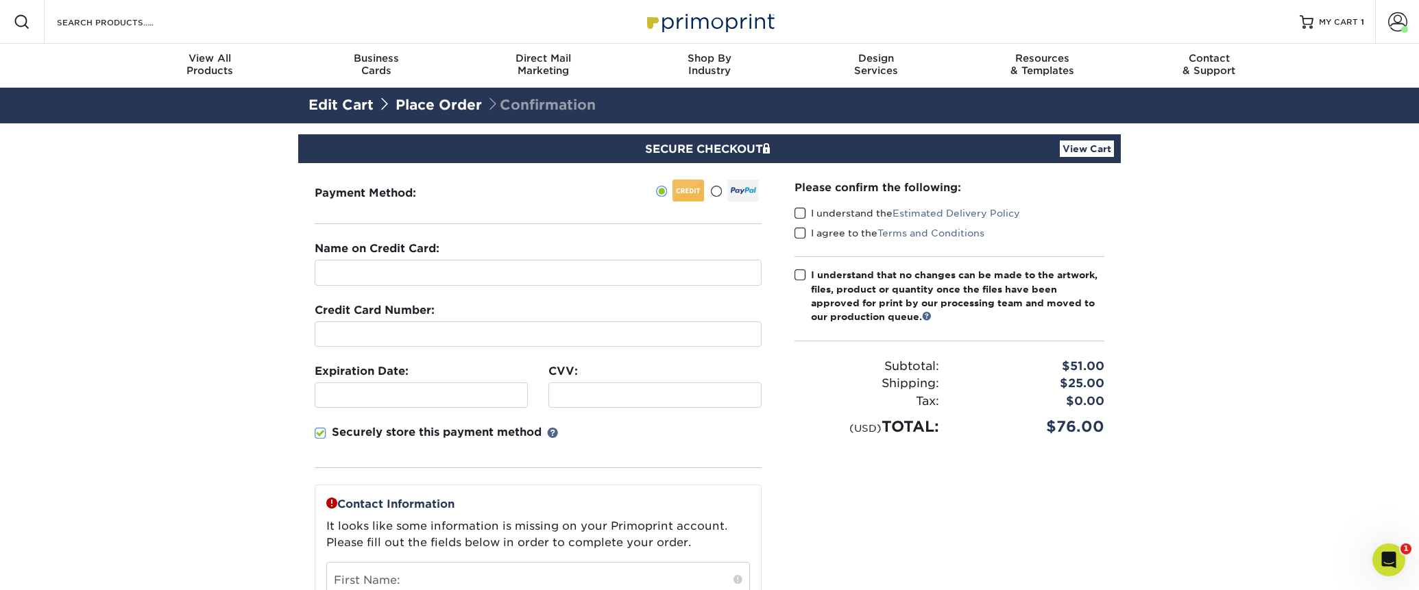
click at [715, 186] on span at bounding box center [716, 191] width 12 height 13
click at [0, 0] on input "radio" at bounding box center [0, 0] width 0 height 0
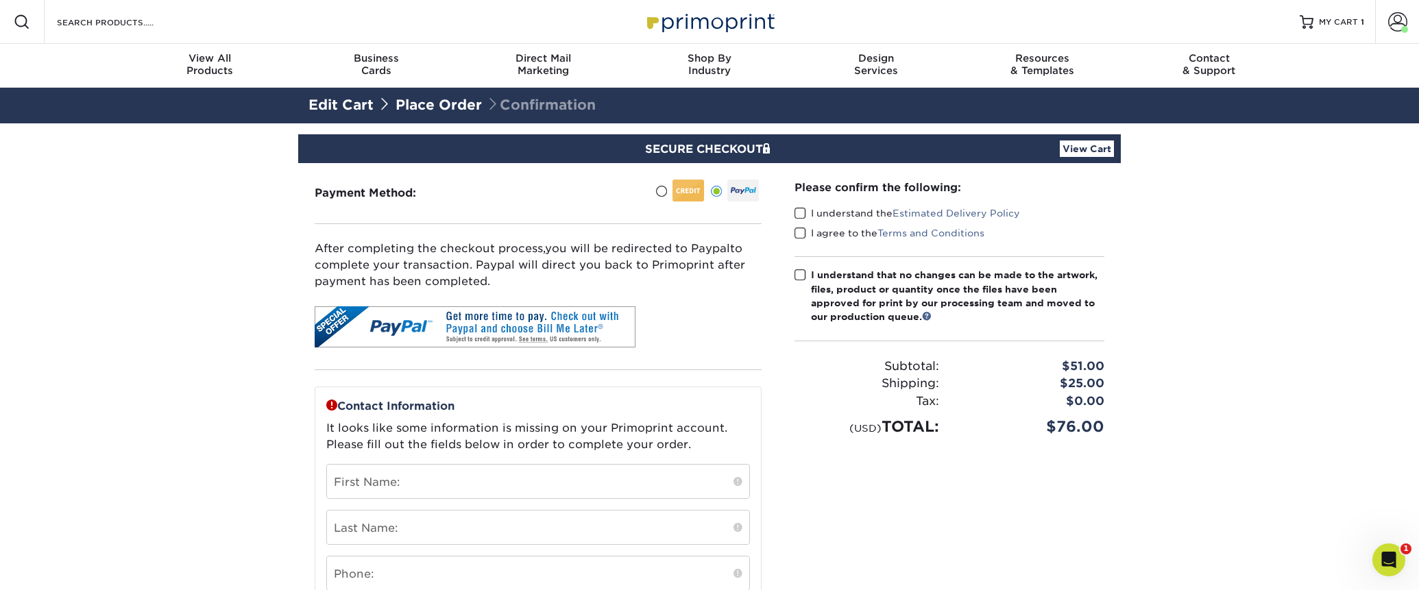
click at [799, 210] on span at bounding box center [800, 213] width 12 height 13
click at [0, 0] on input "I understand the Estimated Delivery Policy" at bounding box center [0, 0] width 0 height 0
click at [802, 236] on span at bounding box center [800, 233] width 12 height 13
click at [0, 0] on input "I agree to the Terms and Conditions" at bounding box center [0, 0] width 0 height 0
click at [803, 275] on span at bounding box center [800, 275] width 12 height 13
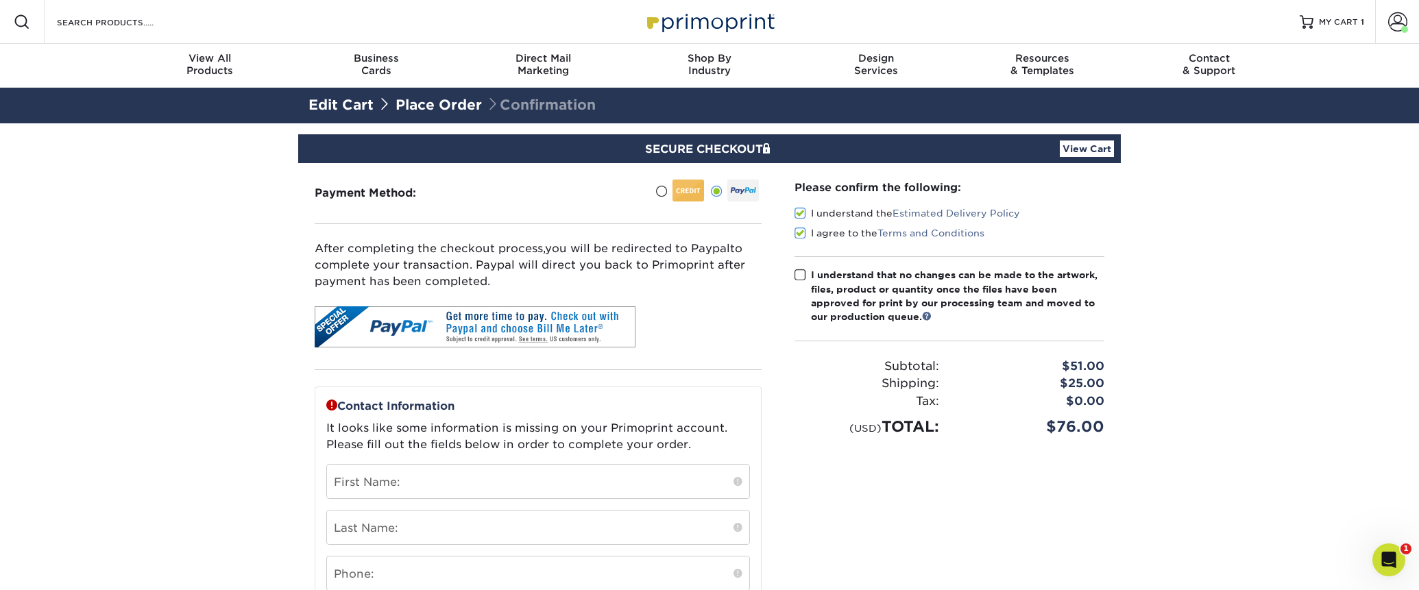
click at [0, 0] on input "I understand that no changes can be made to the artwork, files, product or quan…" at bounding box center [0, 0] width 0 height 0
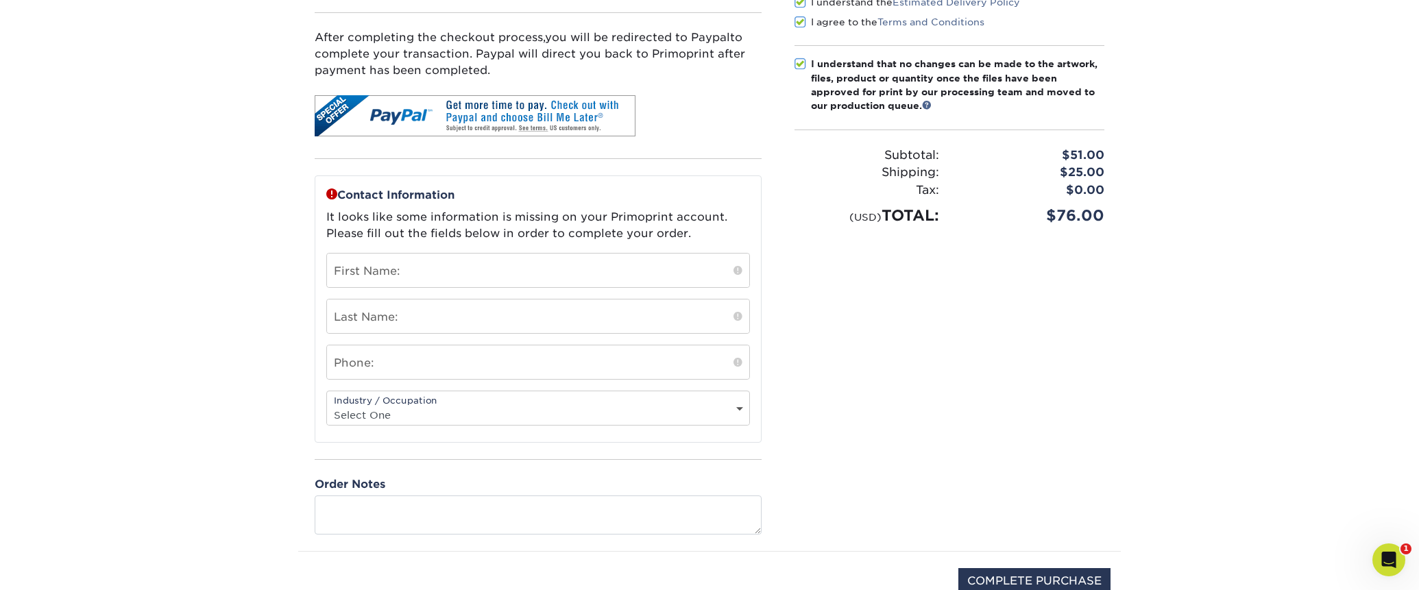
scroll to position [223, 0]
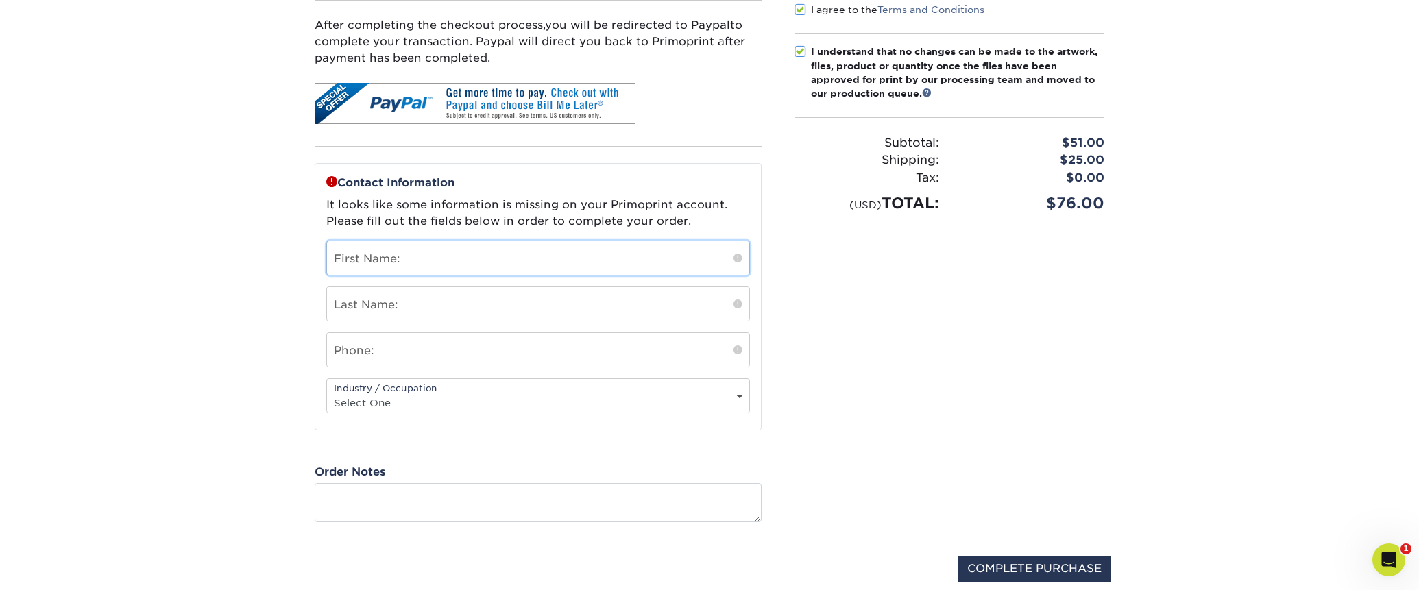
click at [715, 260] on input "text" at bounding box center [538, 258] width 422 height 34
type input "[PERSON_NAME]"
type input "Fairchild"
type input "5033131994"
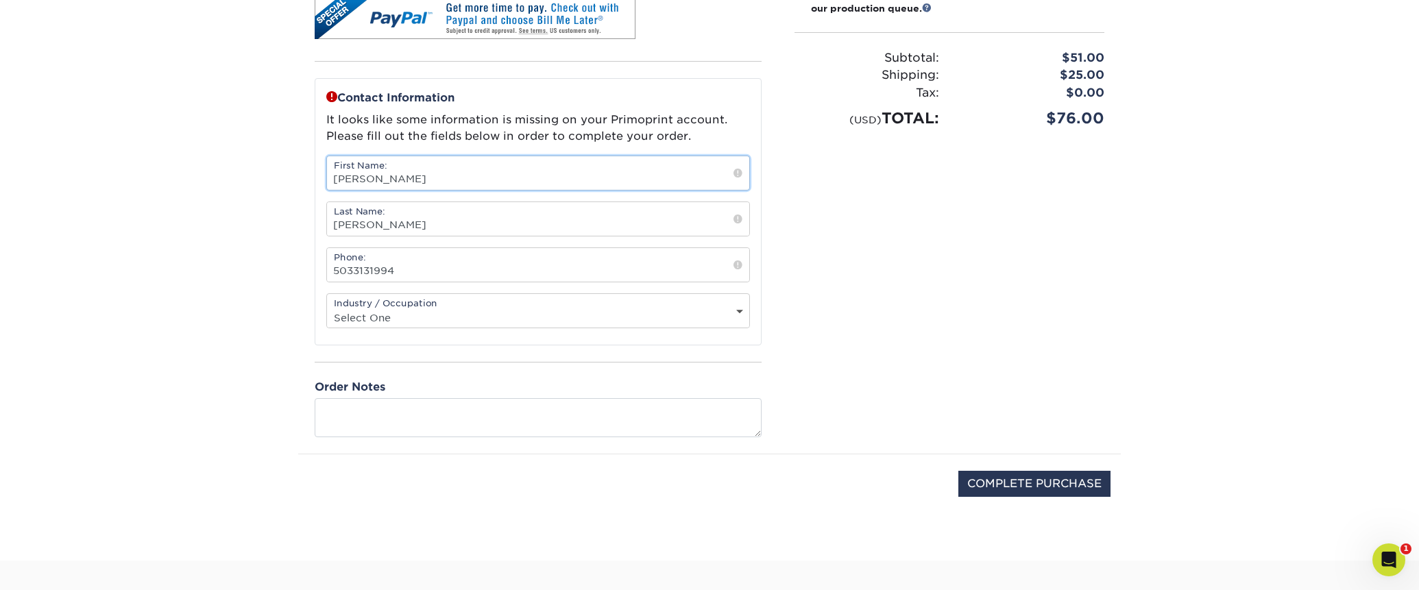
scroll to position [317, 0]
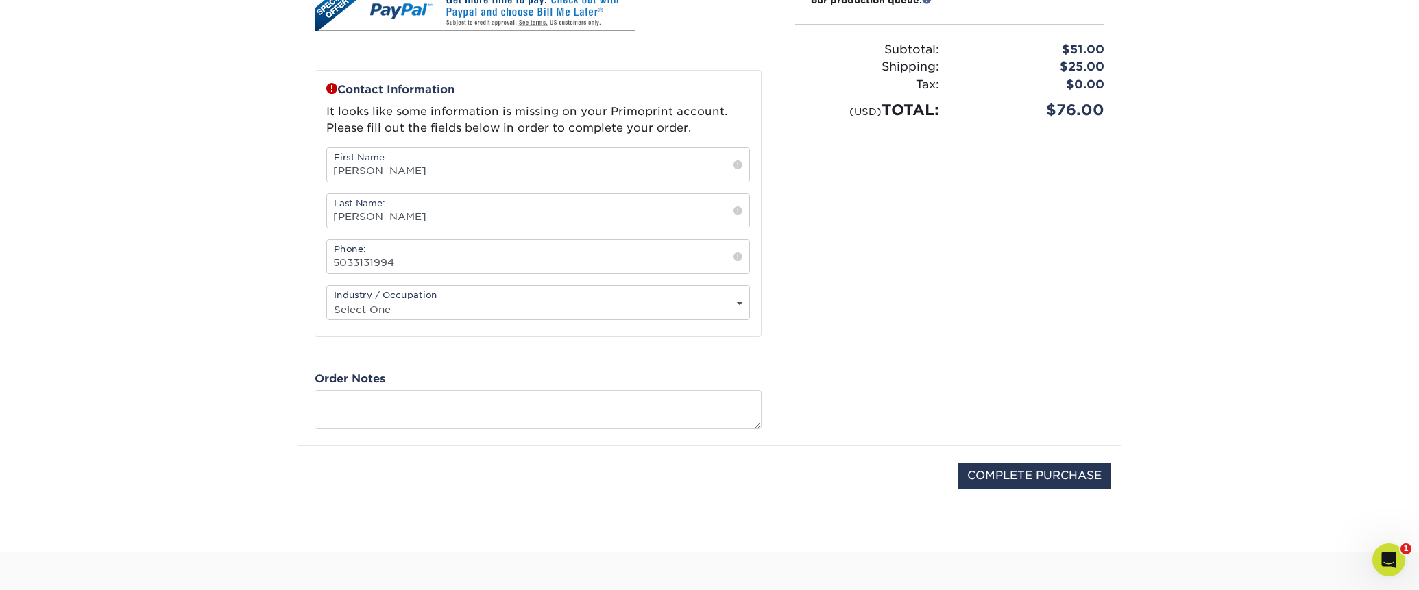
click at [737, 304] on select "Select One Administrative Executive Human Resources Construction Education Ente…" at bounding box center [538, 309] width 422 height 20
select select "21"
click at [327, 299] on select "Select One Administrative Executive Human Resources Construction Education Ente…" at bounding box center [538, 309] width 422 height 20
click at [1054, 474] on input "COMPLETE PURCHASE" at bounding box center [1034, 476] width 152 height 26
type input "PROCESSING, PLEASE WAIT..."
